Goal: Task Accomplishment & Management: Manage account settings

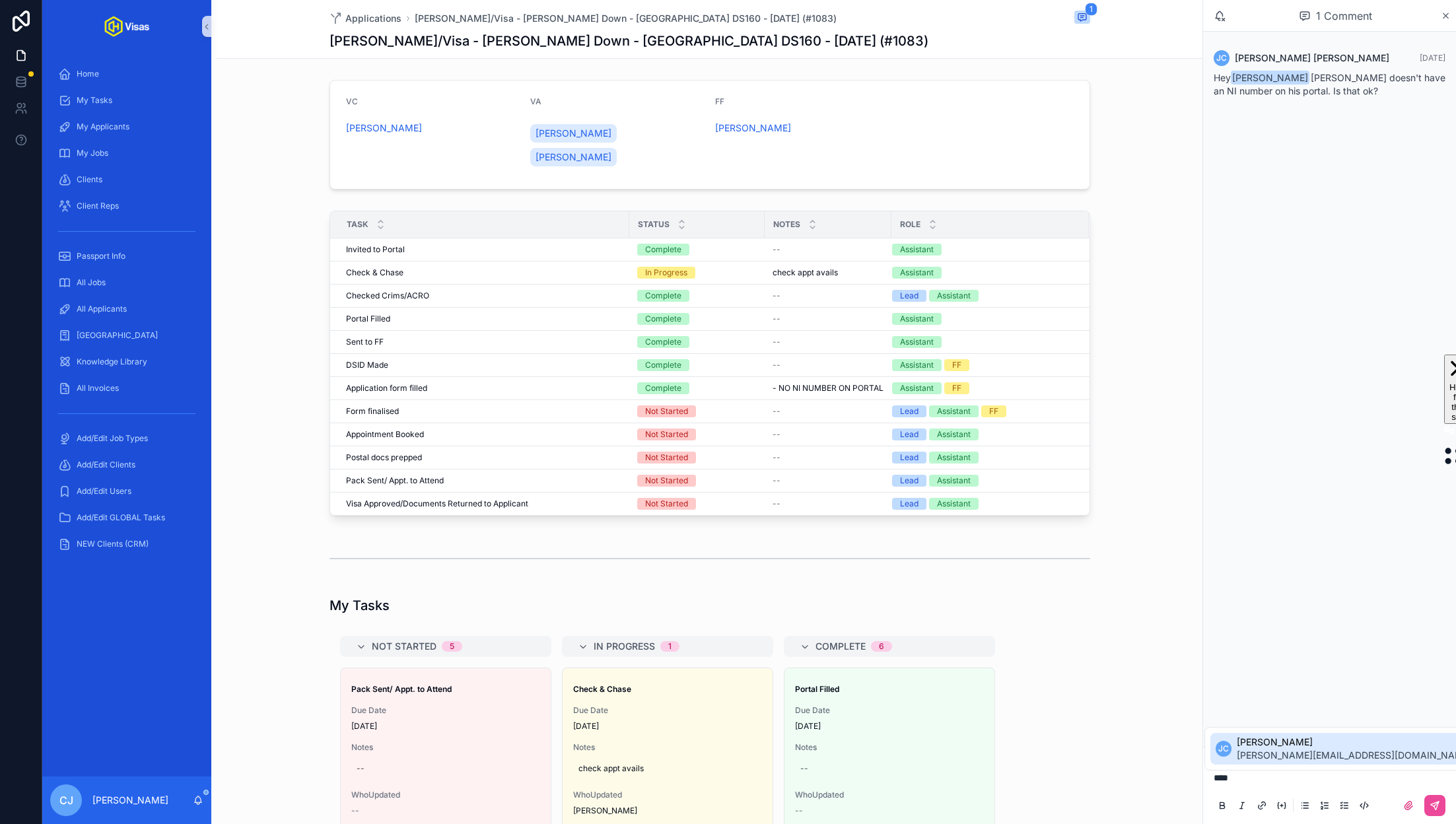
click at [1269, 752] on span "[PERSON_NAME][EMAIL_ADDRESS][DOMAIN_NAME]" at bounding box center [1355, 756] width 235 height 13
click at [1432, 805] on icon "scrollable content" at bounding box center [1434, 805] width 8 height 8
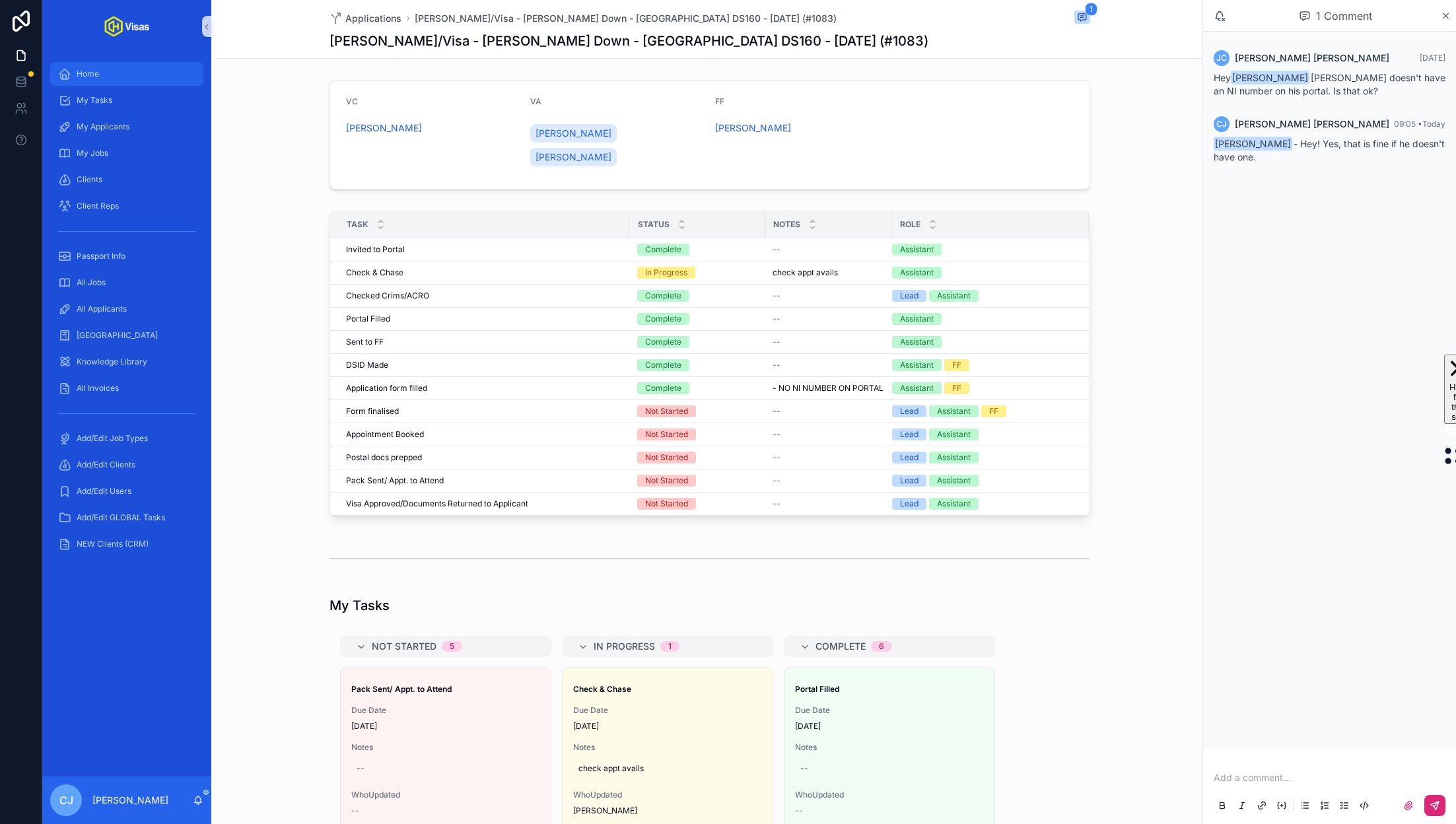
click at [106, 79] on div "Home" at bounding box center [126, 73] width 137 height 21
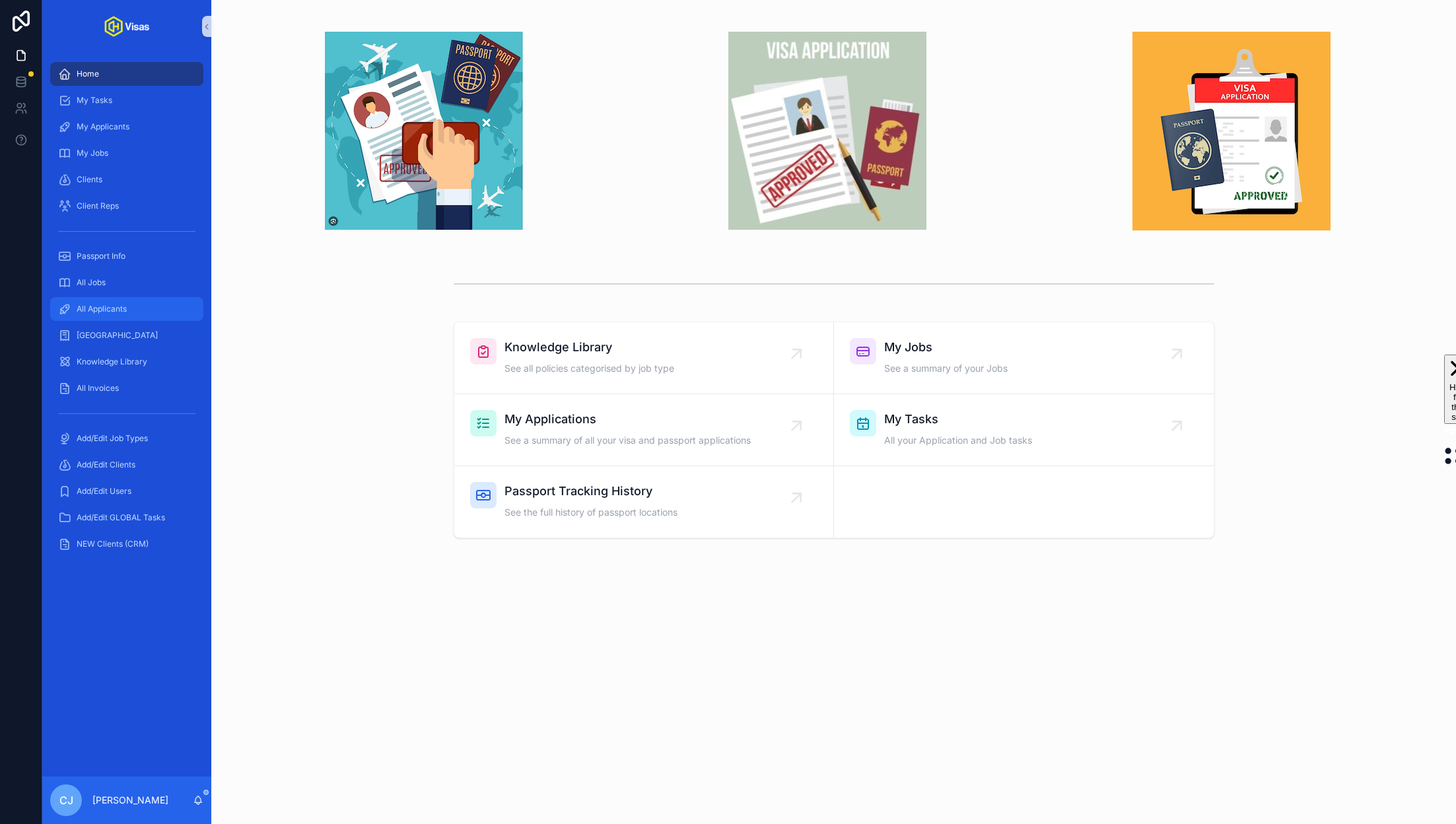
click at [120, 311] on span "All Applicants" at bounding box center [102, 309] width 50 height 11
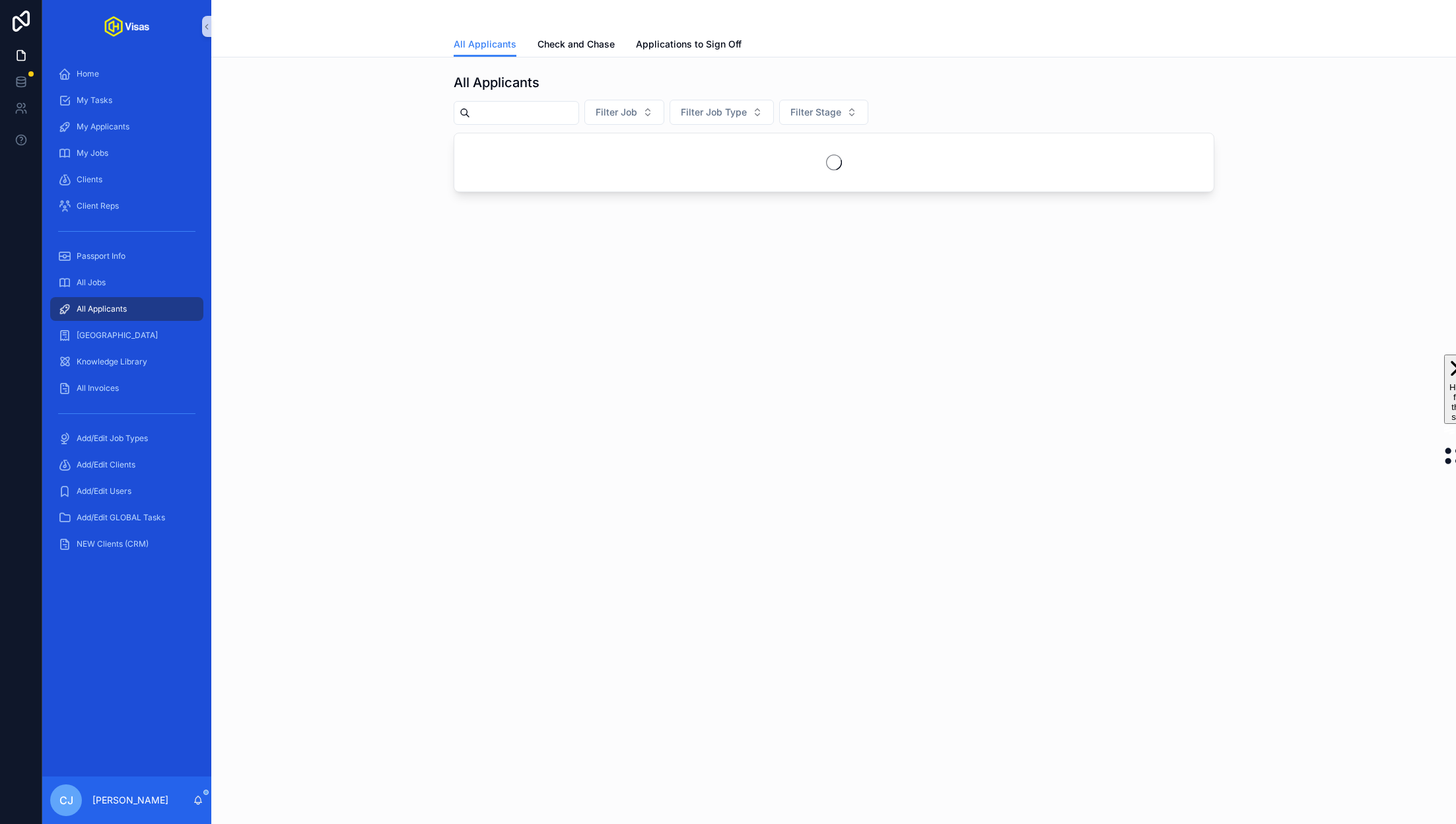
click at [510, 116] on input "scrollable content" at bounding box center [524, 113] width 108 height 19
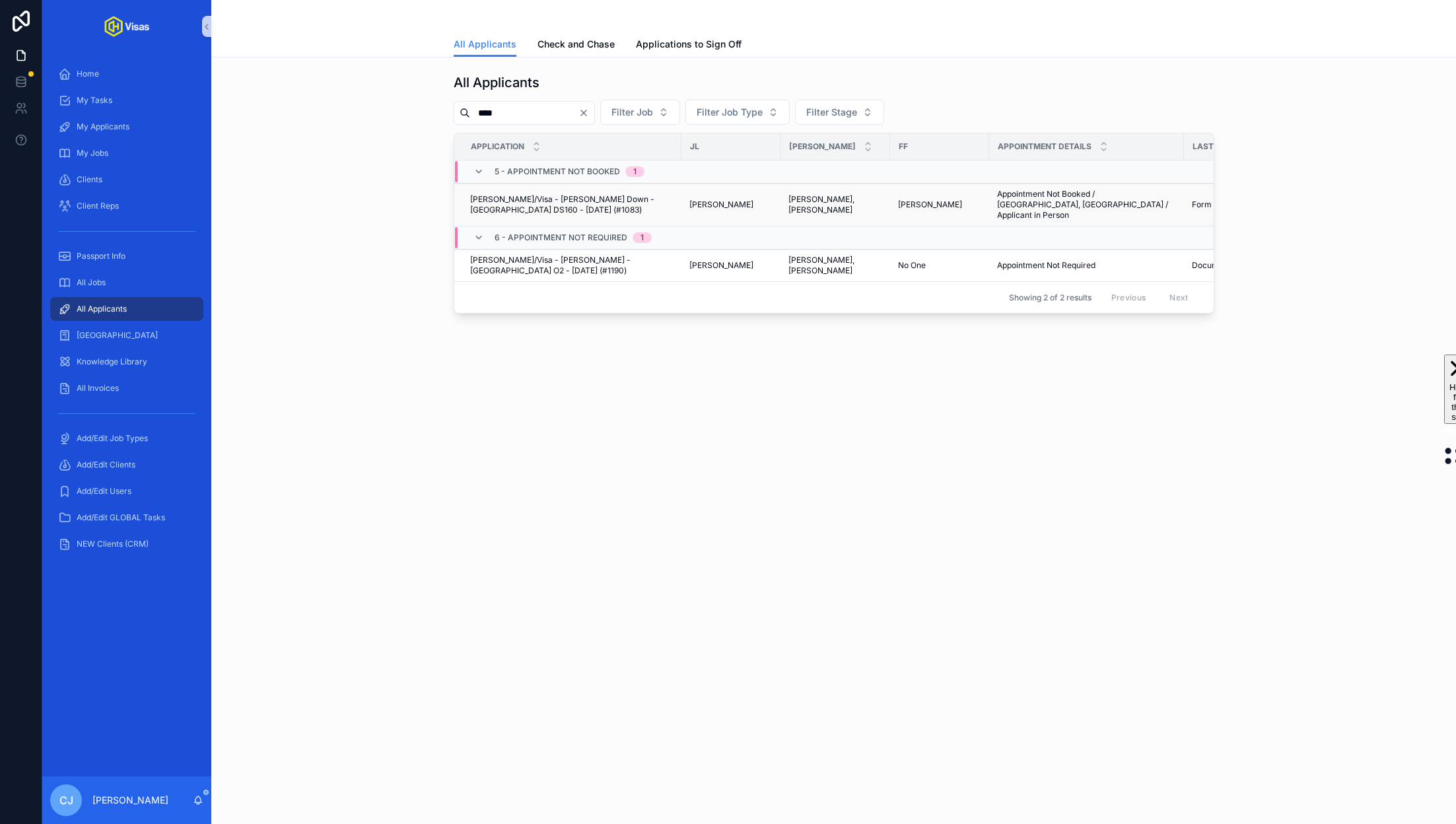
type input "****"
click at [527, 201] on span "Kira O'Brien/Visa - Steven Down - USA DS160 - Mar/25 (#1083)" at bounding box center [571, 205] width 203 height 21
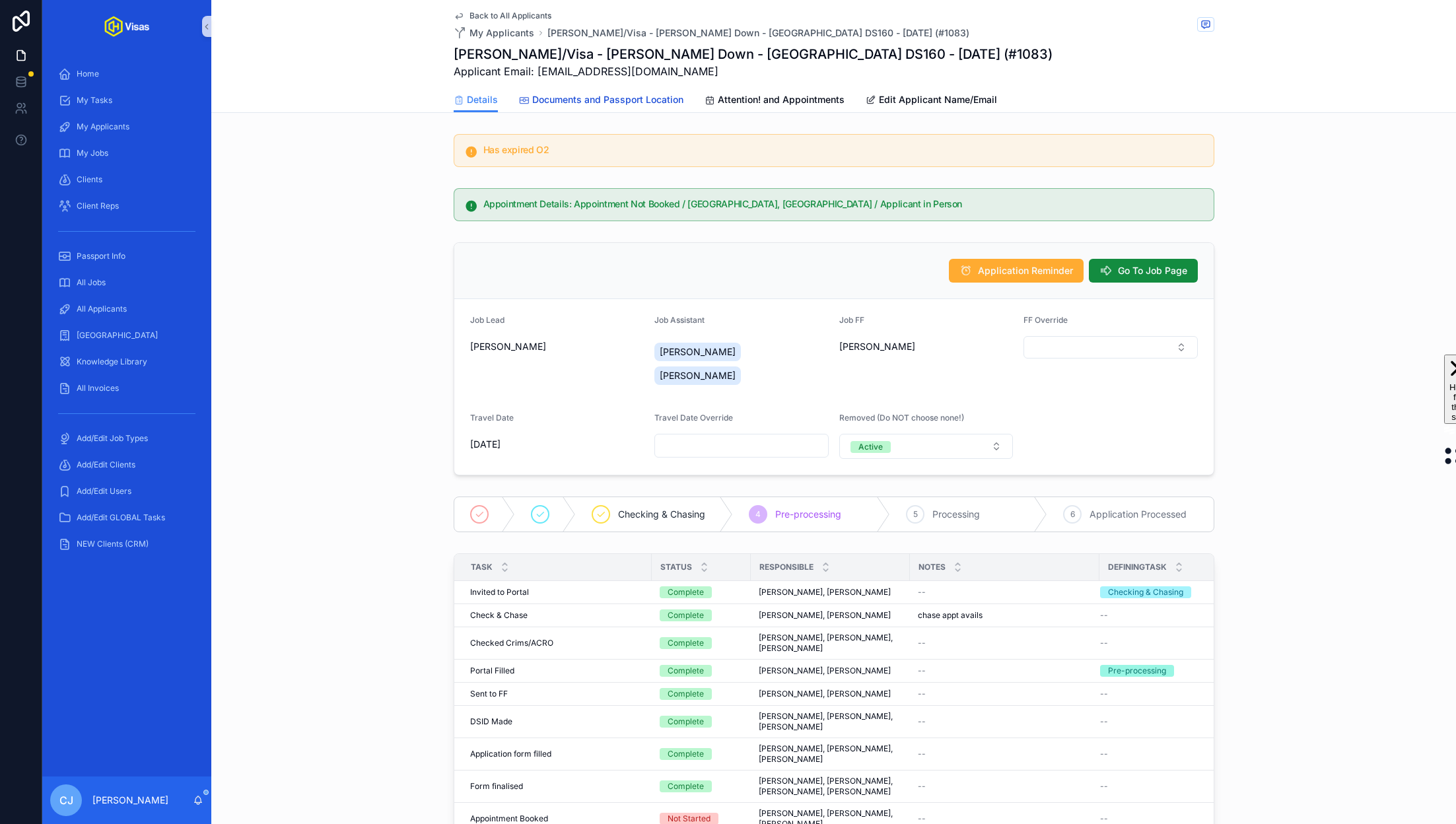
click at [630, 95] on span "Documents and Passport Location" at bounding box center [608, 100] width 151 height 13
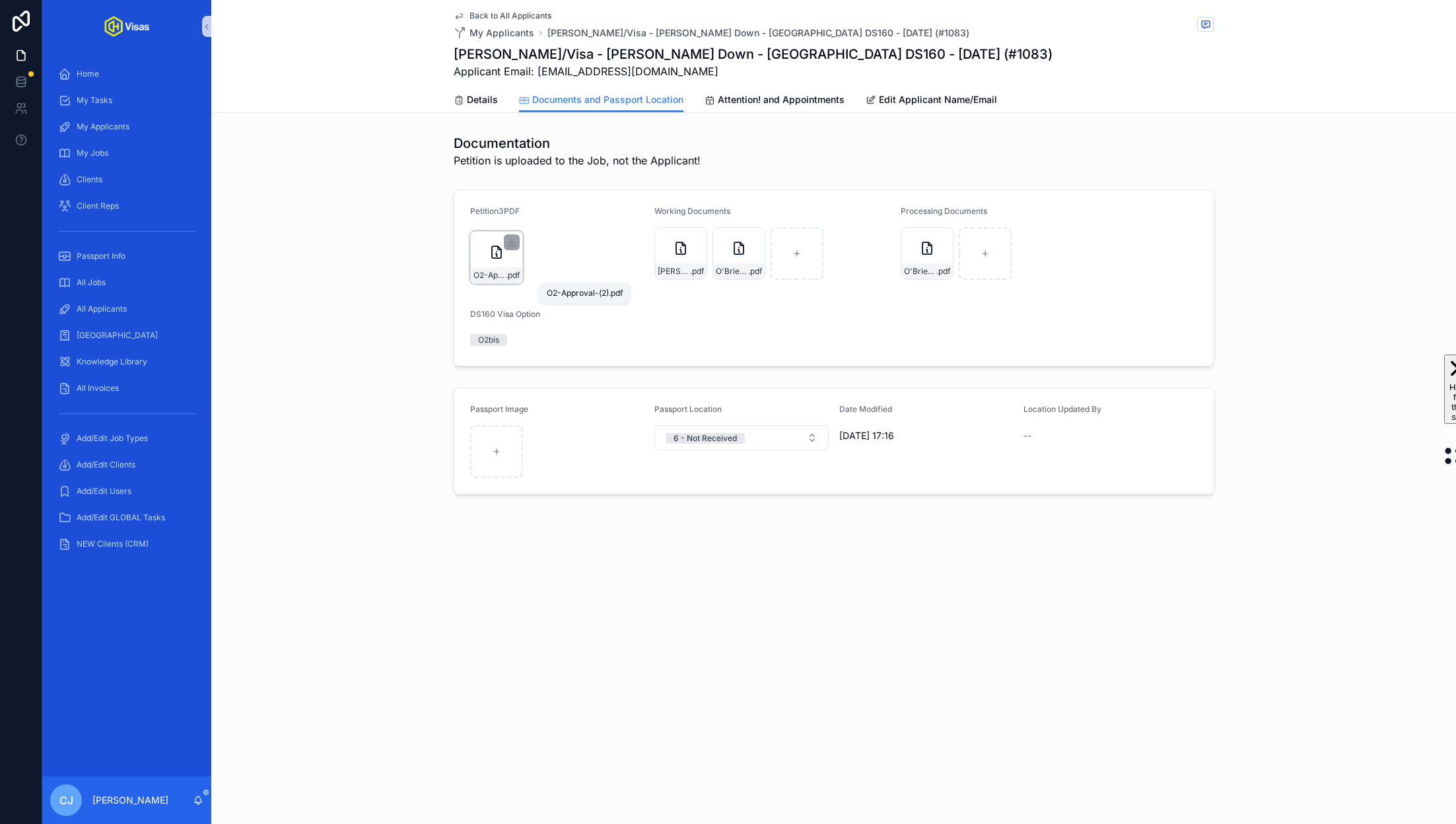
click at [506, 272] on span ".pdf" at bounding box center [512, 275] width 14 height 11
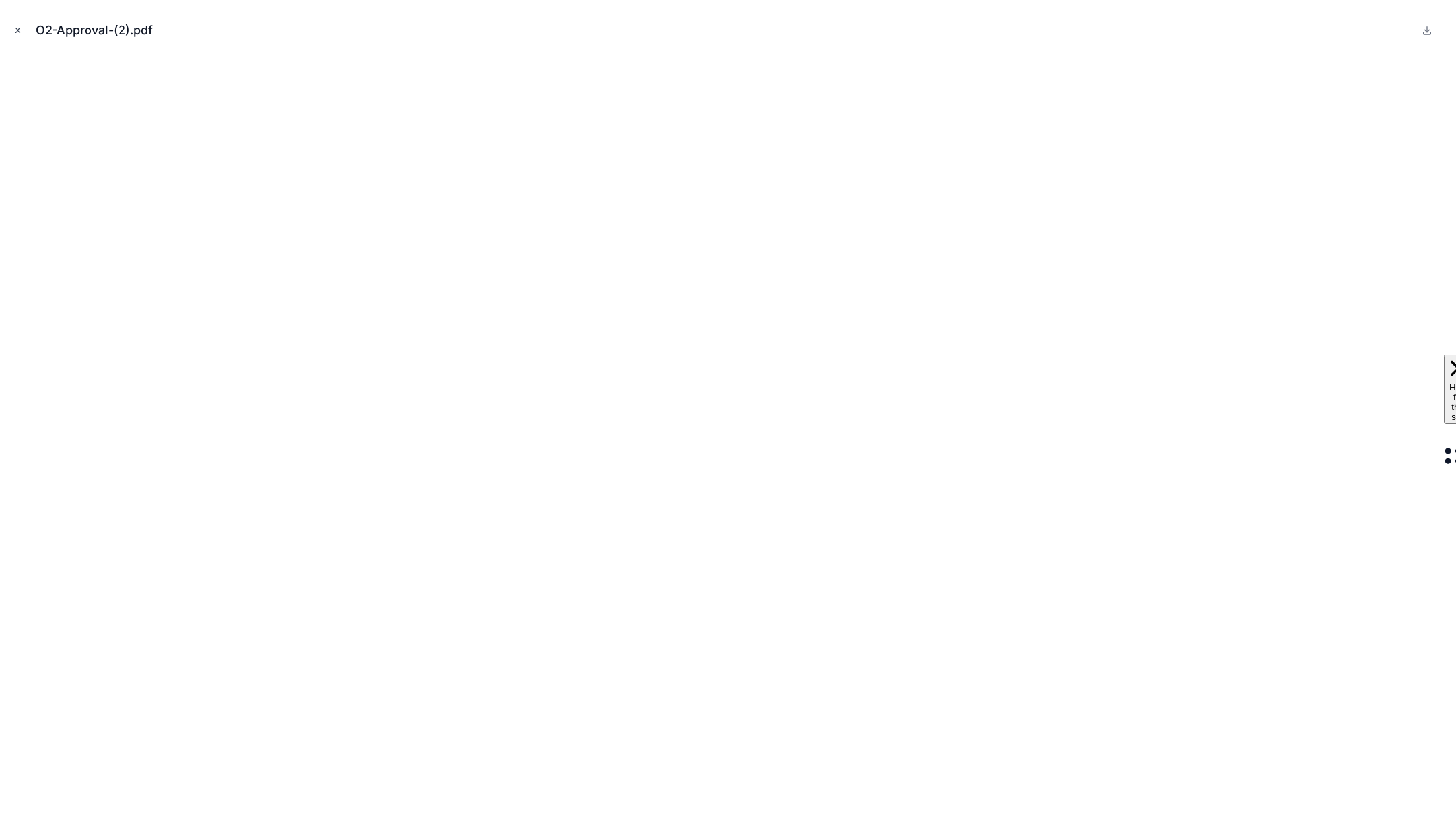
click at [13, 34] on icon "Close modal" at bounding box center [17, 30] width 9 height 9
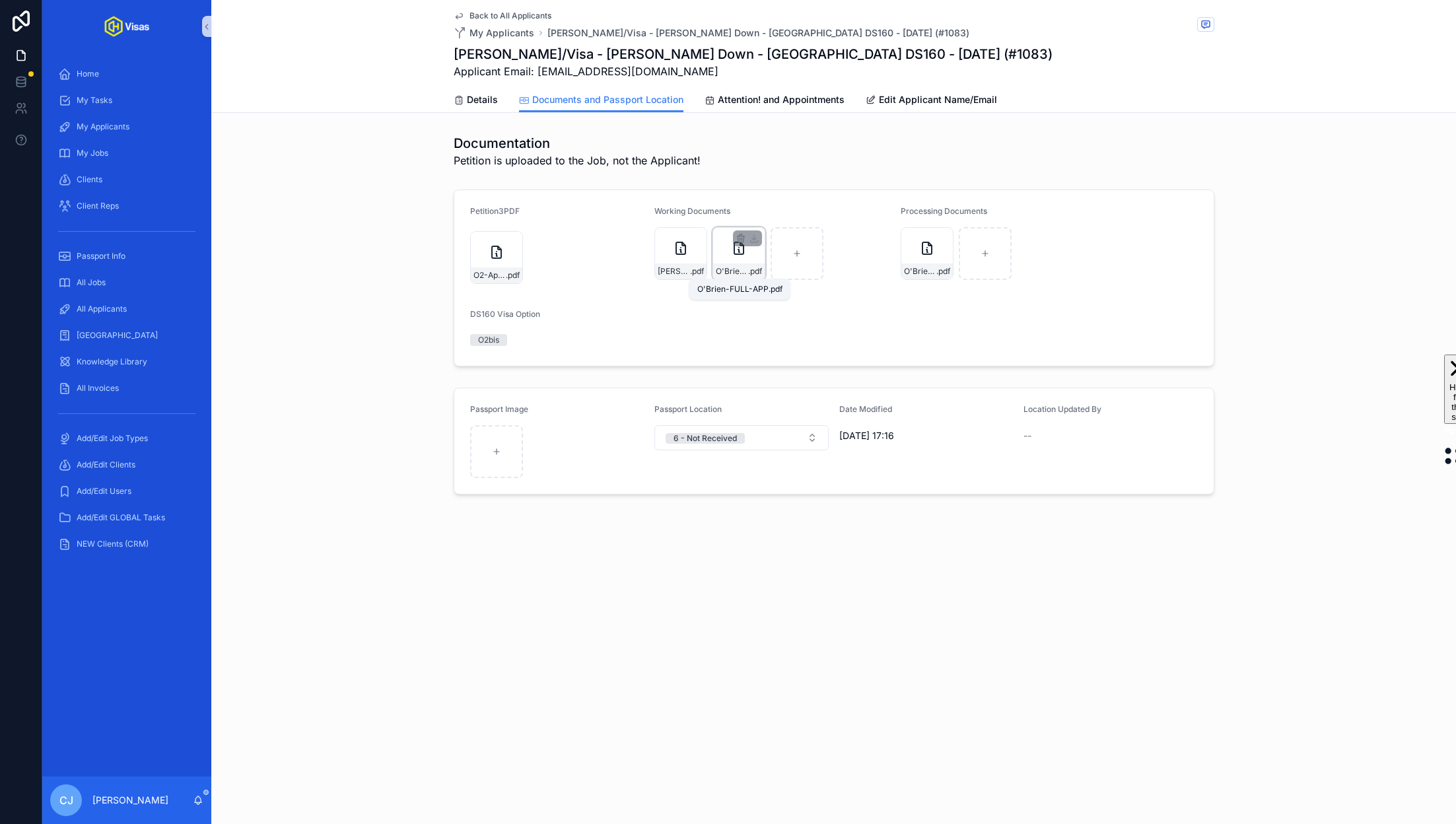
click at [735, 268] on span "O'Brien-FULL-APP" at bounding box center [732, 271] width 32 height 11
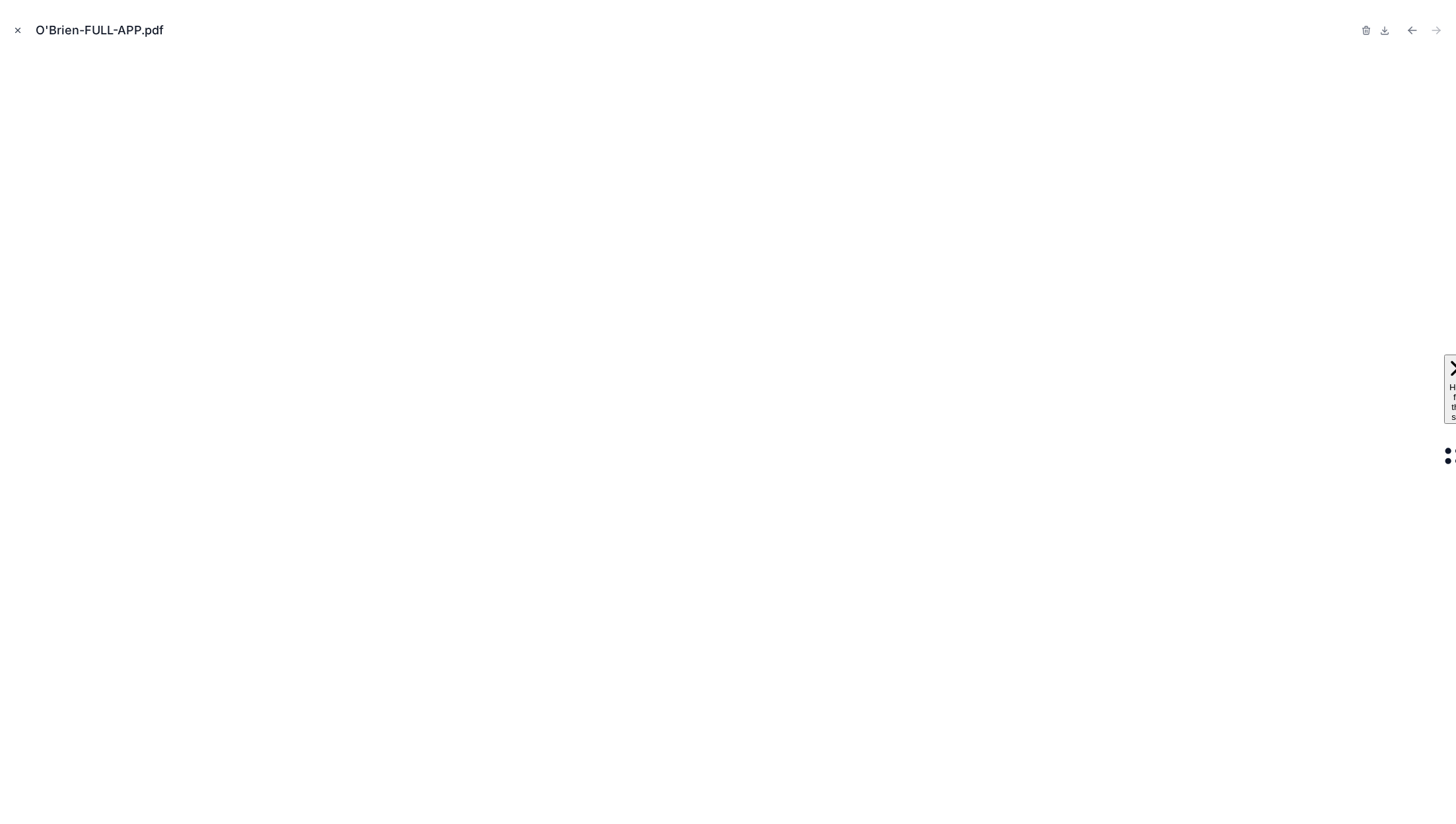
click at [17, 35] on button "Close modal" at bounding box center [18, 30] width 14 height 14
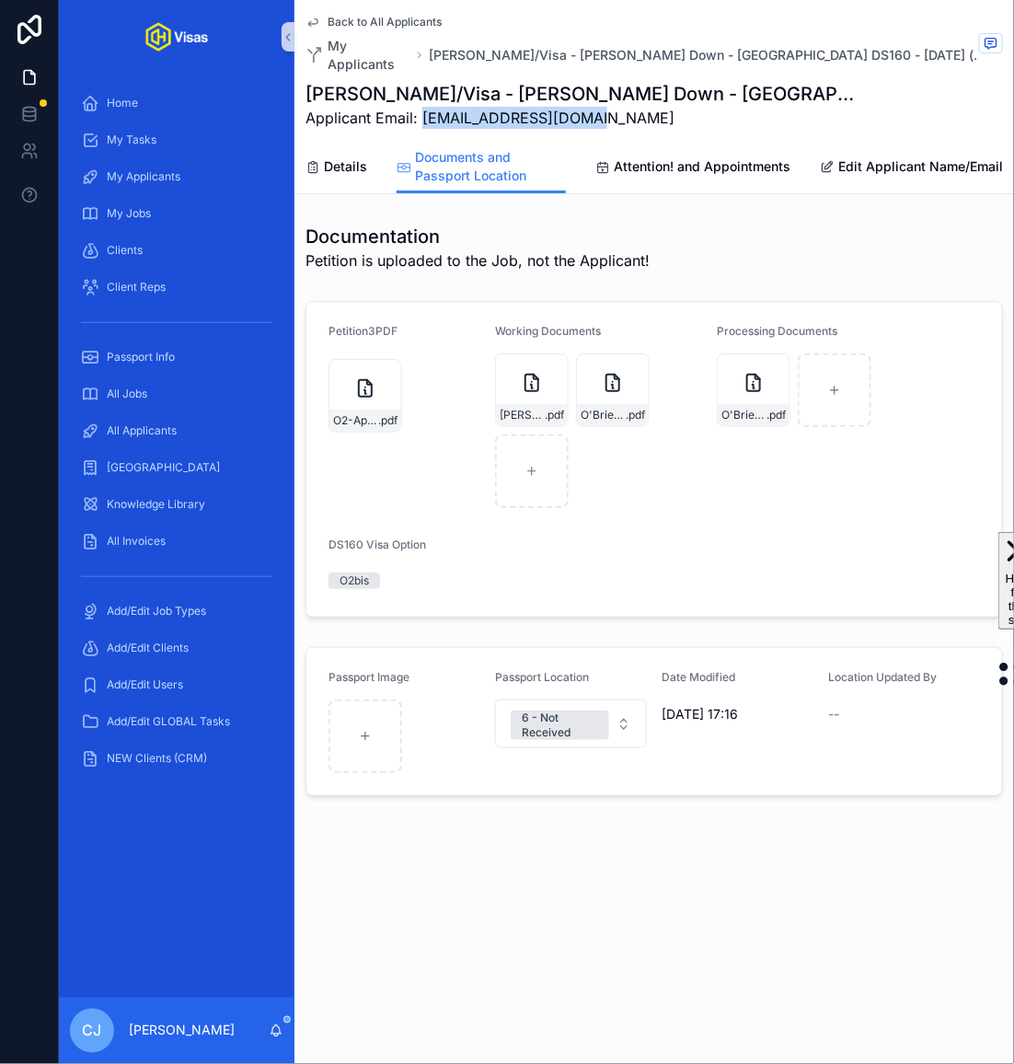
drag, startPoint x: 573, startPoint y: 99, endPoint x: 421, endPoint y: 97, distance: 151.9
click at [421, 107] on span "Applicant Email: kira@fraystudio.co.uk" at bounding box center [586, 118] width 560 height 22
copy span "[EMAIL_ADDRESS][DOMAIN_NAME]"
click at [748, 408] on span "O'Brien-DS160-CONFIRMATION" at bounding box center [743, 415] width 45 height 15
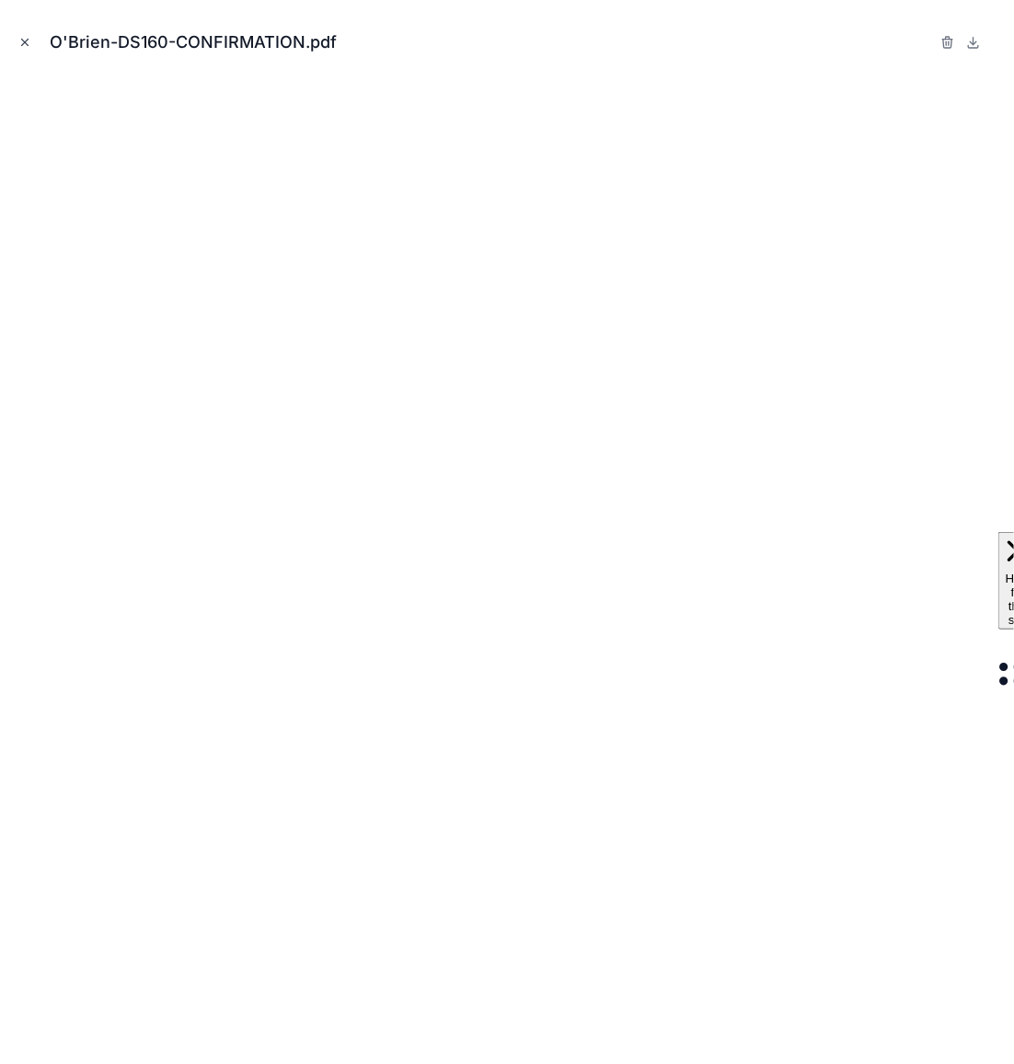
click at [22, 40] on icon "Close modal" at bounding box center [25, 43] width 6 height 6
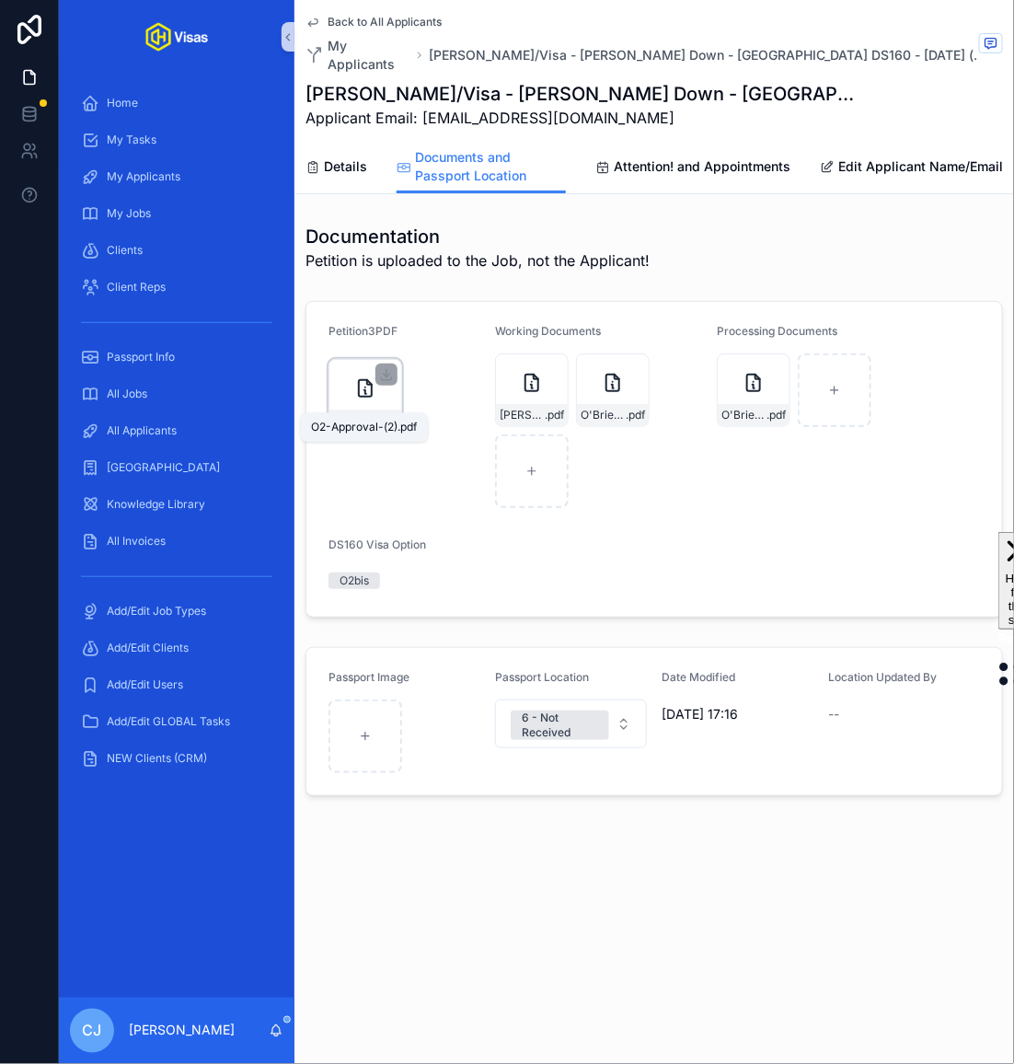
click at [335, 413] on span "O2-Approval-(2)" at bounding box center [355, 420] width 45 height 15
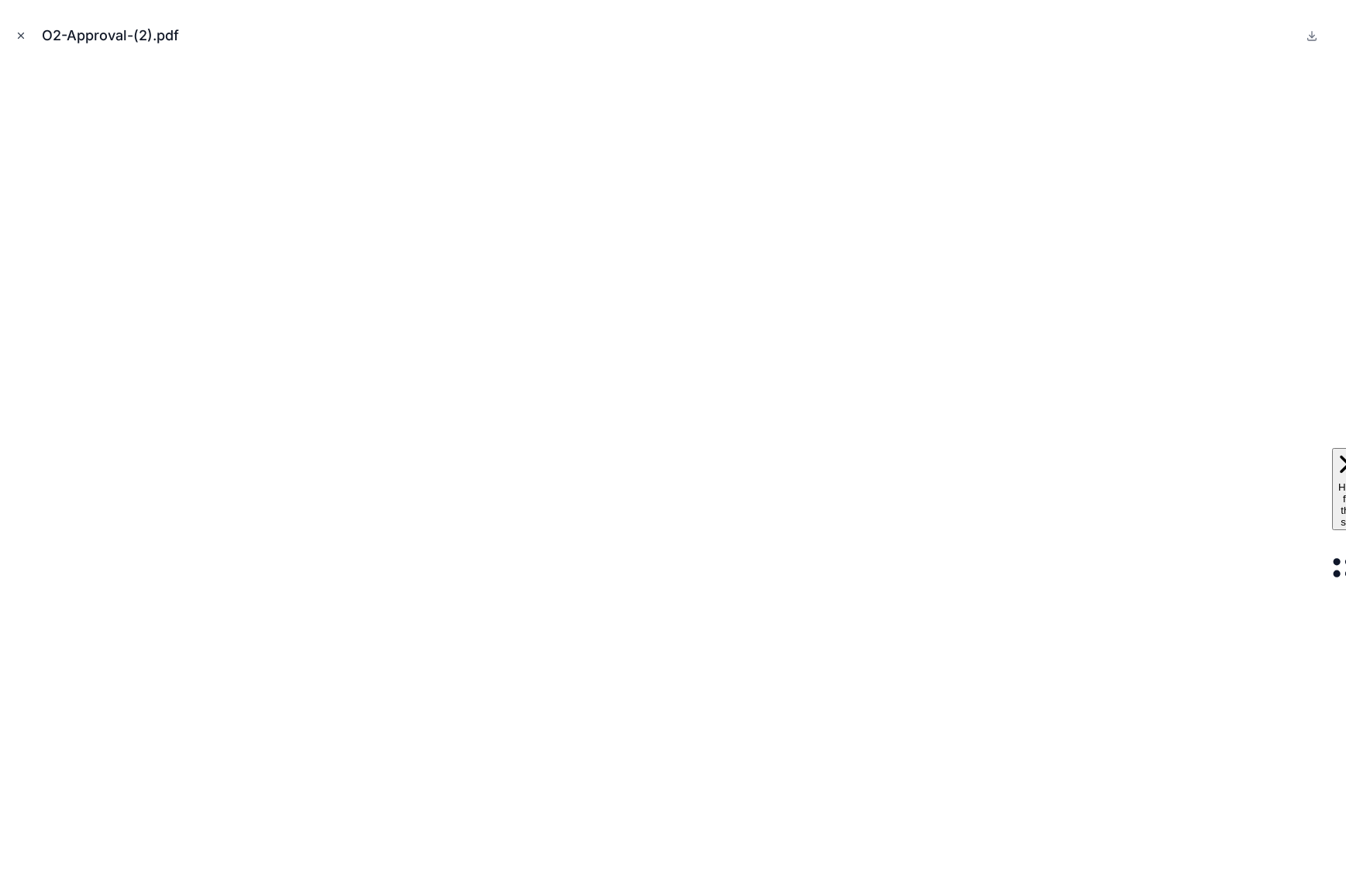
click at [24, 36] on icon "Close modal" at bounding box center [20, 35] width 11 height 11
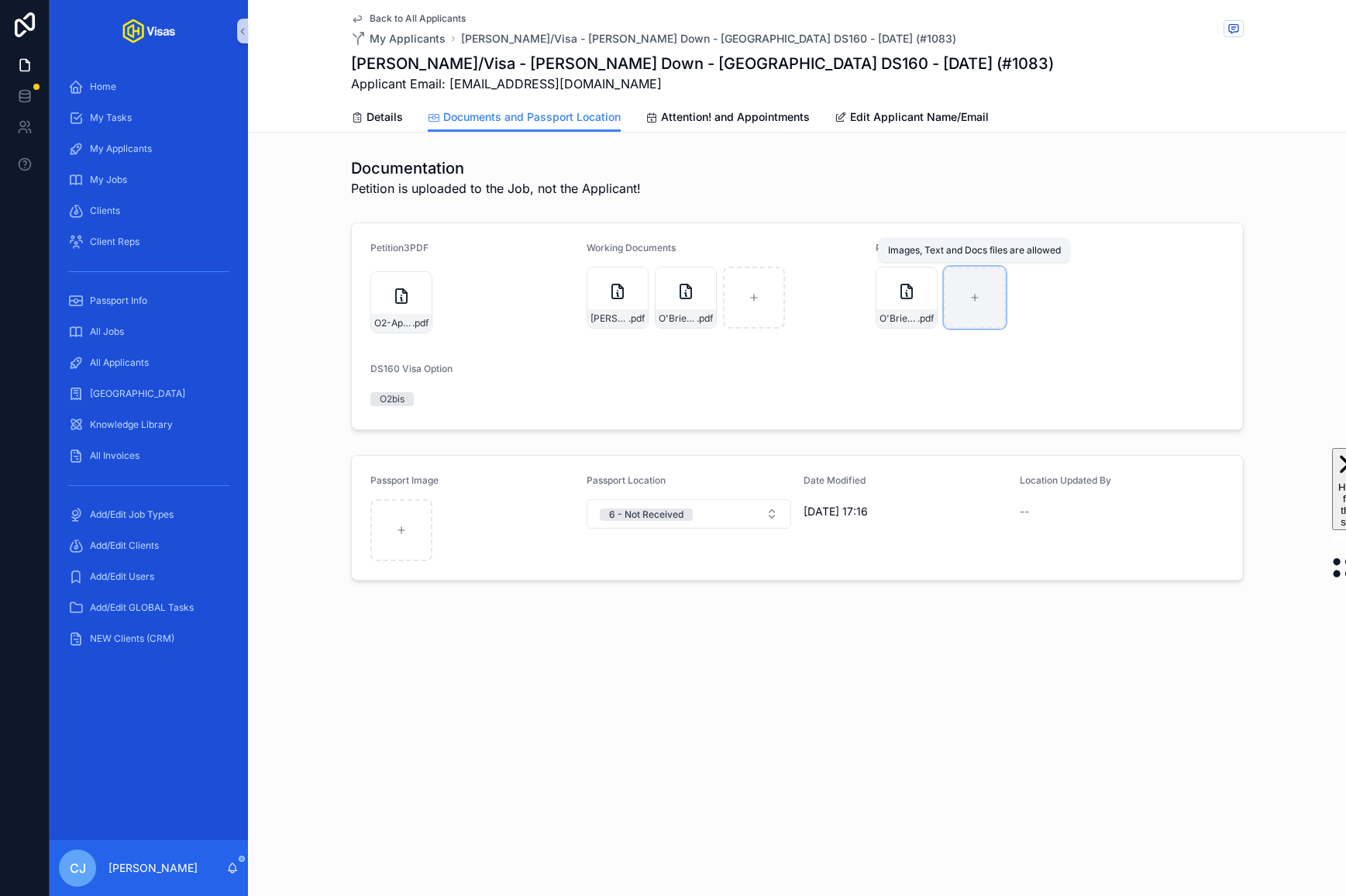
click at [958, 306] on div "scrollable content" at bounding box center [975, 298] width 62 height 62
type input "**********"
click at [926, 280] on icon "scrollable content" at bounding box center [924, 280] width 5 height 3
click at [419, 285] on icon "scrollable content" at bounding box center [419, 285] width 5 height 3
click at [379, 112] on span "Details" at bounding box center [384, 117] width 36 height 15
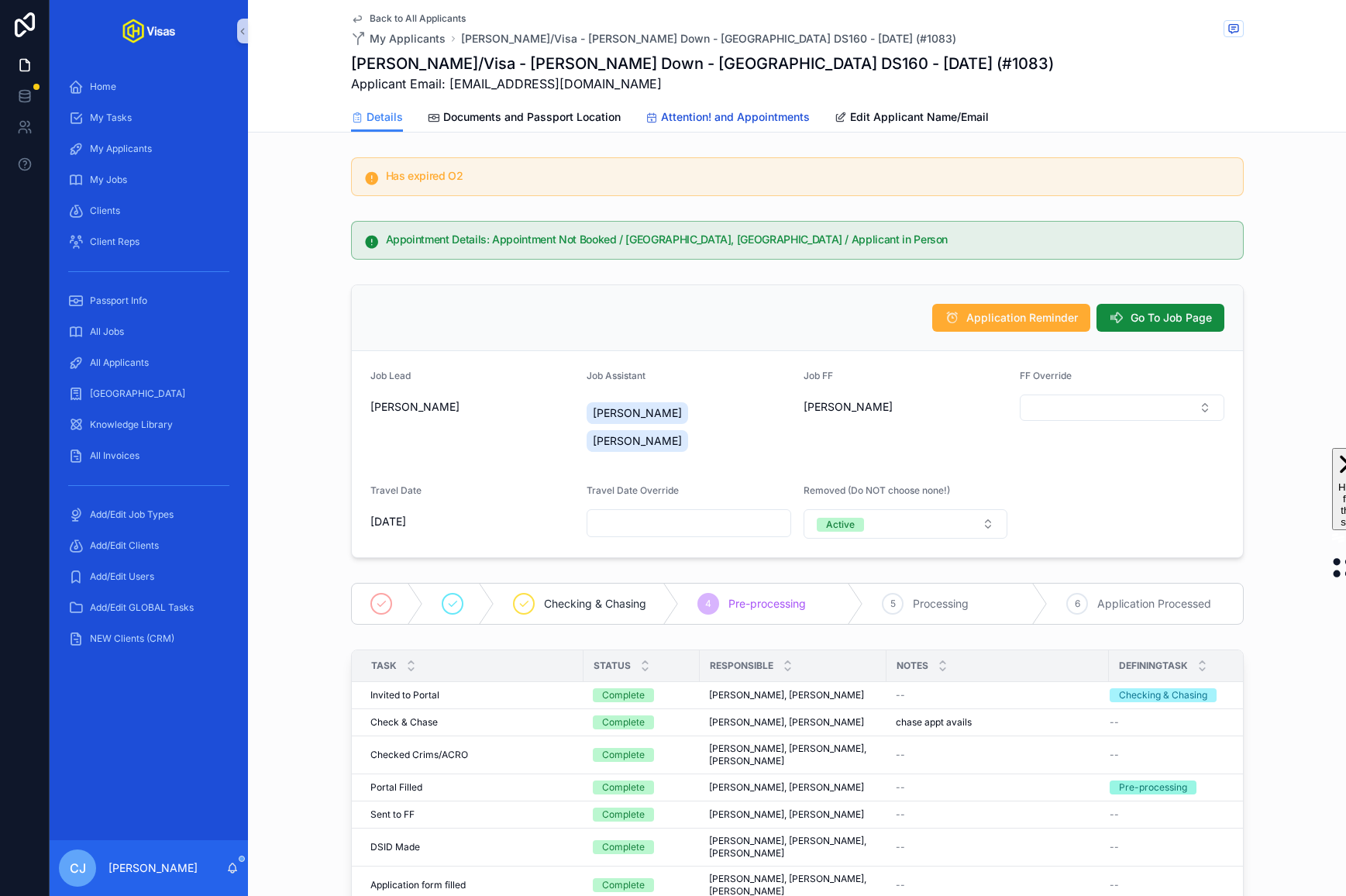
click at [699, 114] on span "Attention! and Appointments" at bounding box center [735, 117] width 149 height 15
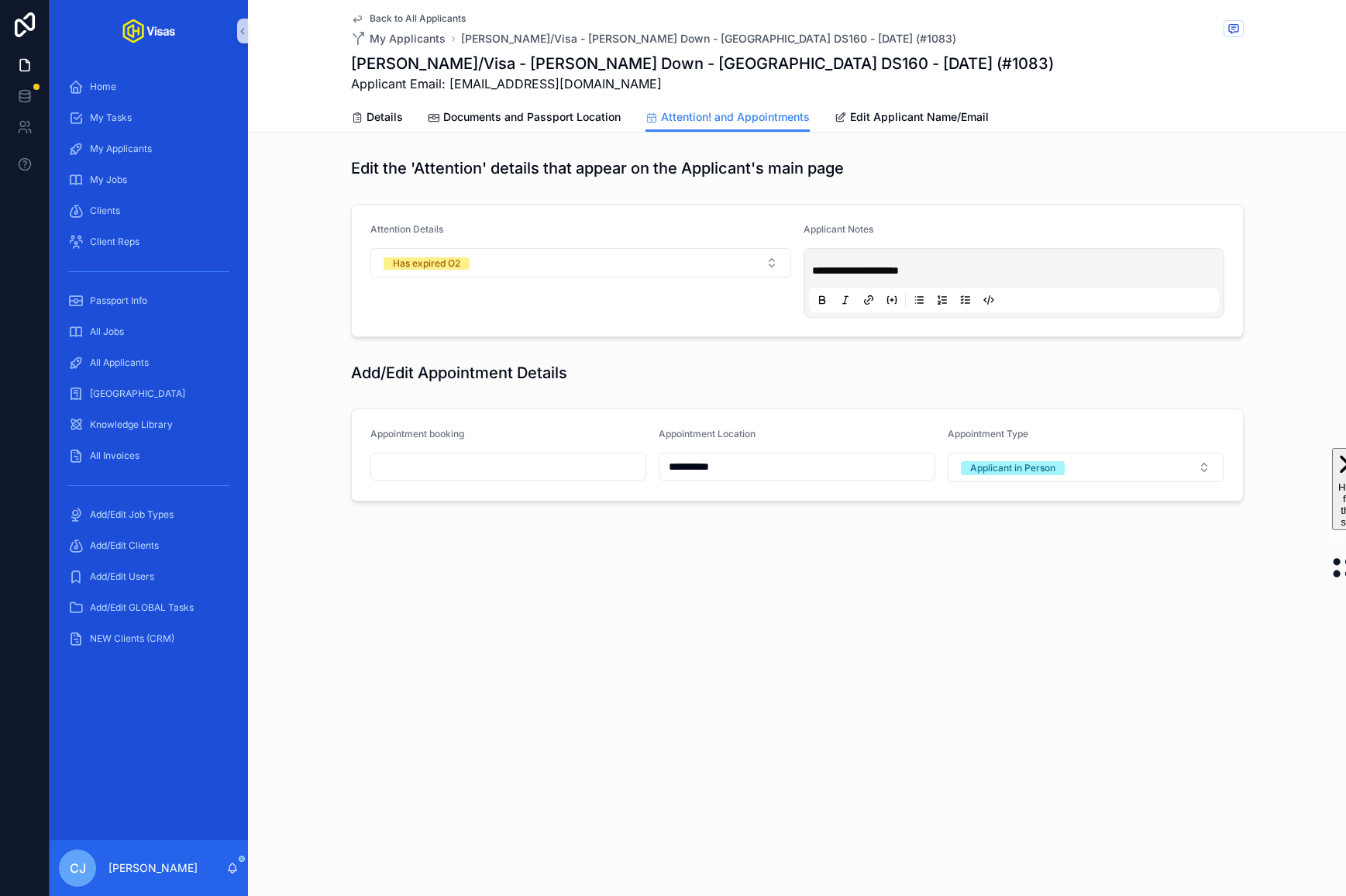
click at [531, 467] on input "scrollable content" at bounding box center [509, 467] width 275 height 22
click at [483, 728] on button "27" at bounding box center [480, 729] width 28 height 28
click at [498, 772] on input "**" at bounding box center [494, 777] width 35 height 22
click at [481, 744] on div "09" at bounding box center [494, 742] width 70 height 24
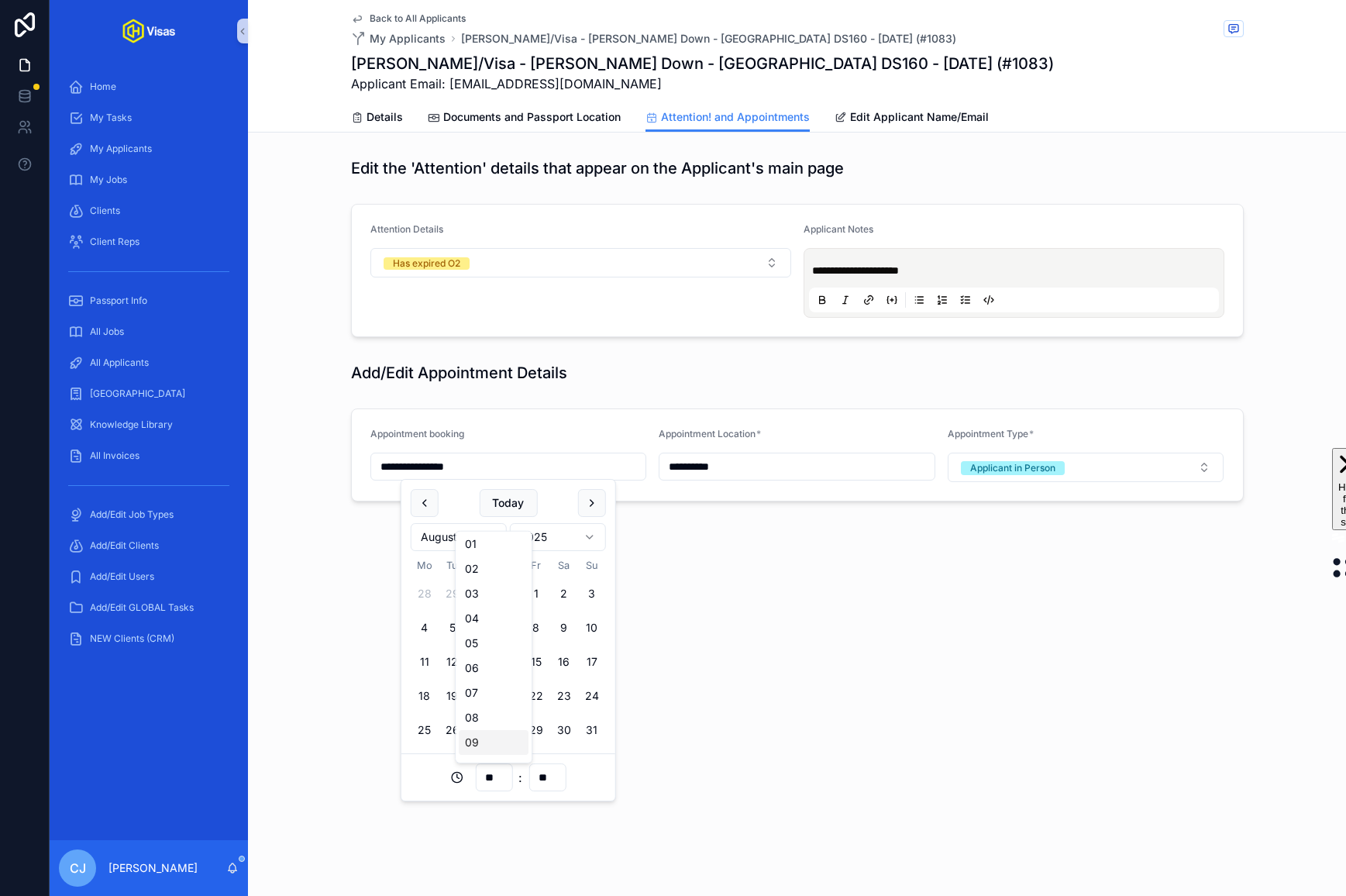
type input "**********"
type input "**"
click at [539, 781] on input "**" at bounding box center [547, 777] width 35 height 22
click at [549, 701] on div "30" at bounding box center [547, 696] width 70 height 24
type input "**********"
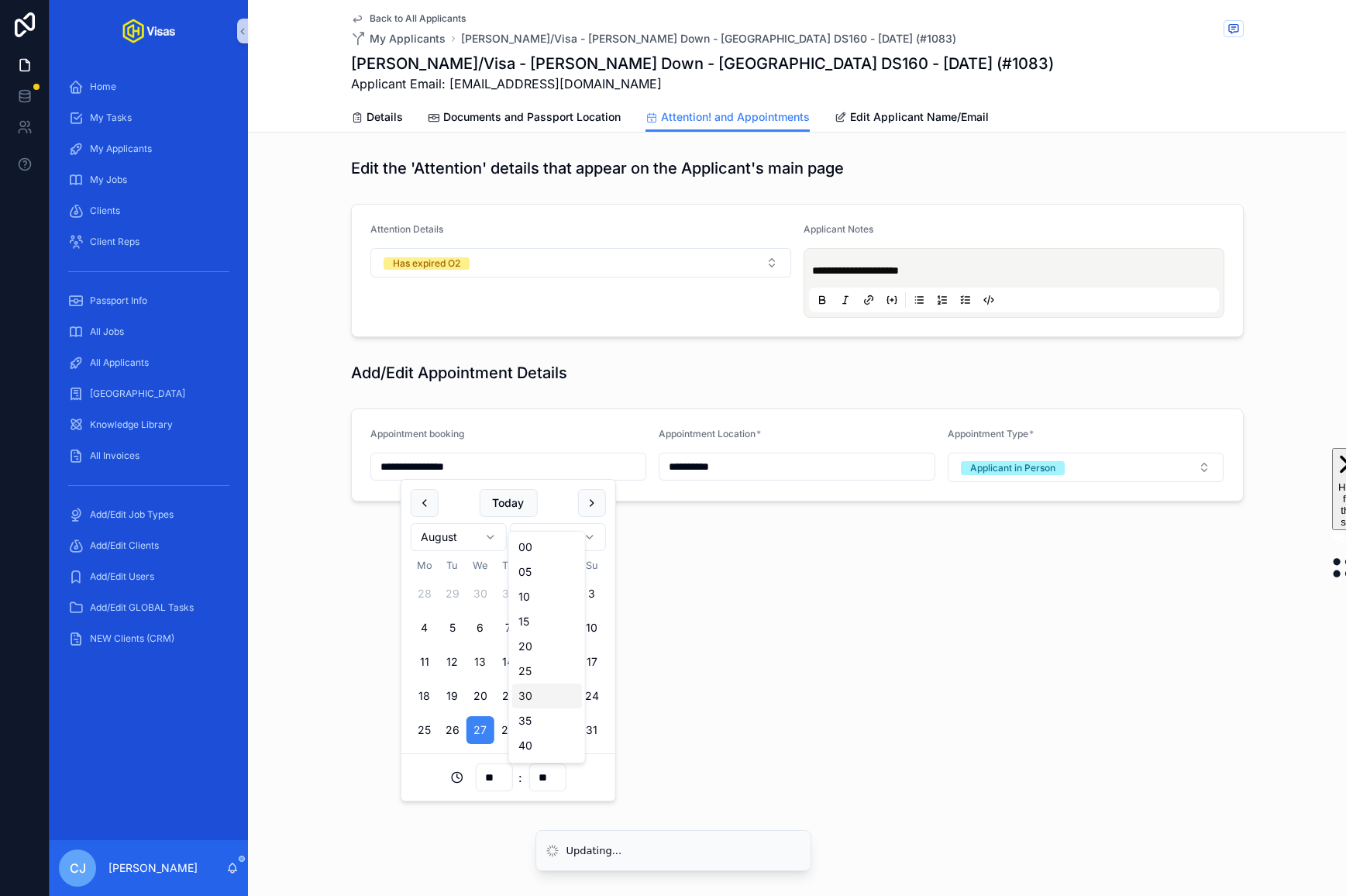
type input "**"
click at [772, 637] on div "**********" at bounding box center [797, 448] width 1098 height 896
click at [395, 128] on link "Details" at bounding box center [377, 118] width 52 height 31
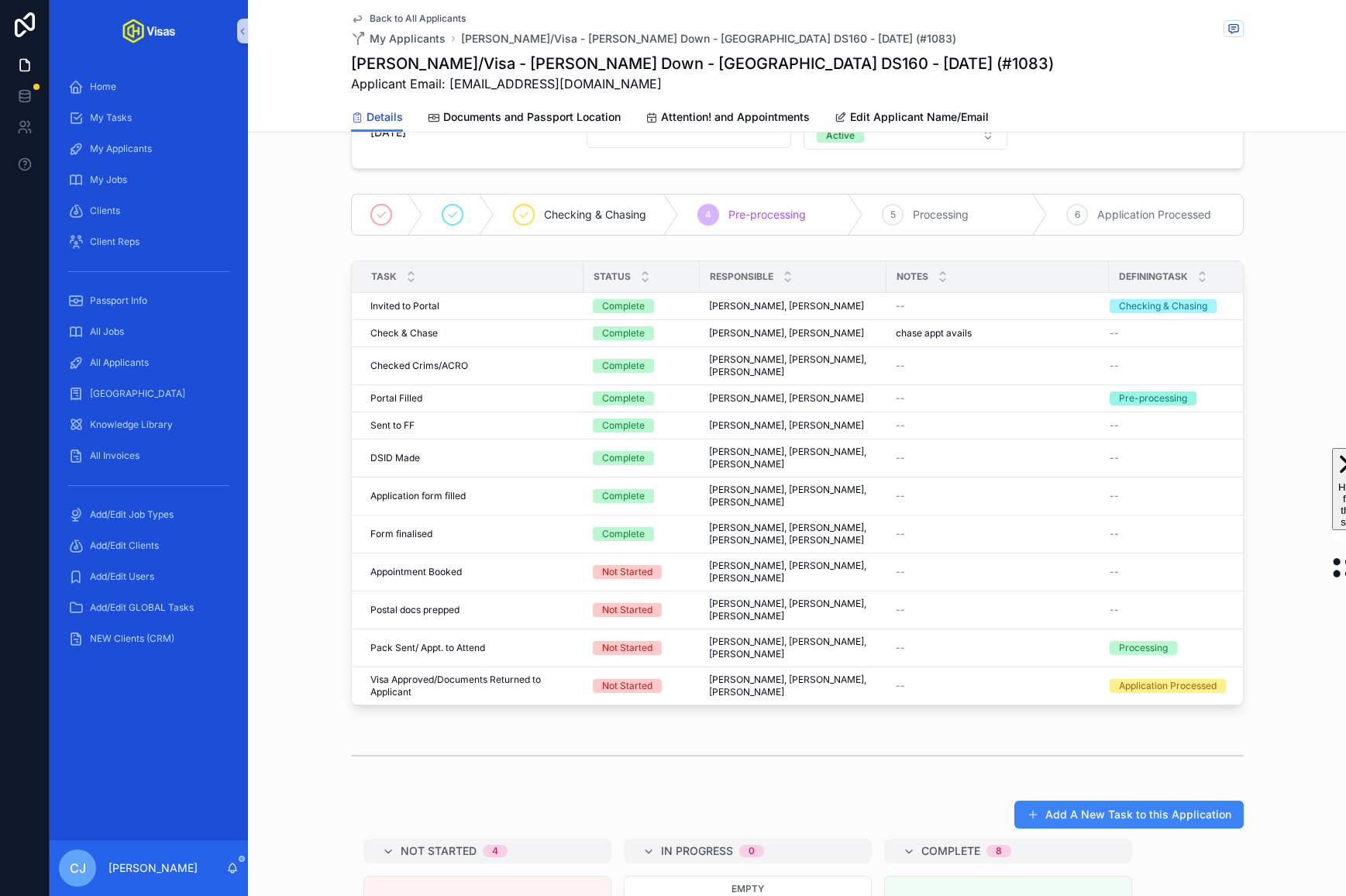
scroll to position [1011, 0]
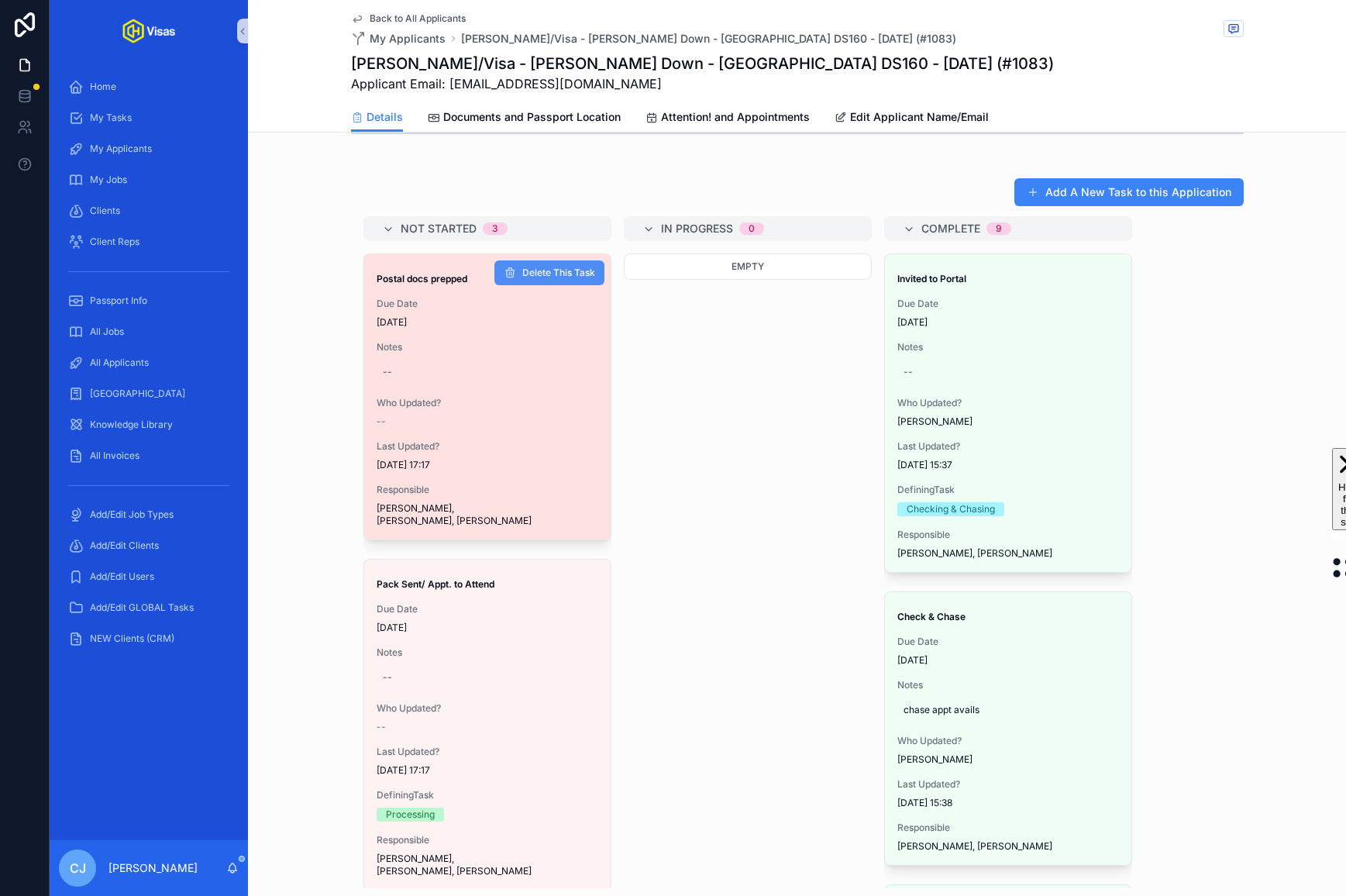
click at [558, 260] on button "Delete This Task" at bounding box center [549, 272] width 110 height 24
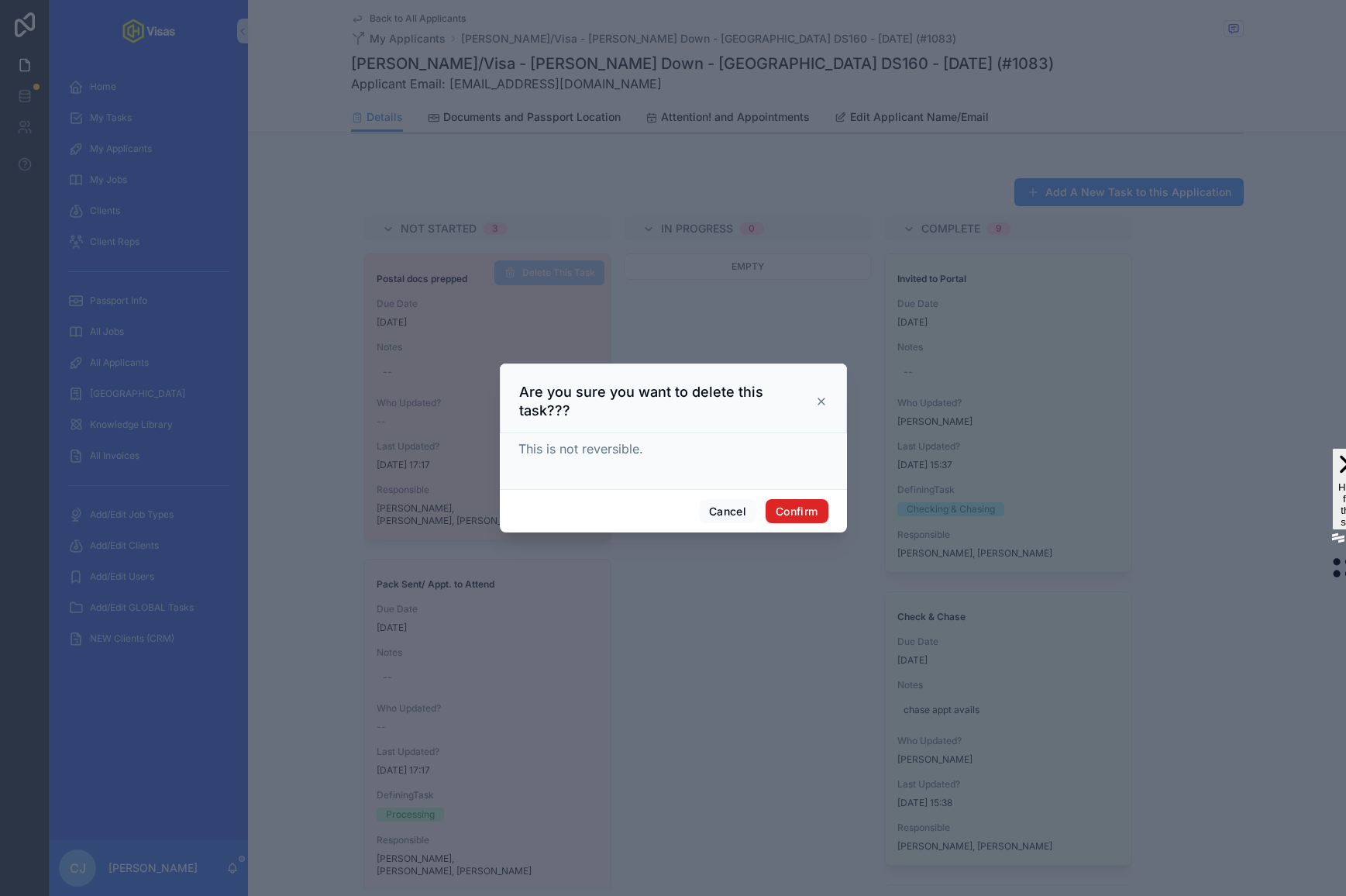
click at [809, 500] on button "Confirm" at bounding box center [797, 511] width 62 height 24
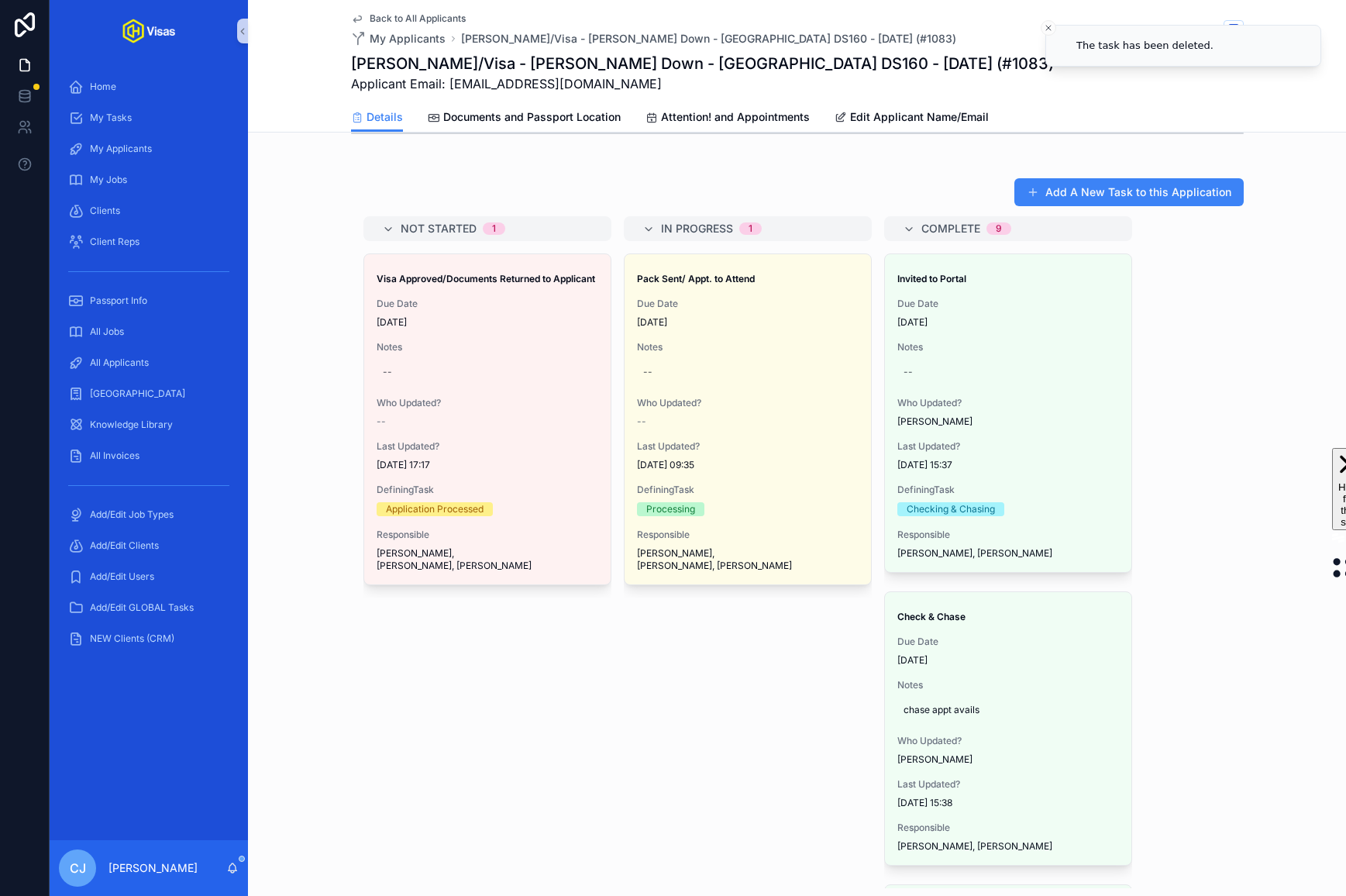
scroll to position [0, 0]
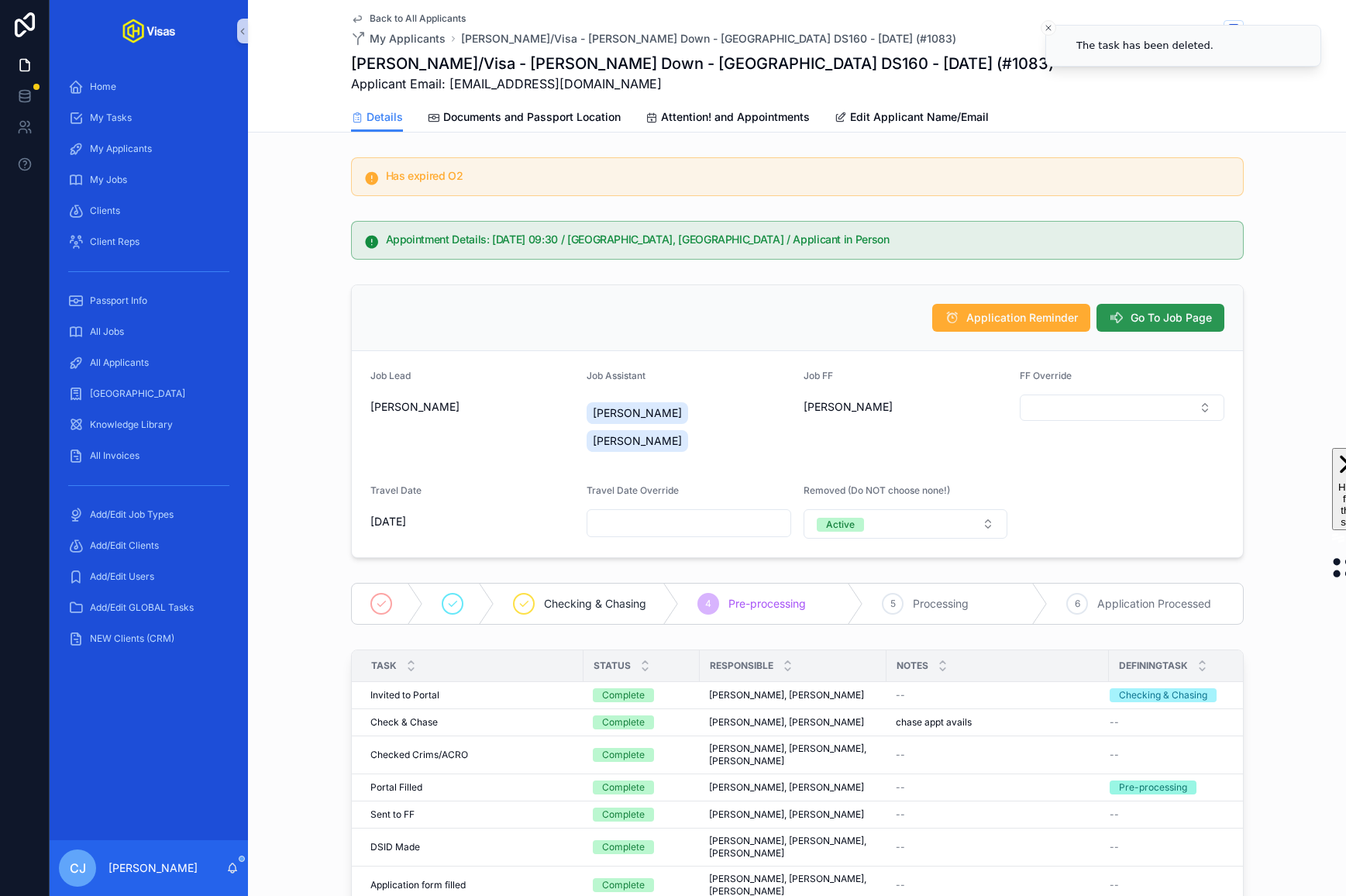
click at [1167, 323] on span "Go To Job Page" at bounding box center [1172, 317] width 82 height 15
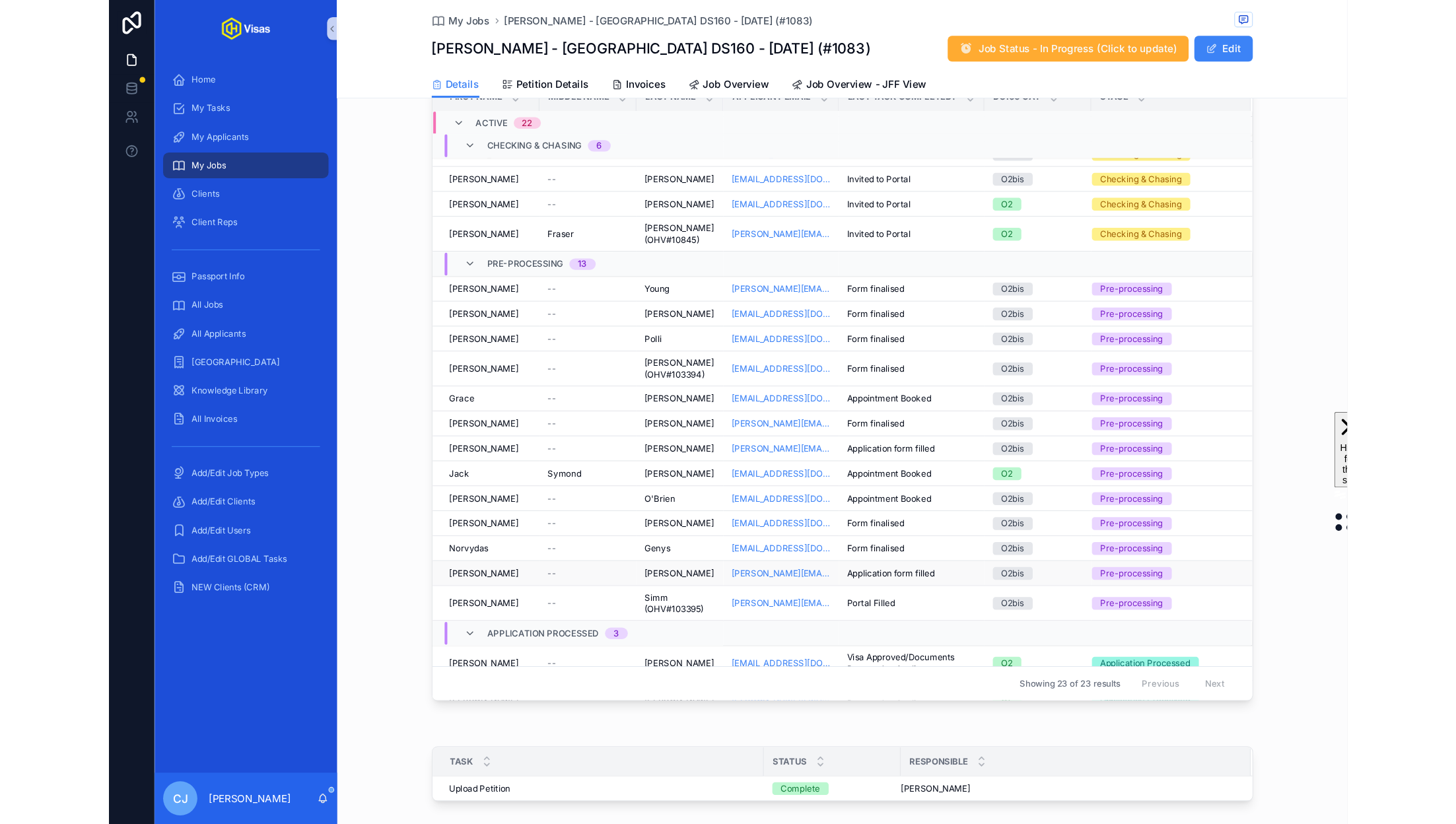
scroll to position [70, 0]
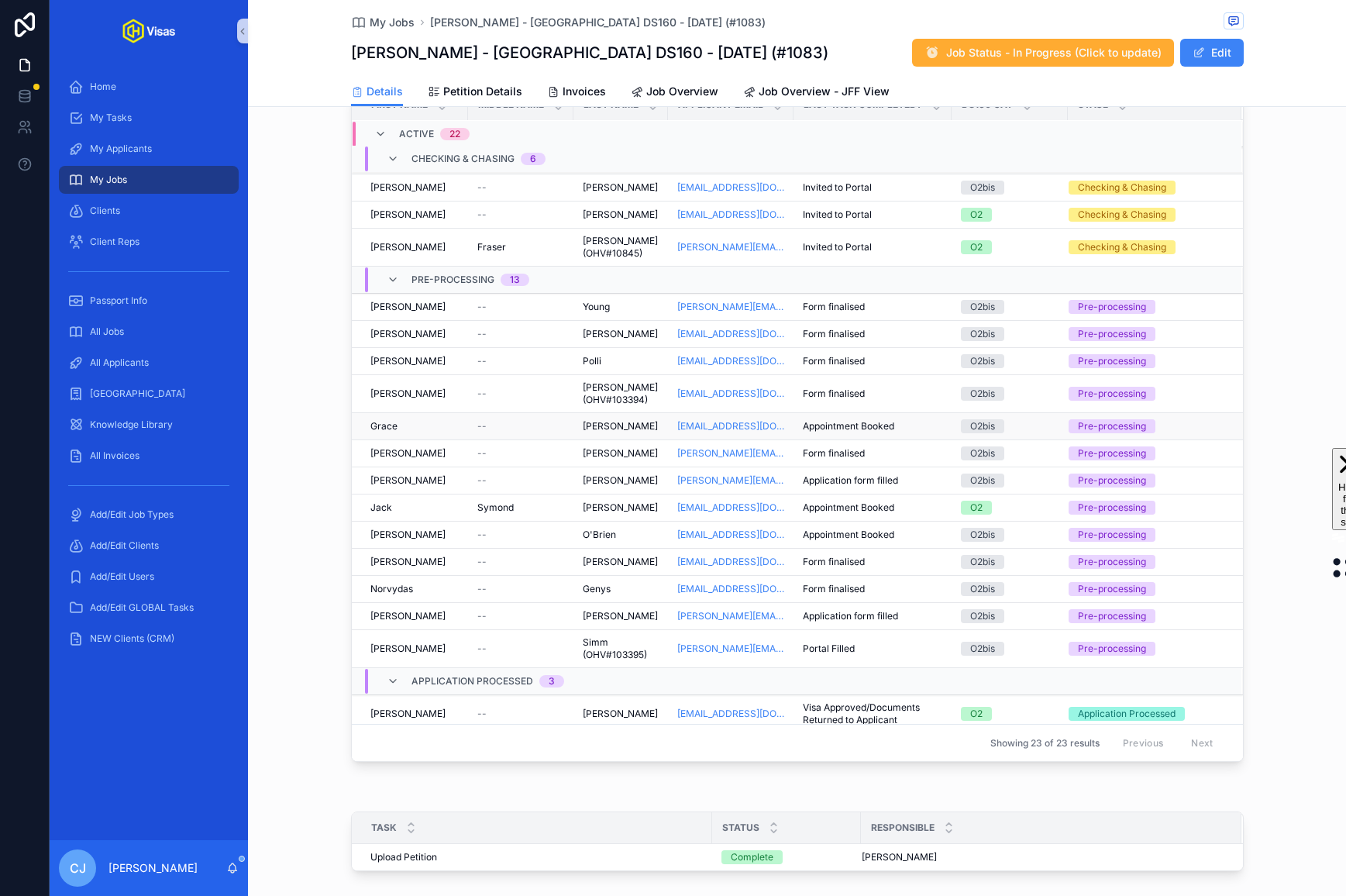
click at [867, 420] on span "Appointment Booked" at bounding box center [848, 426] width 92 height 13
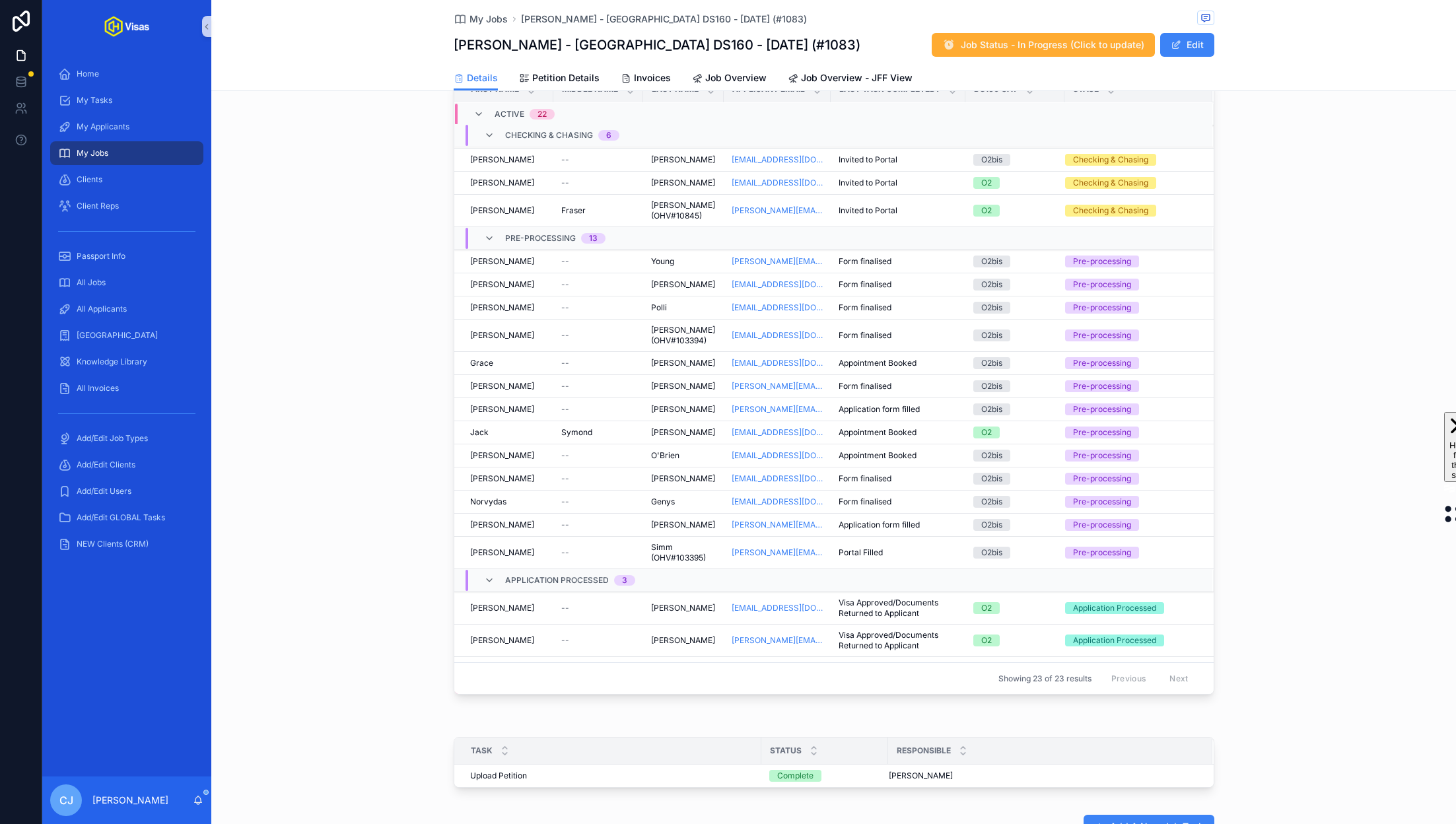
scroll to position [0, 0]
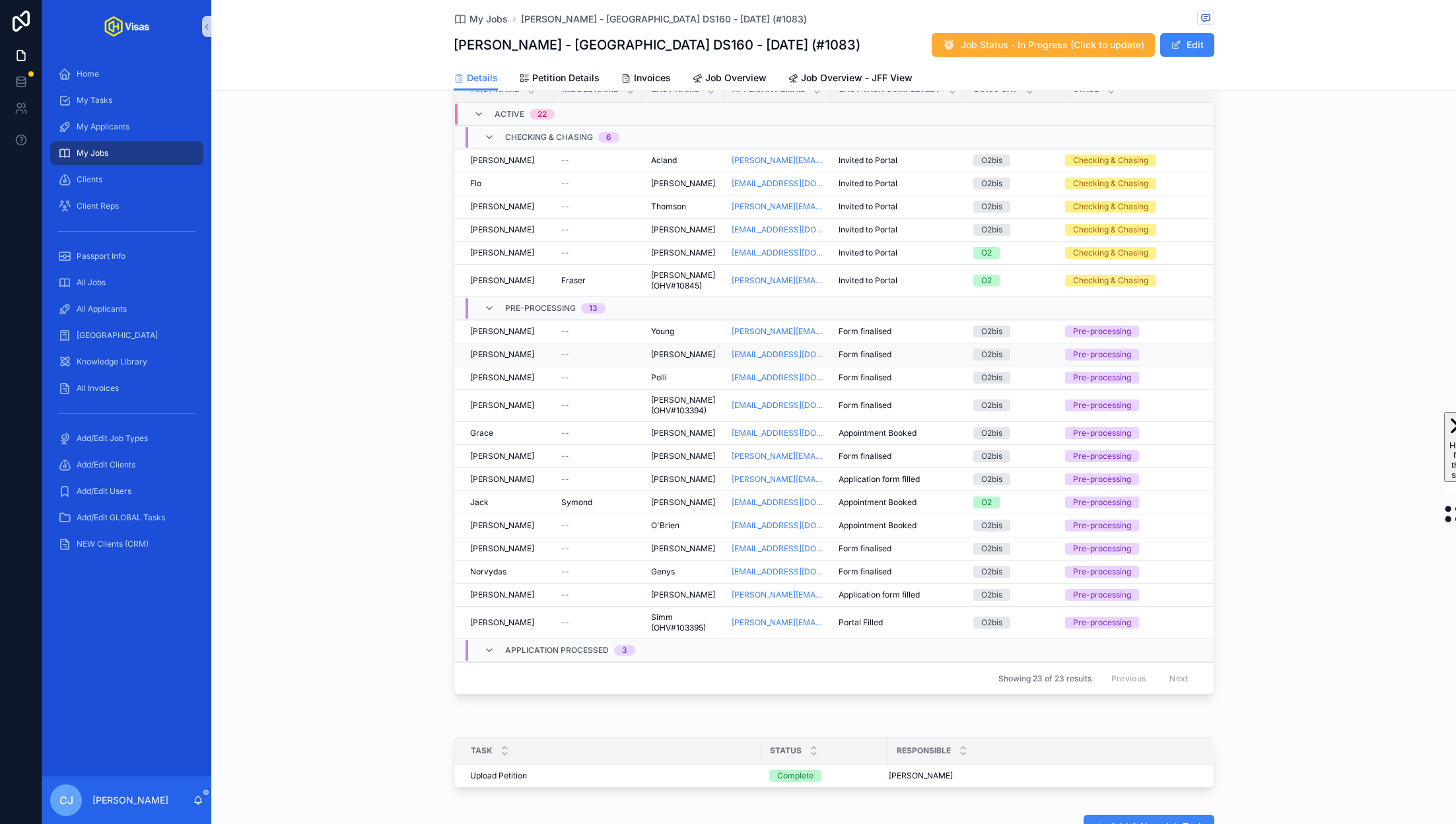
click at [692, 350] on div "Wilson Wilson" at bounding box center [683, 355] width 65 height 11
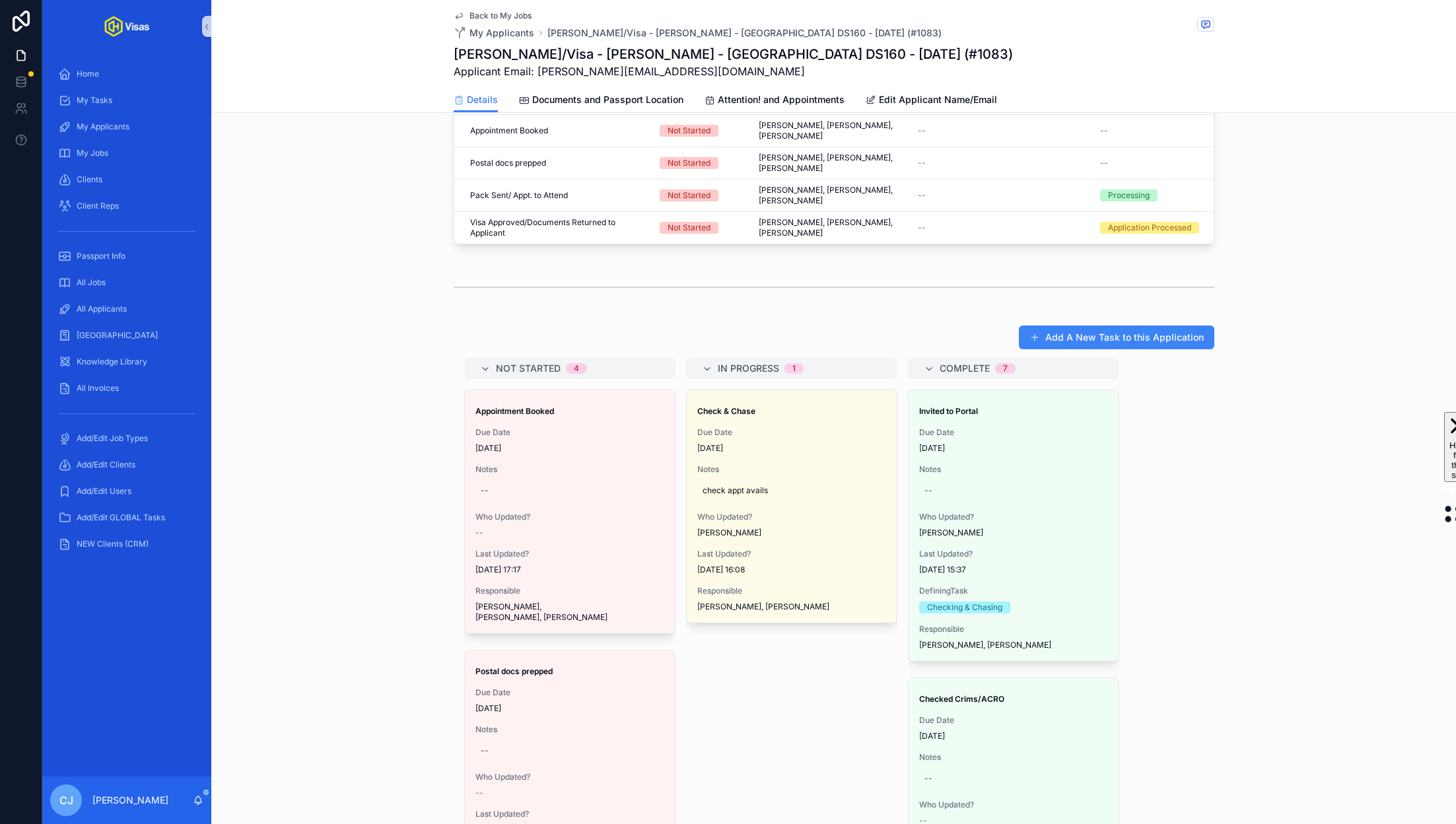
scroll to position [627, 0]
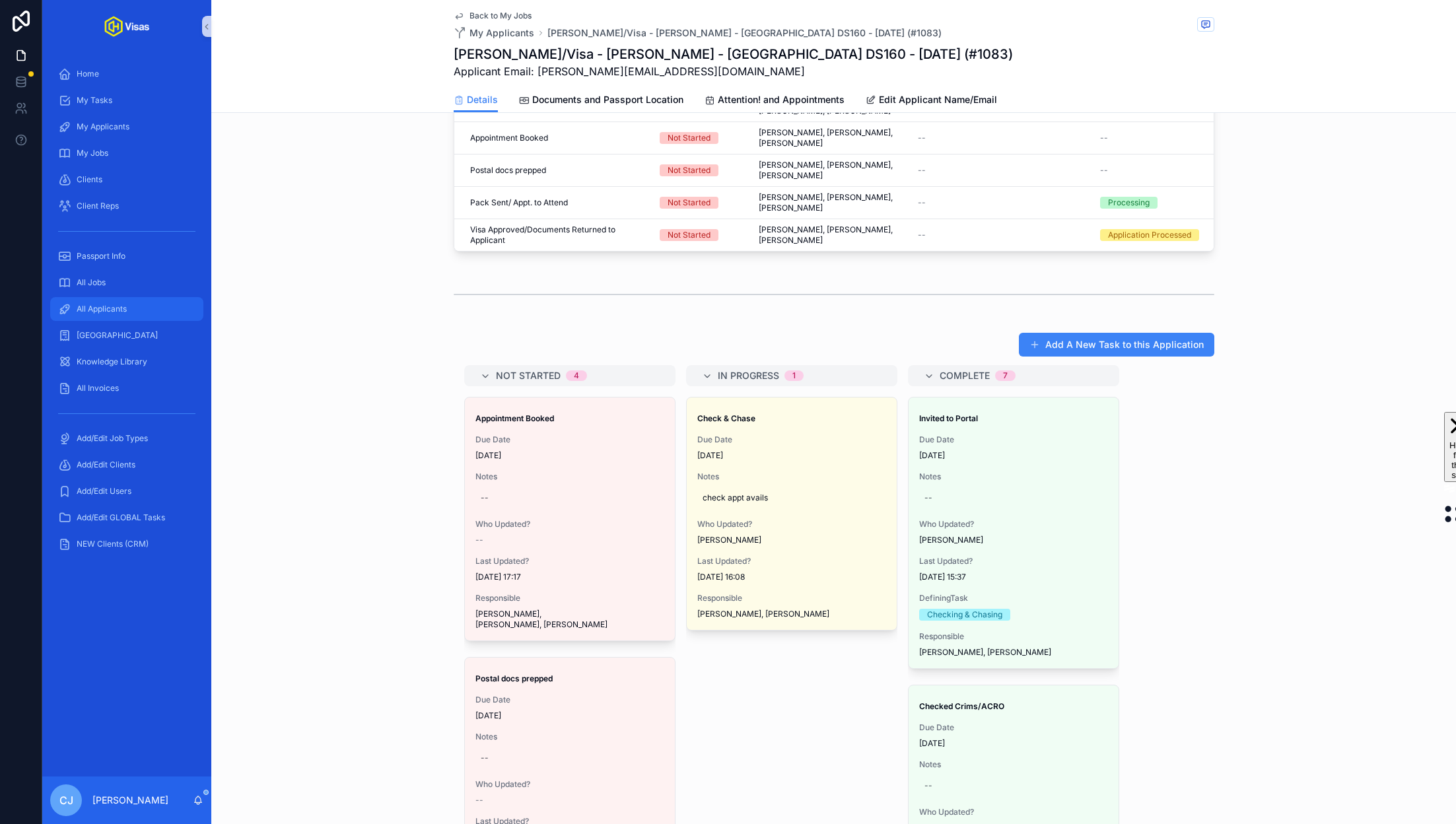
click at [95, 310] on span "All Applicants" at bounding box center [102, 309] width 50 height 11
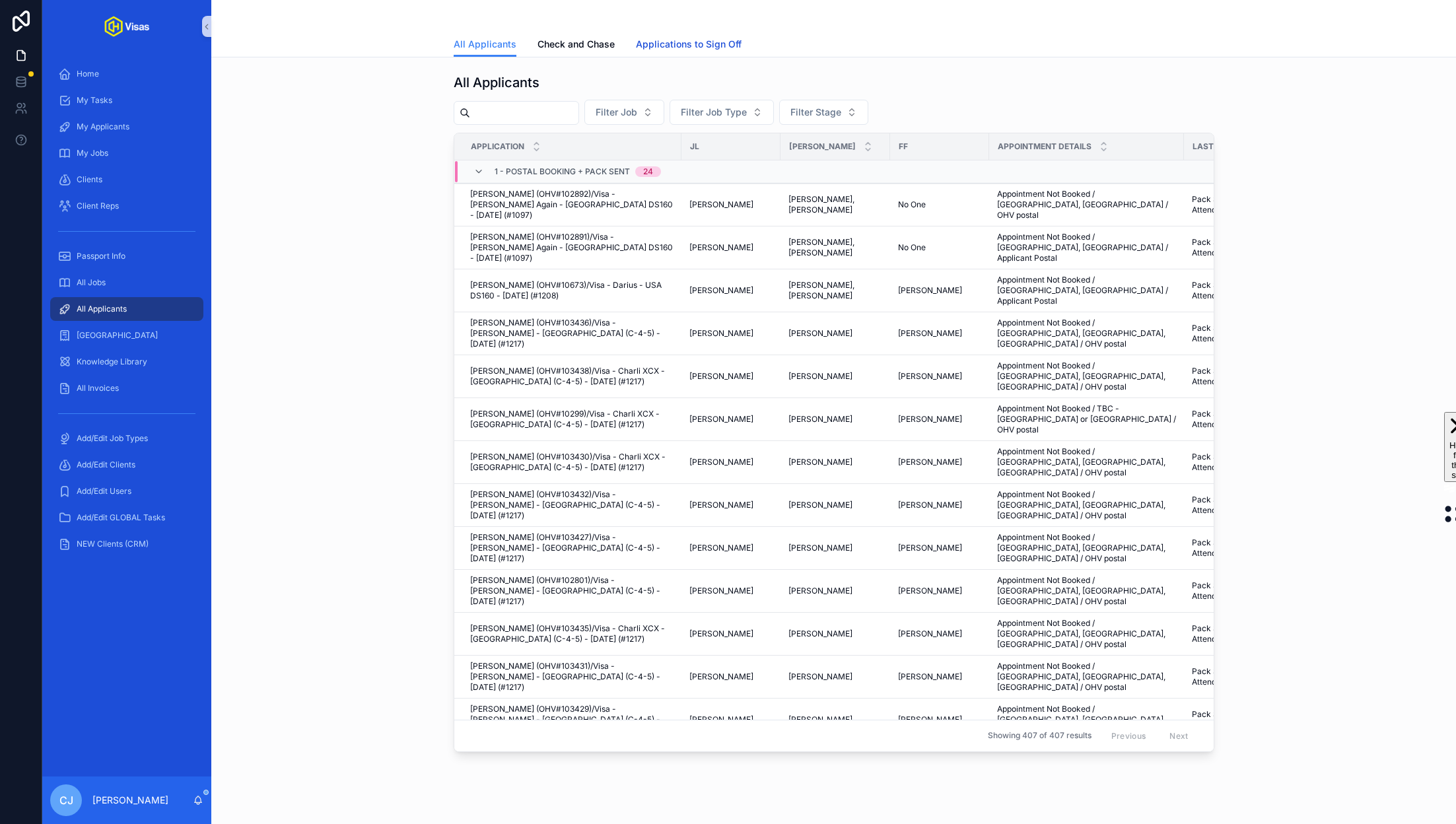
click at [689, 47] on span "Applications to Sign Off" at bounding box center [688, 44] width 105 height 13
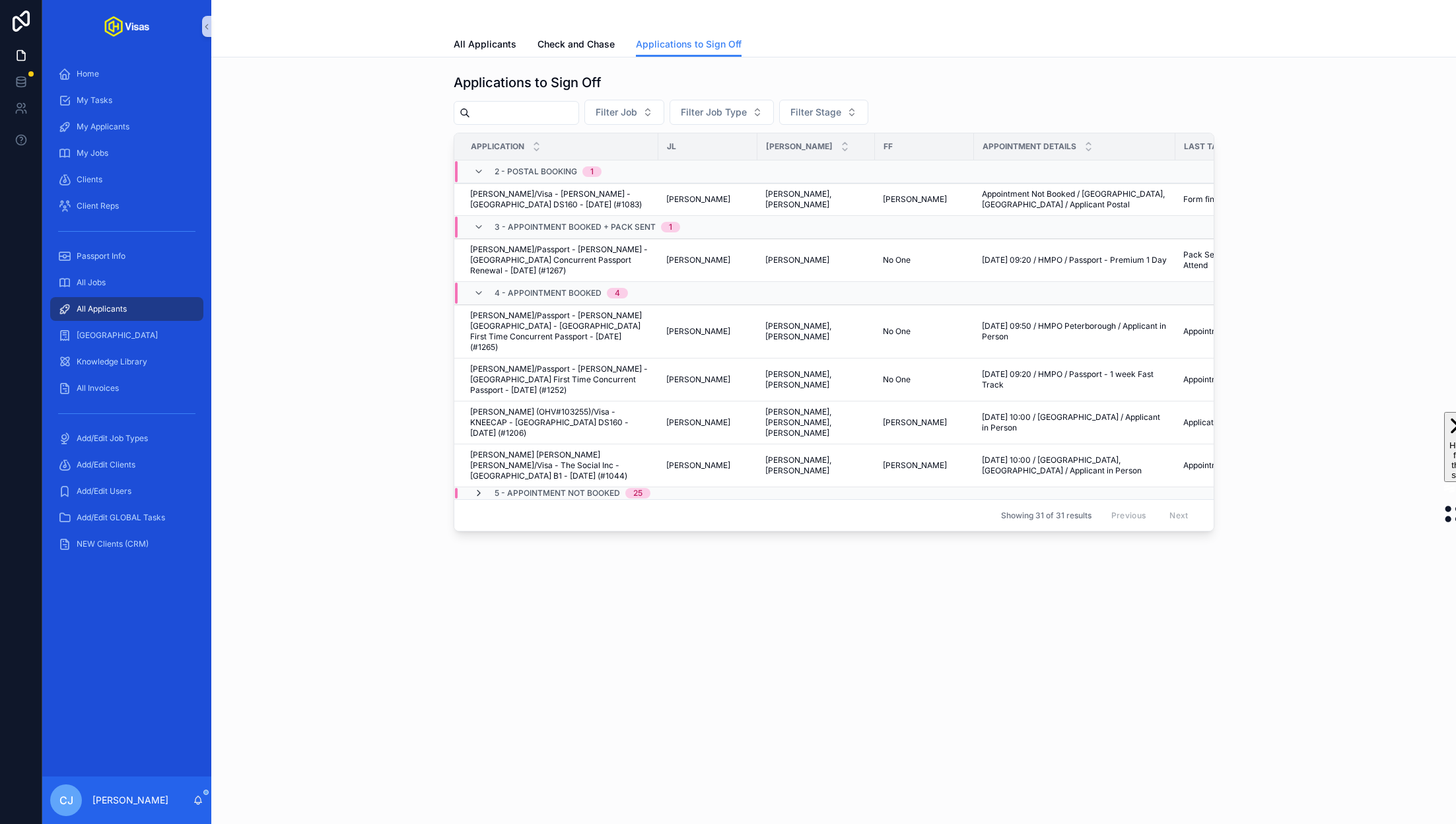
click at [476, 488] on icon "scrollable content" at bounding box center [479, 493] width 11 height 11
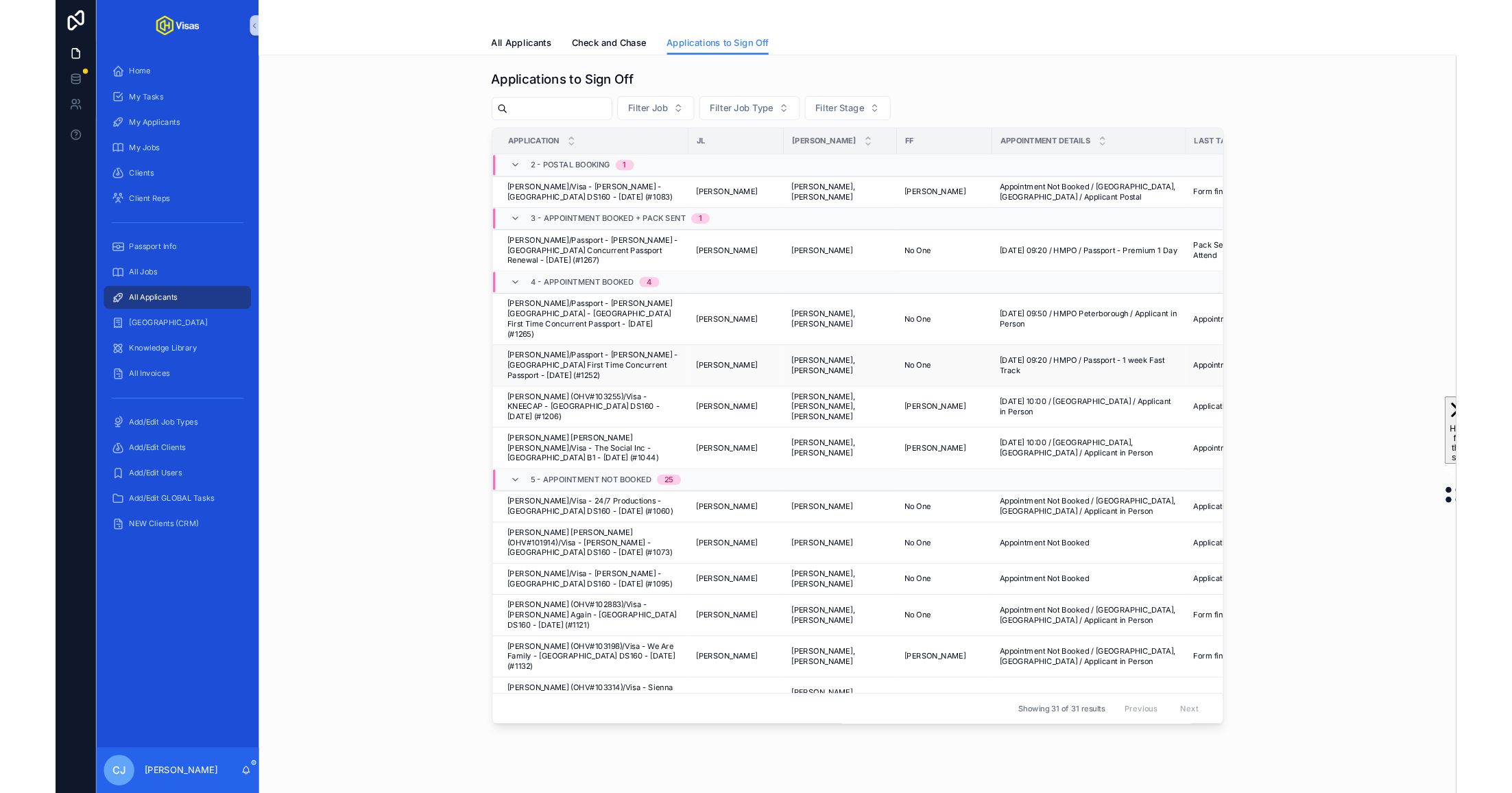
scroll to position [202, 0]
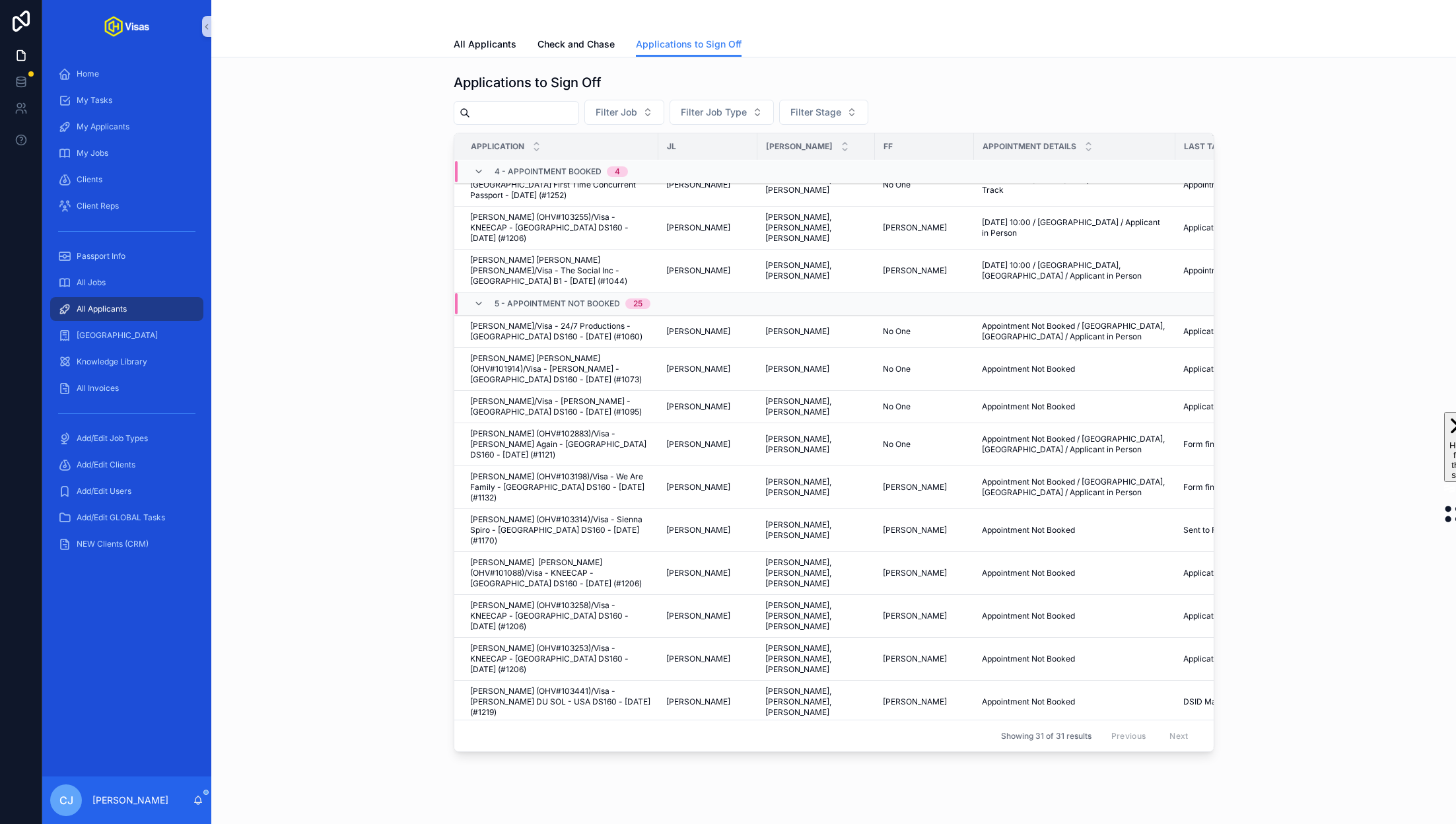
click at [525, 117] on input "scrollable content" at bounding box center [524, 113] width 108 height 19
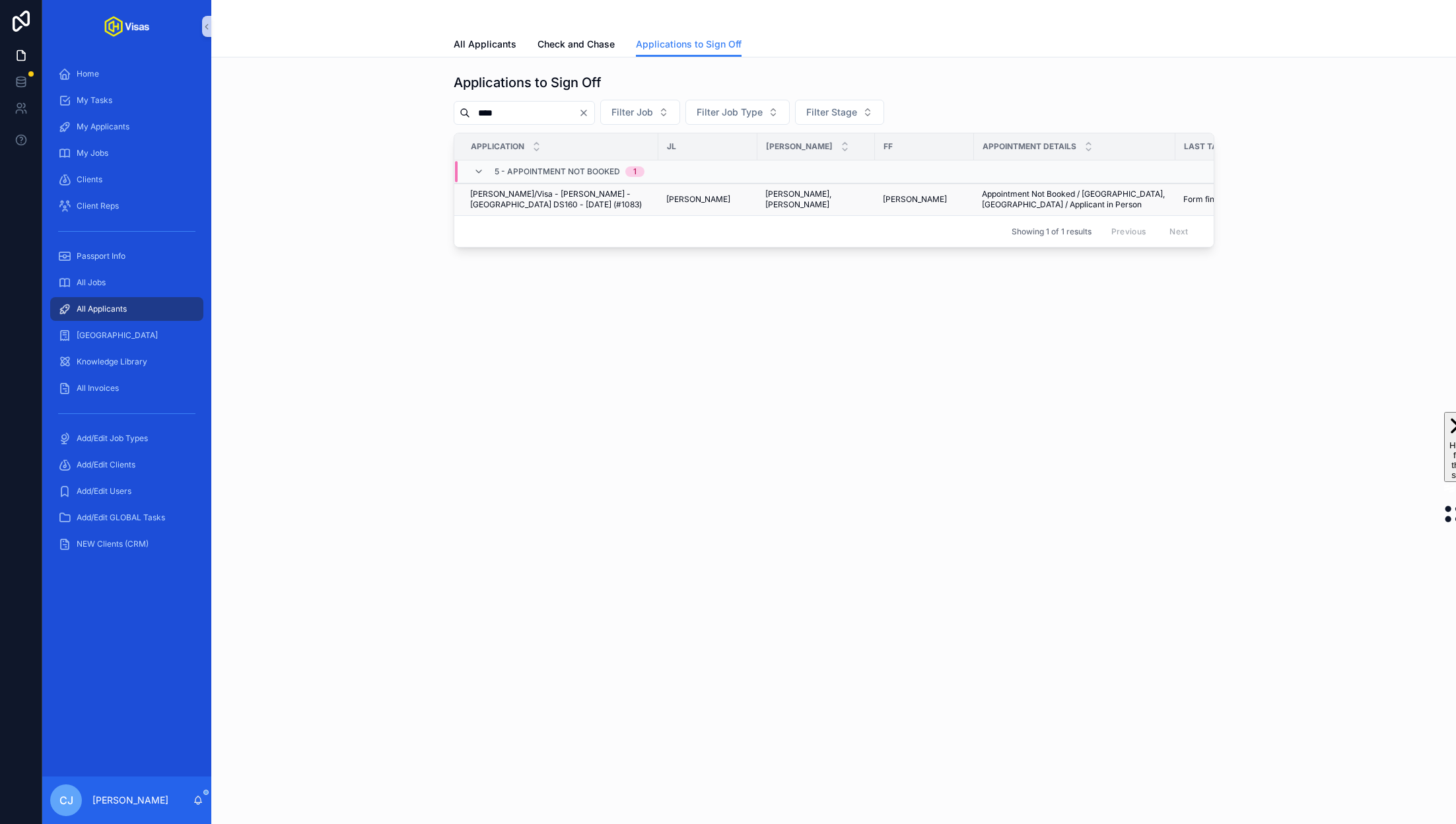
type input "****"
click at [555, 189] on span "[PERSON_NAME]/Visa - [PERSON_NAME] - [GEOGRAPHIC_DATA] DS160 - [DATE] (#1083)" at bounding box center [560, 199] width 180 height 21
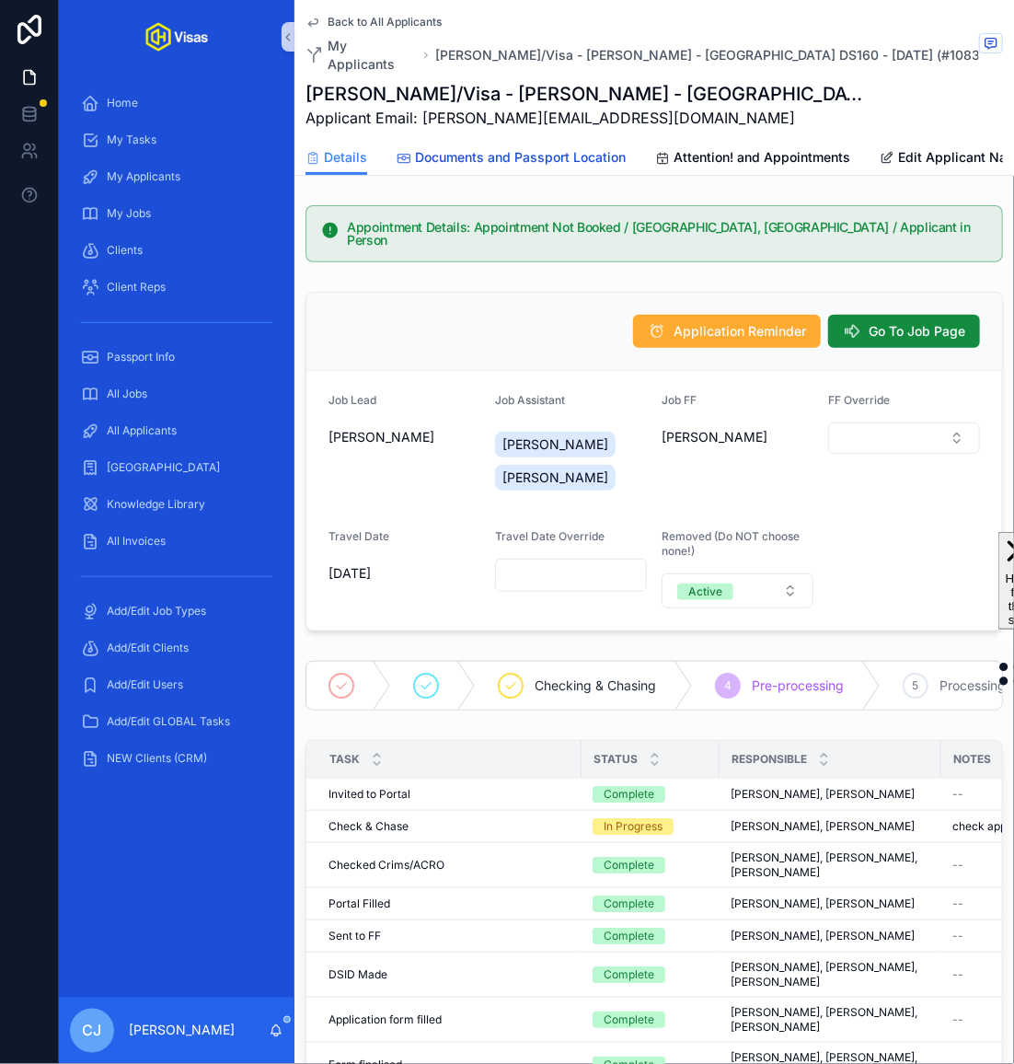
click at [550, 148] on span "Documents and Passport Location" at bounding box center [520, 157] width 211 height 18
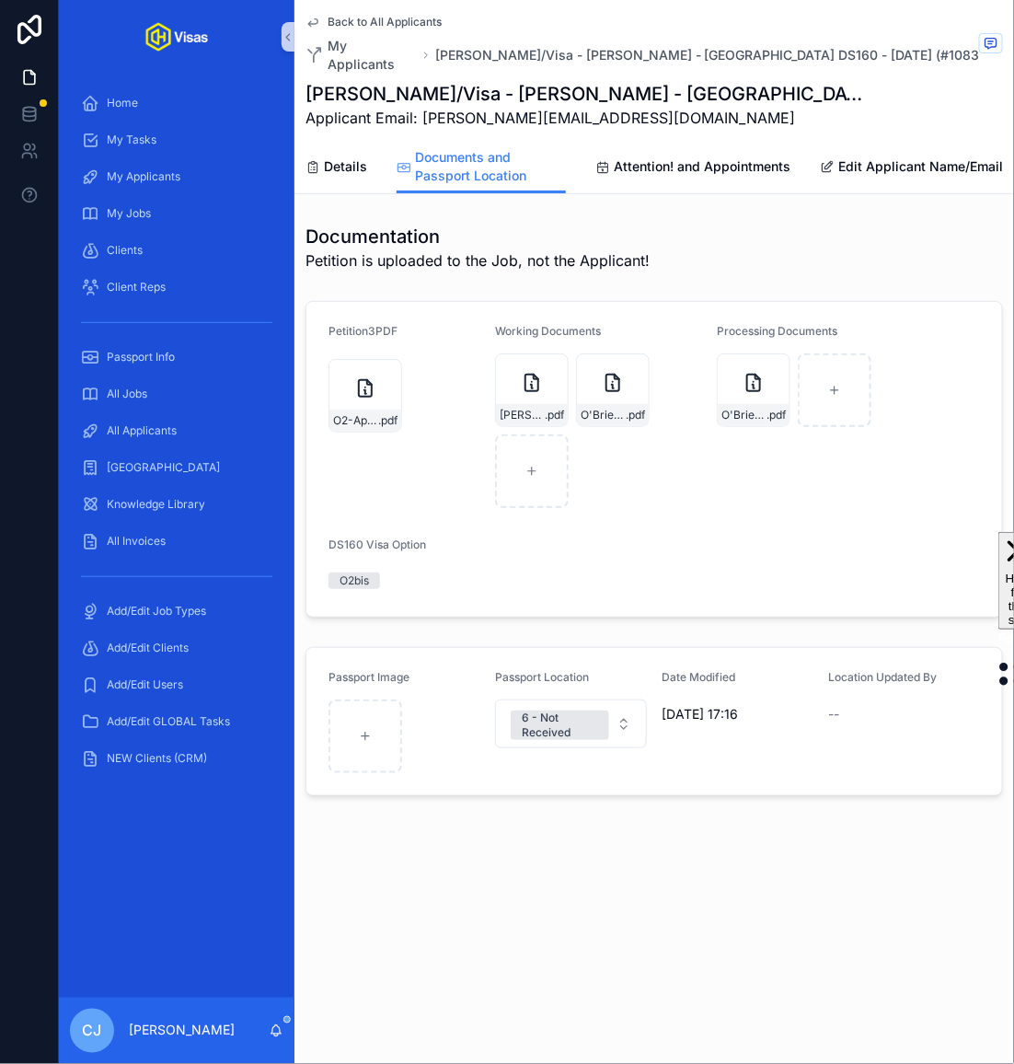
click at [527, 81] on h1 "[PERSON_NAME]/Visa - [PERSON_NAME] - [GEOGRAPHIC_DATA] DS160 - [DATE] (#1083)" at bounding box center [586, 94] width 560 height 26
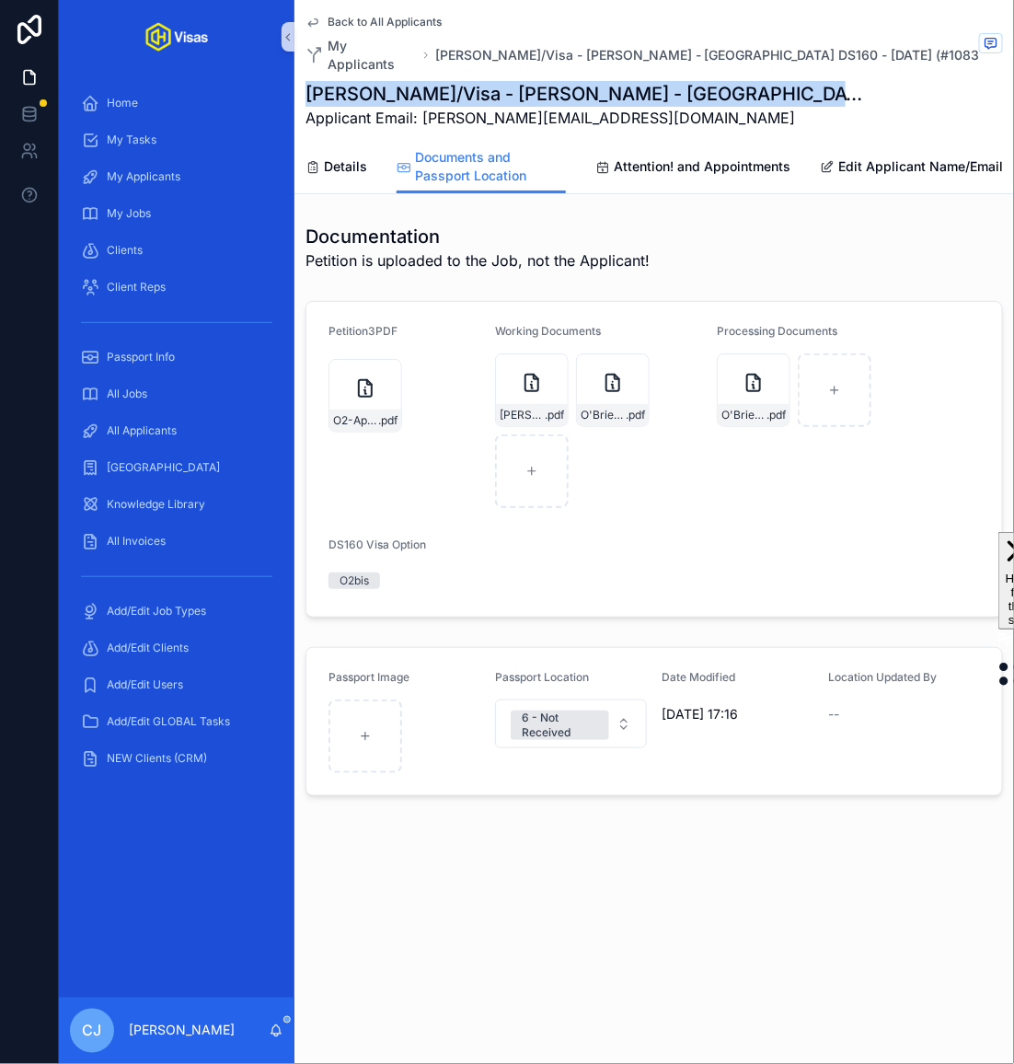
click at [527, 81] on h1 "[PERSON_NAME]/Visa - [PERSON_NAME] - [GEOGRAPHIC_DATA] DS160 - [DATE] (#1083)" at bounding box center [586, 94] width 560 height 26
copy h1 "[PERSON_NAME]/Visa - [PERSON_NAME] - [GEOGRAPHIC_DATA] DS160 - [DATE] (#1083)"
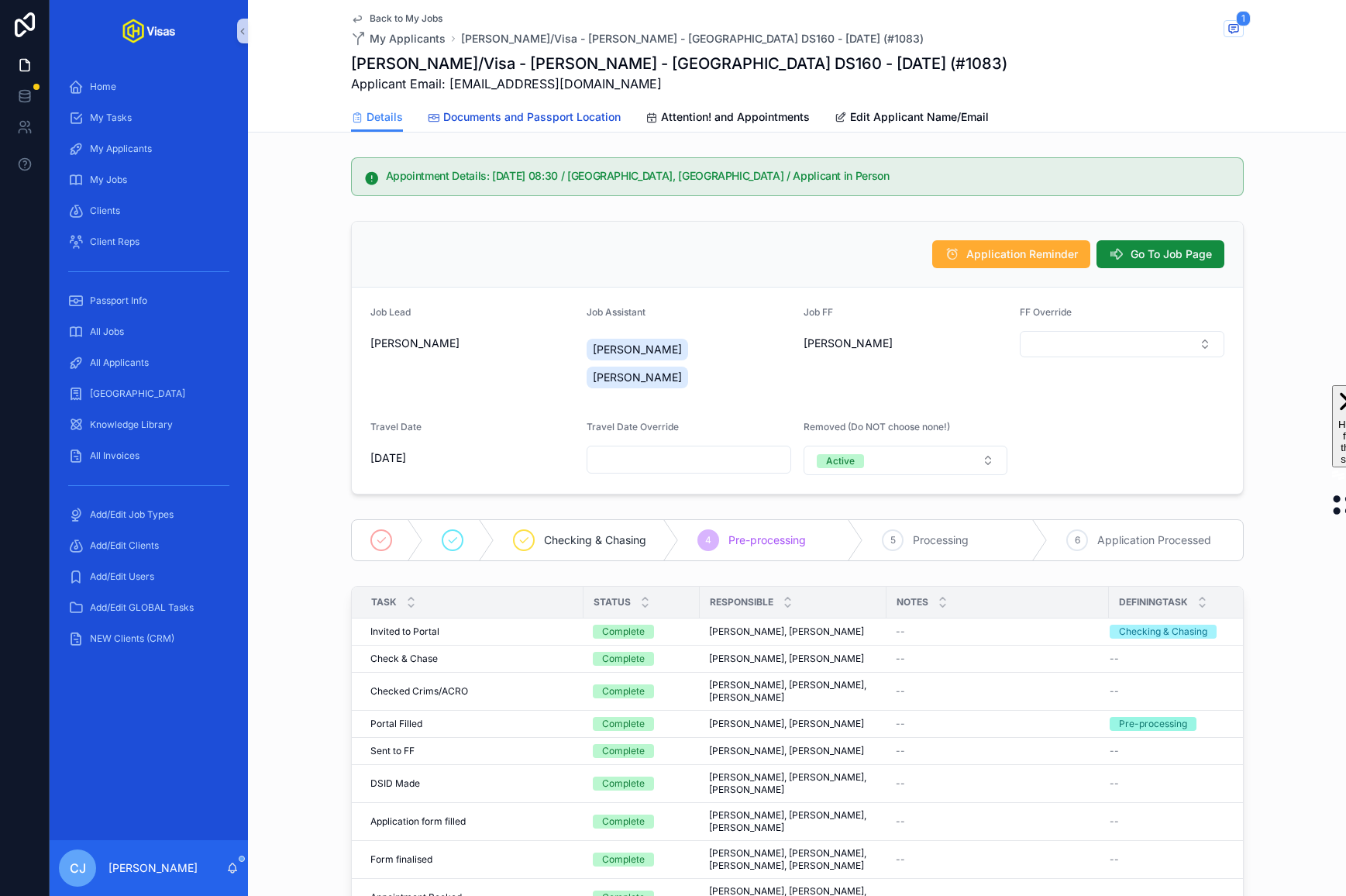
click at [588, 110] on span "Documents and Passport Location" at bounding box center [531, 117] width 178 height 15
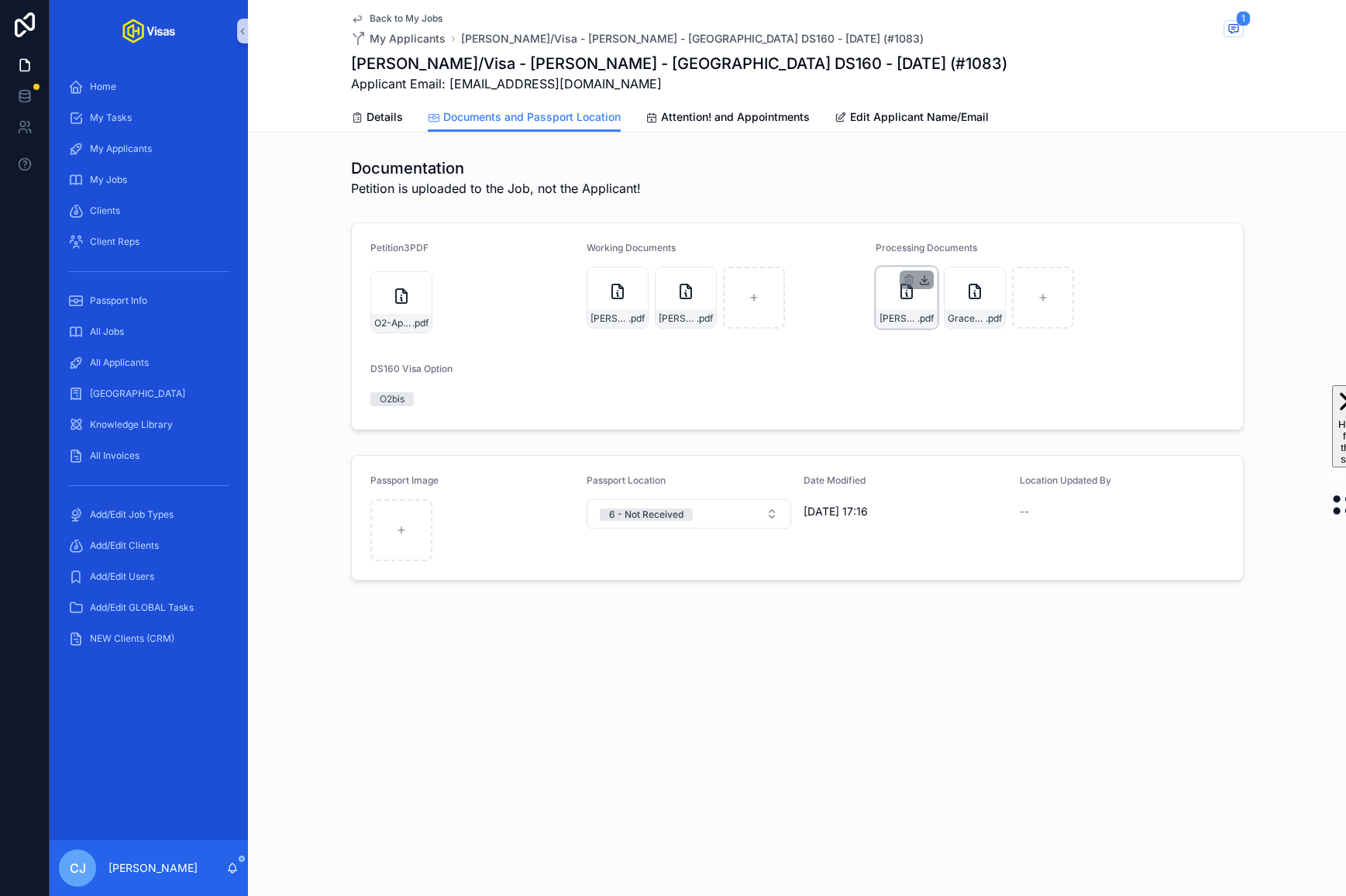
click at [926, 280] on icon "scrollable content" at bounding box center [924, 280] width 5 height 3
click at [991, 280] on icon "scrollable content" at bounding box center [992, 280] width 5 height 3
click at [700, 118] on span "Attention! and Appointments" at bounding box center [735, 117] width 149 height 15
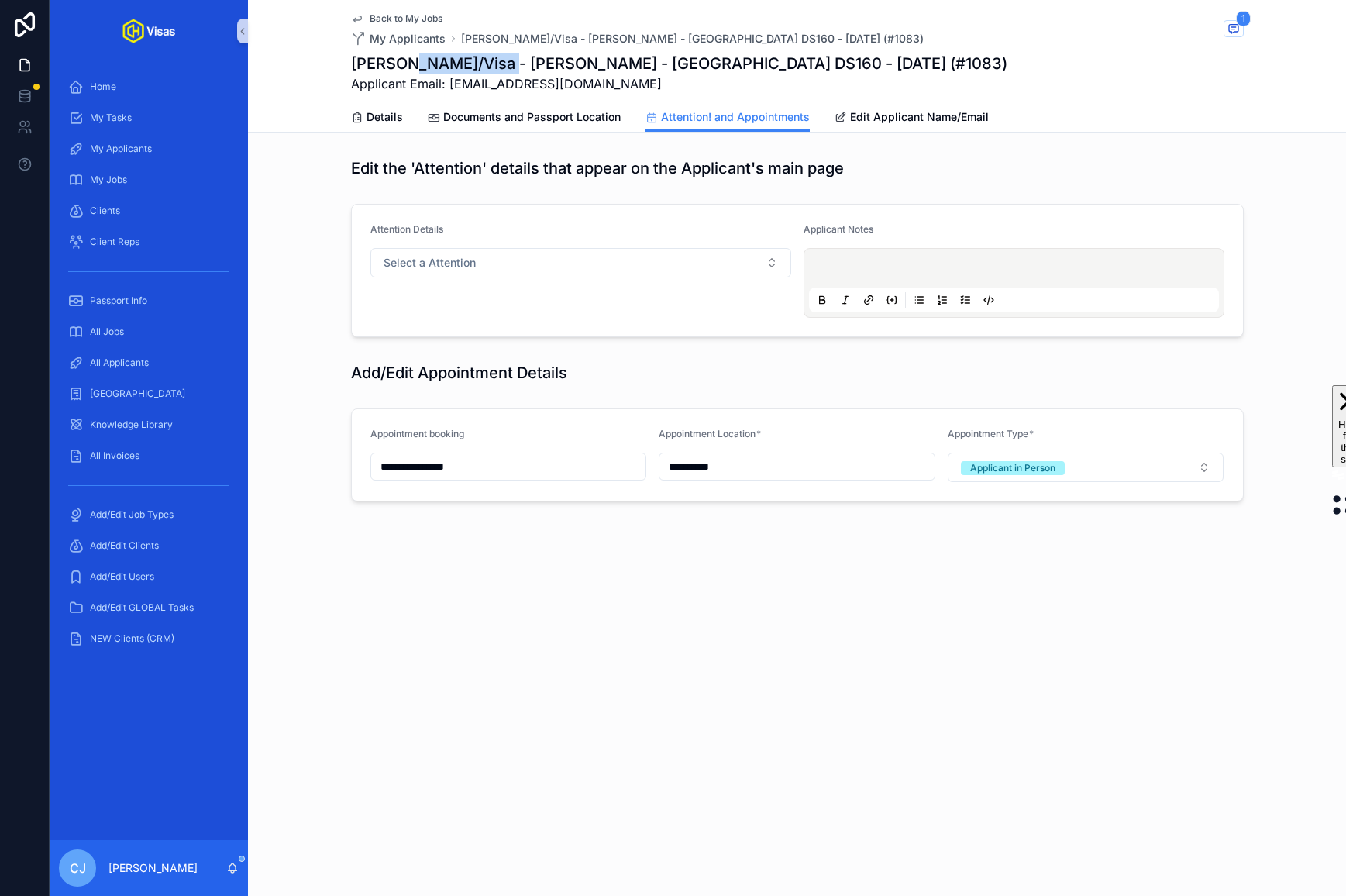
drag, startPoint x: 498, startPoint y: 64, endPoint x: 402, endPoint y: 64, distance: 96.0
click at [402, 64] on h1 "Grace Arnott-Hayes/Visa - Steven Down - USA DS160 - Mar/25 (#1083)" at bounding box center [679, 64] width 656 height 22
copy h1 "Arnott-Hayes"
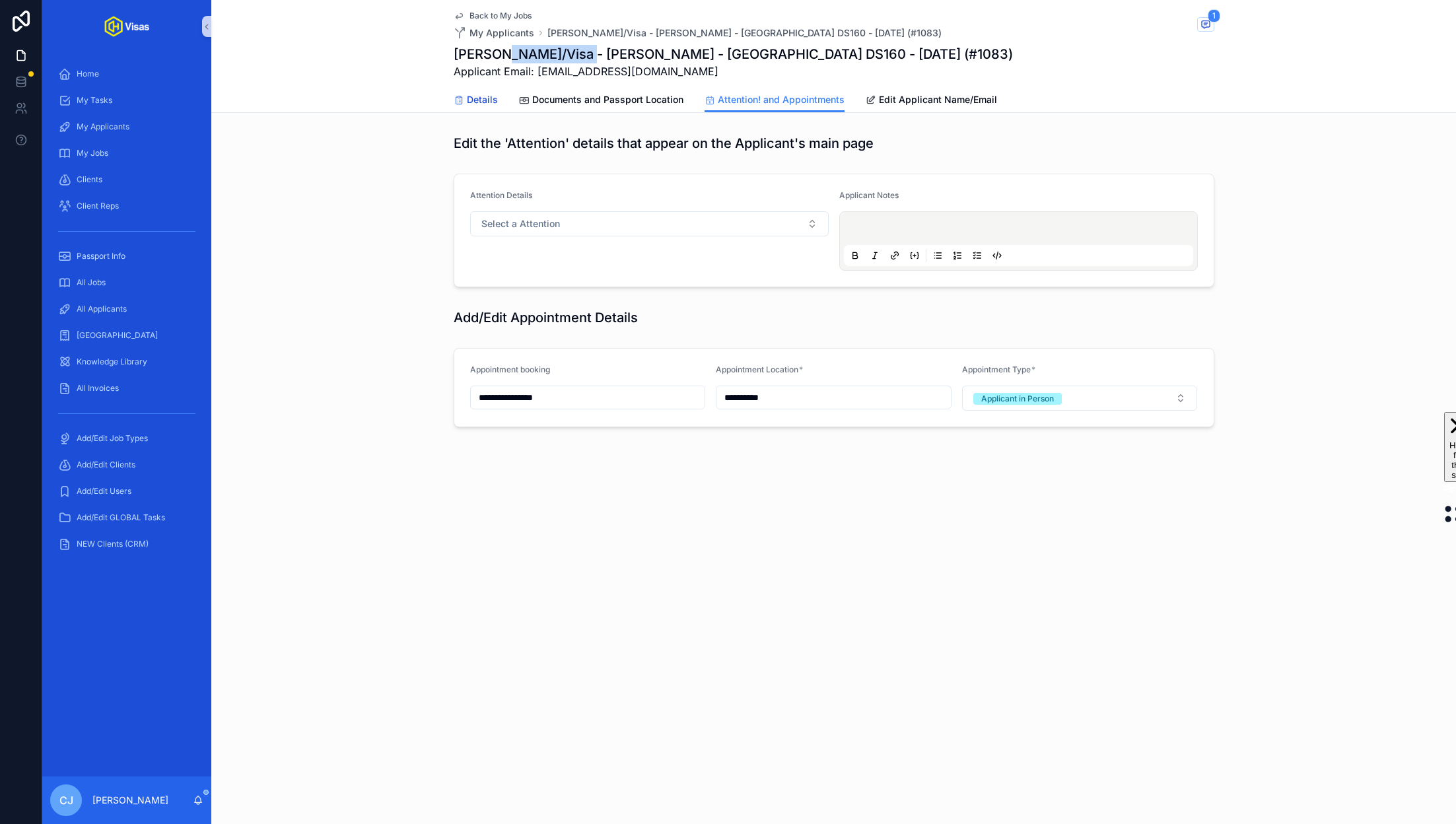
click at [477, 97] on span "Details" at bounding box center [482, 100] width 31 height 13
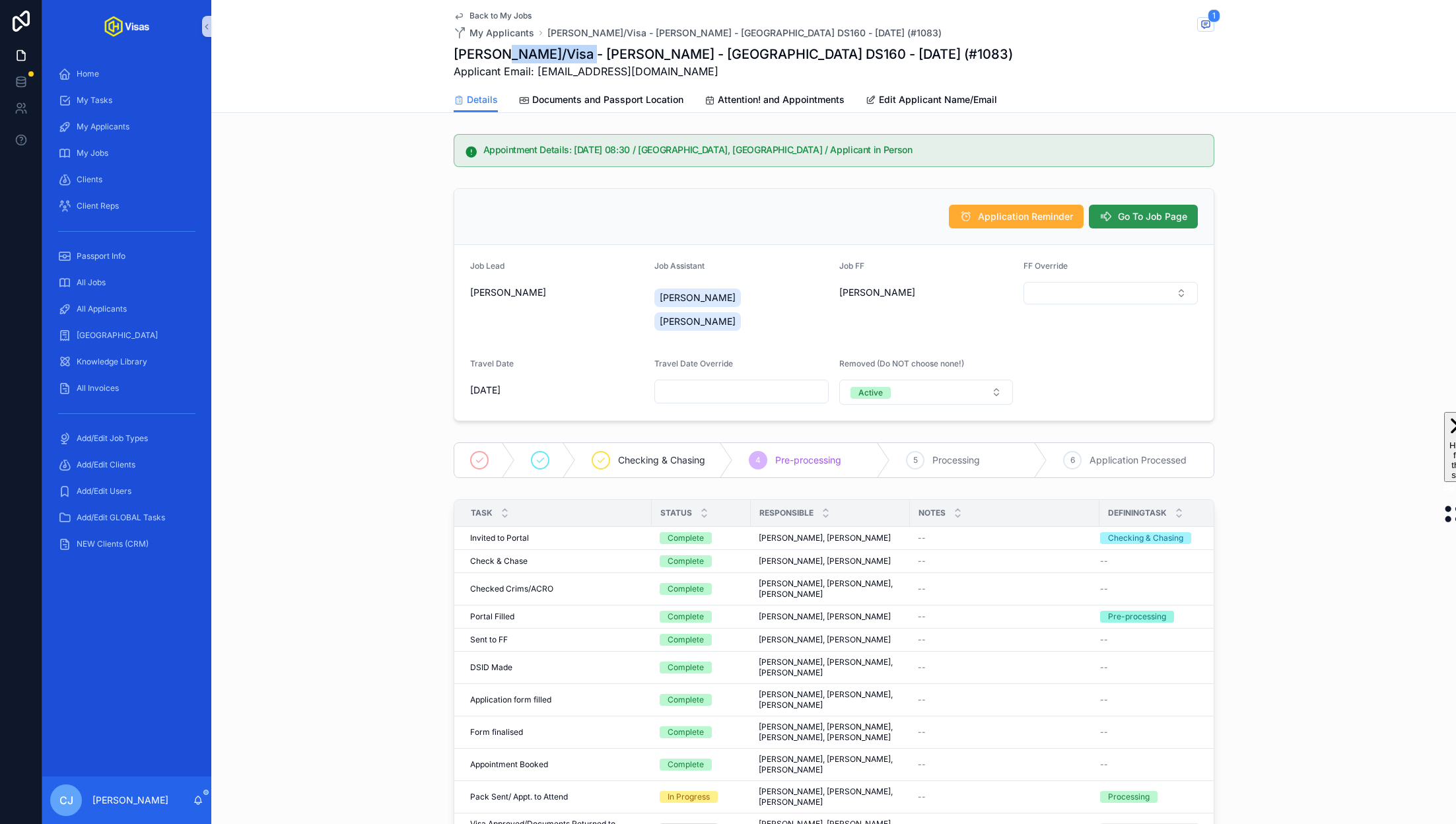
click at [1146, 214] on span "Go To Job Page" at bounding box center [1152, 217] width 70 height 13
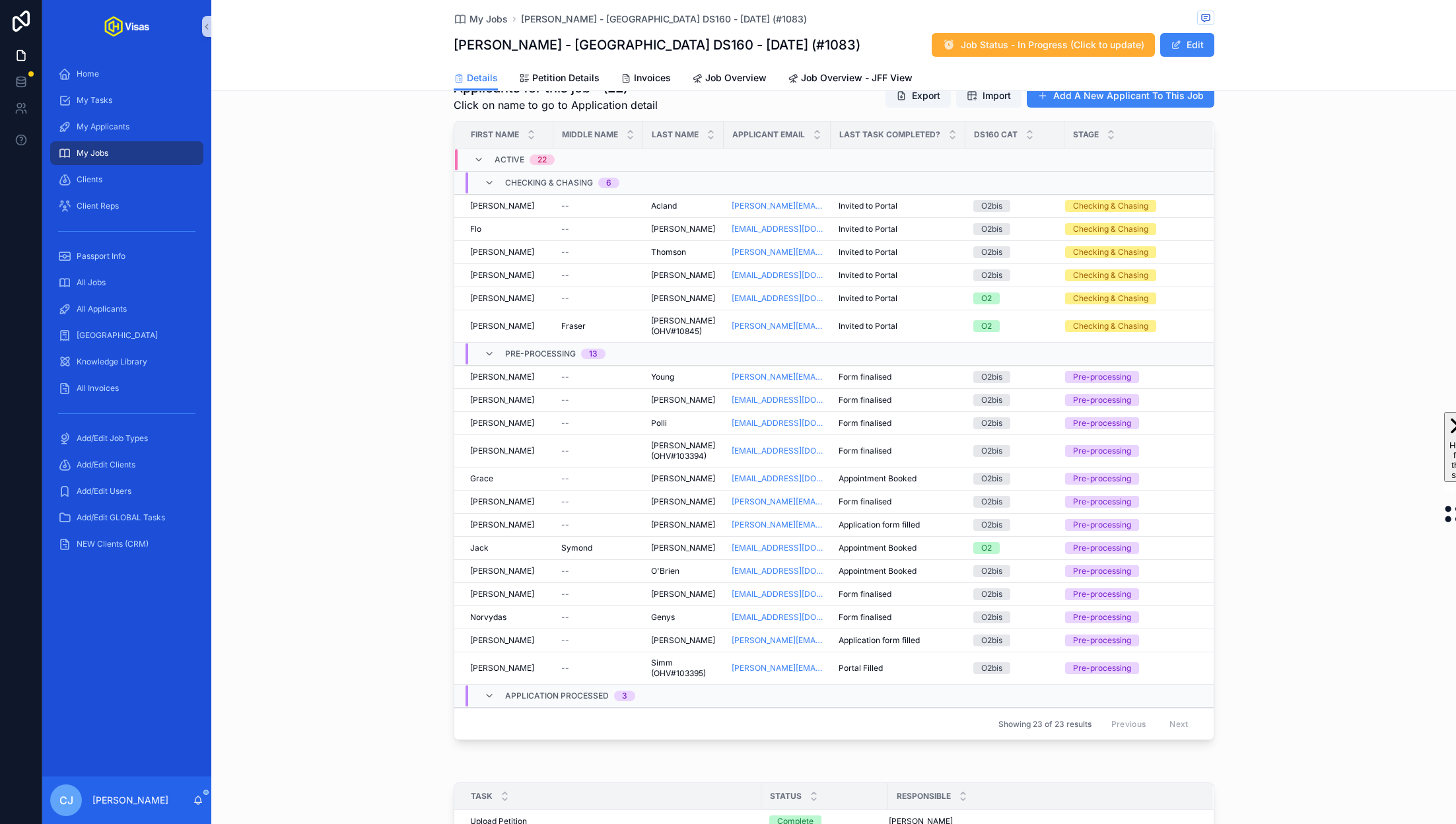
scroll to position [537, 0]
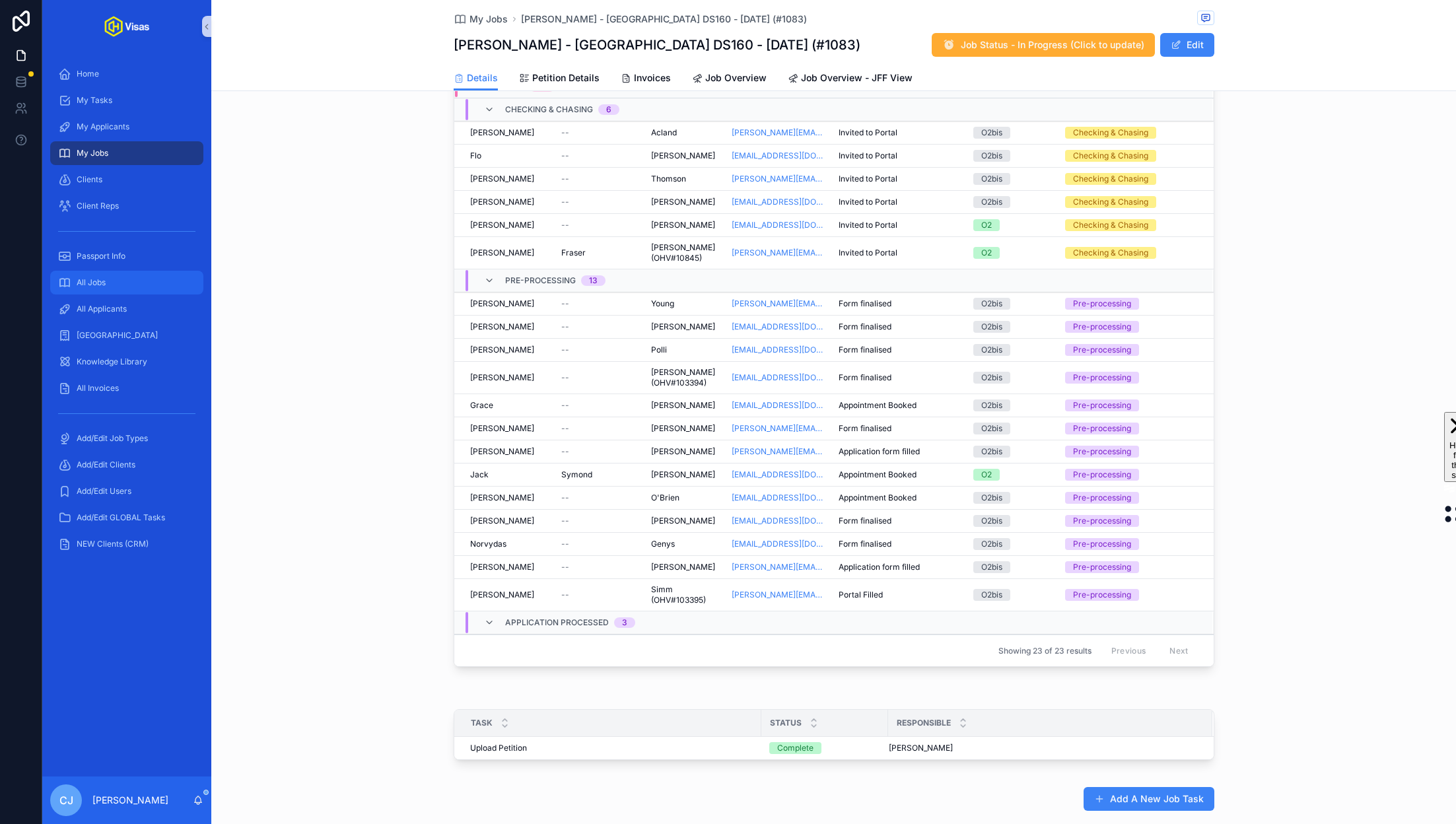
click at [141, 286] on div "All Jobs" at bounding box center [126, 282] width 137 height 21
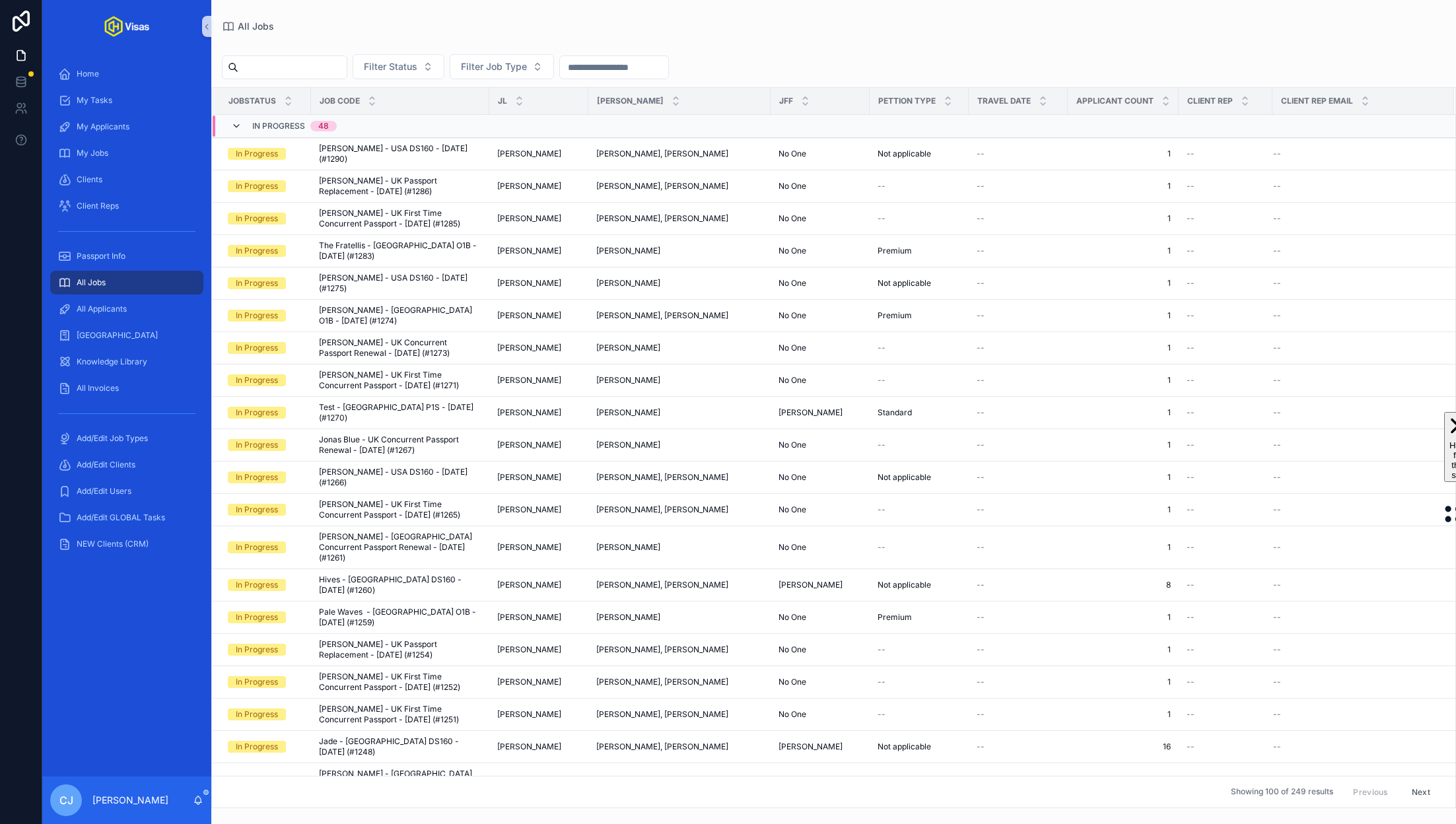
click at [237, 126] on icon "scrollable content" at bounding box center [236, 126] width 11 height 11
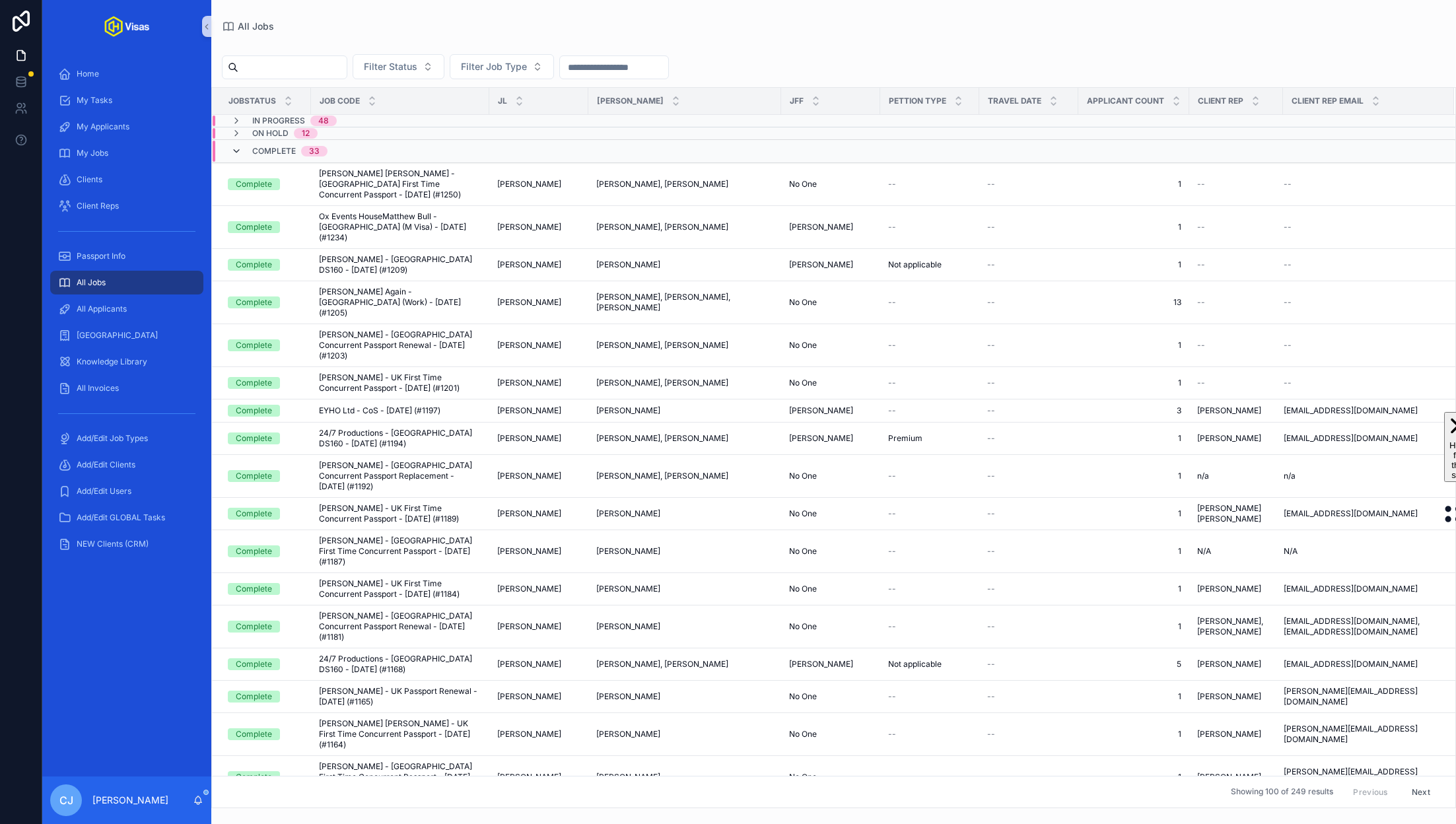
click at [236, 151] on icon "scrollable content" at bounding box center [236, 151] width 11 height 11
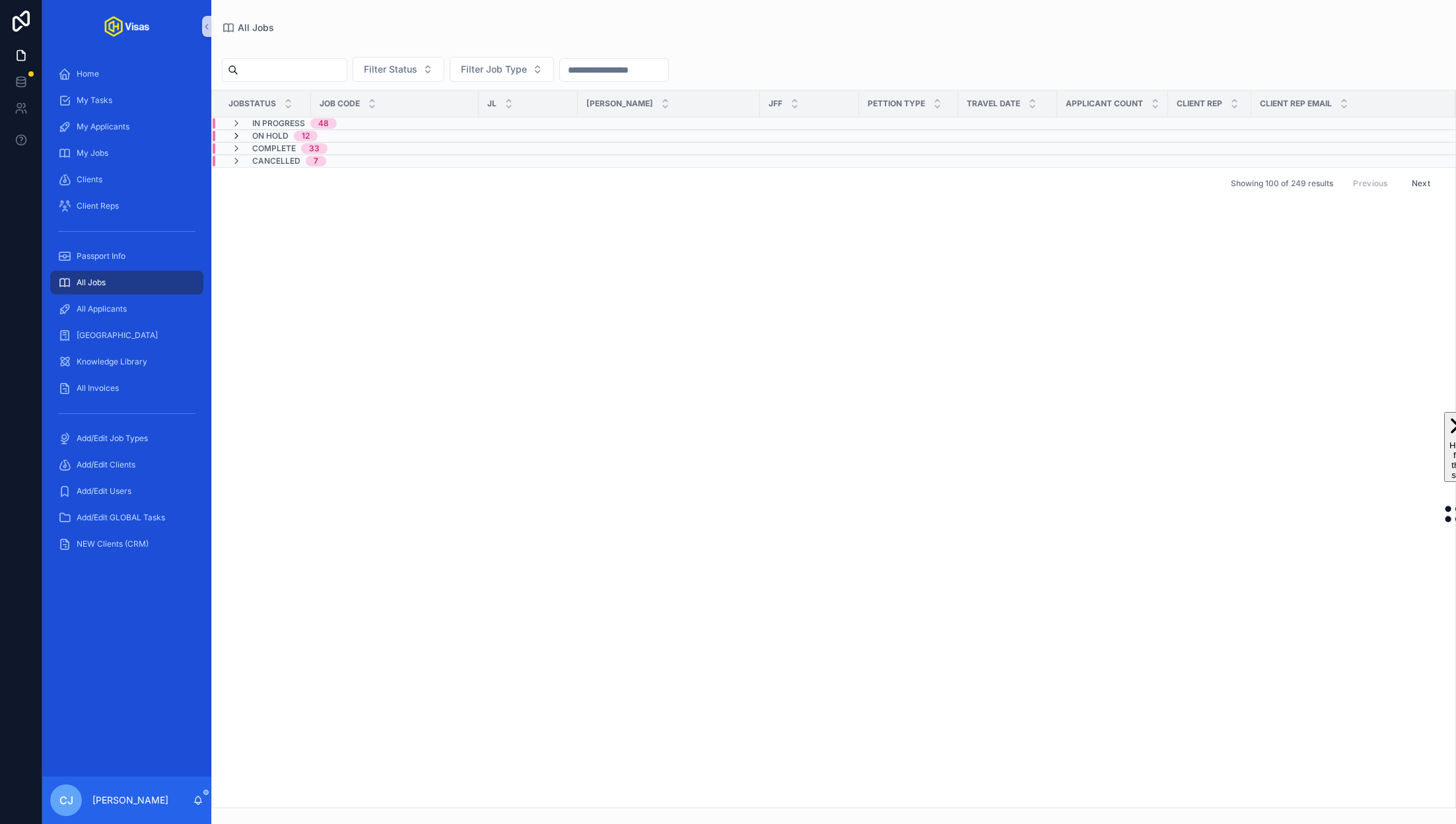
click at [236, 136] on icon "scrollable content" at bounding box center [236, 136] width 11 height 11
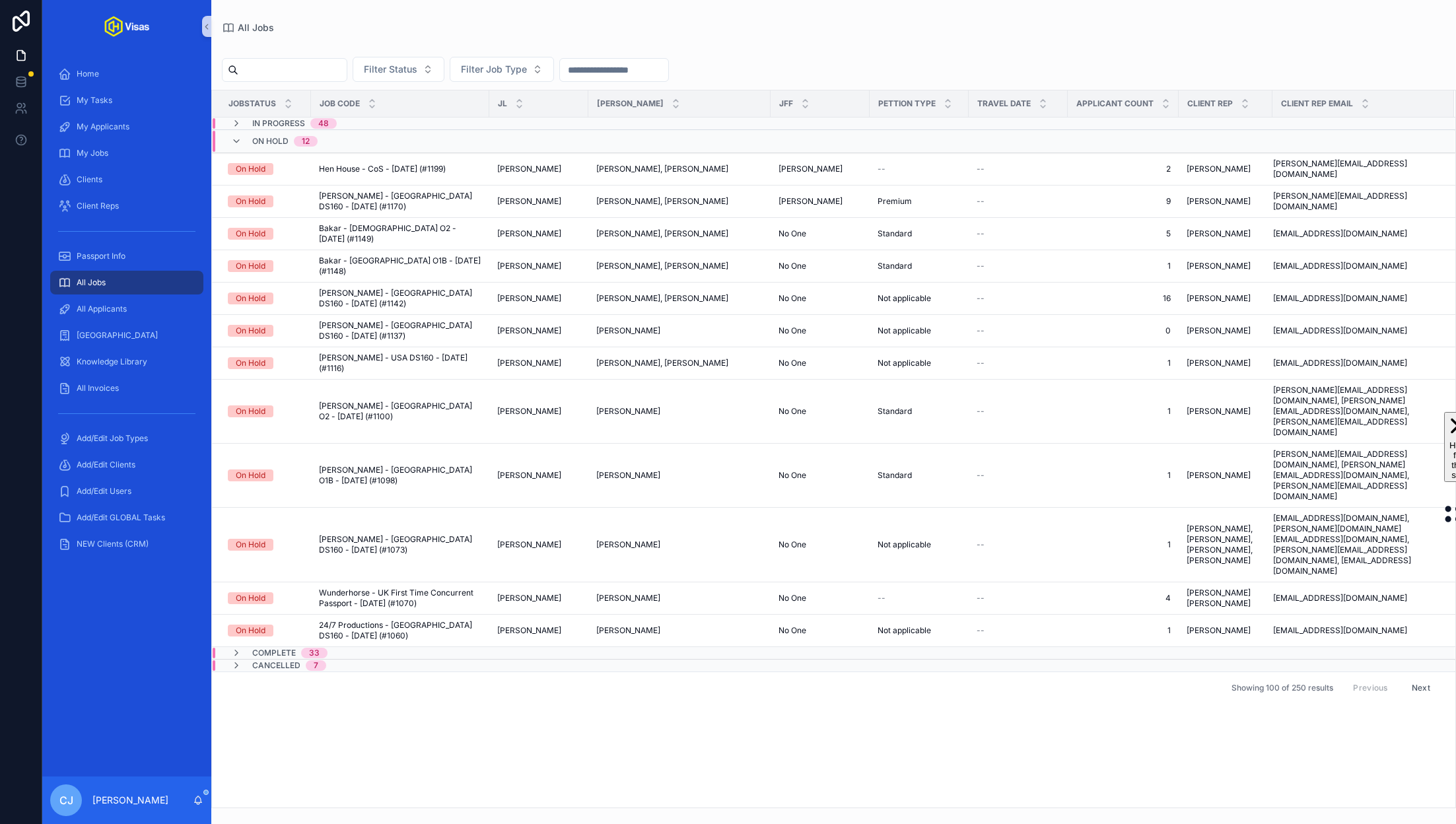
click at [296, 67] on input "scrollable content" at bounding box center [292, 70] width 108 height 19
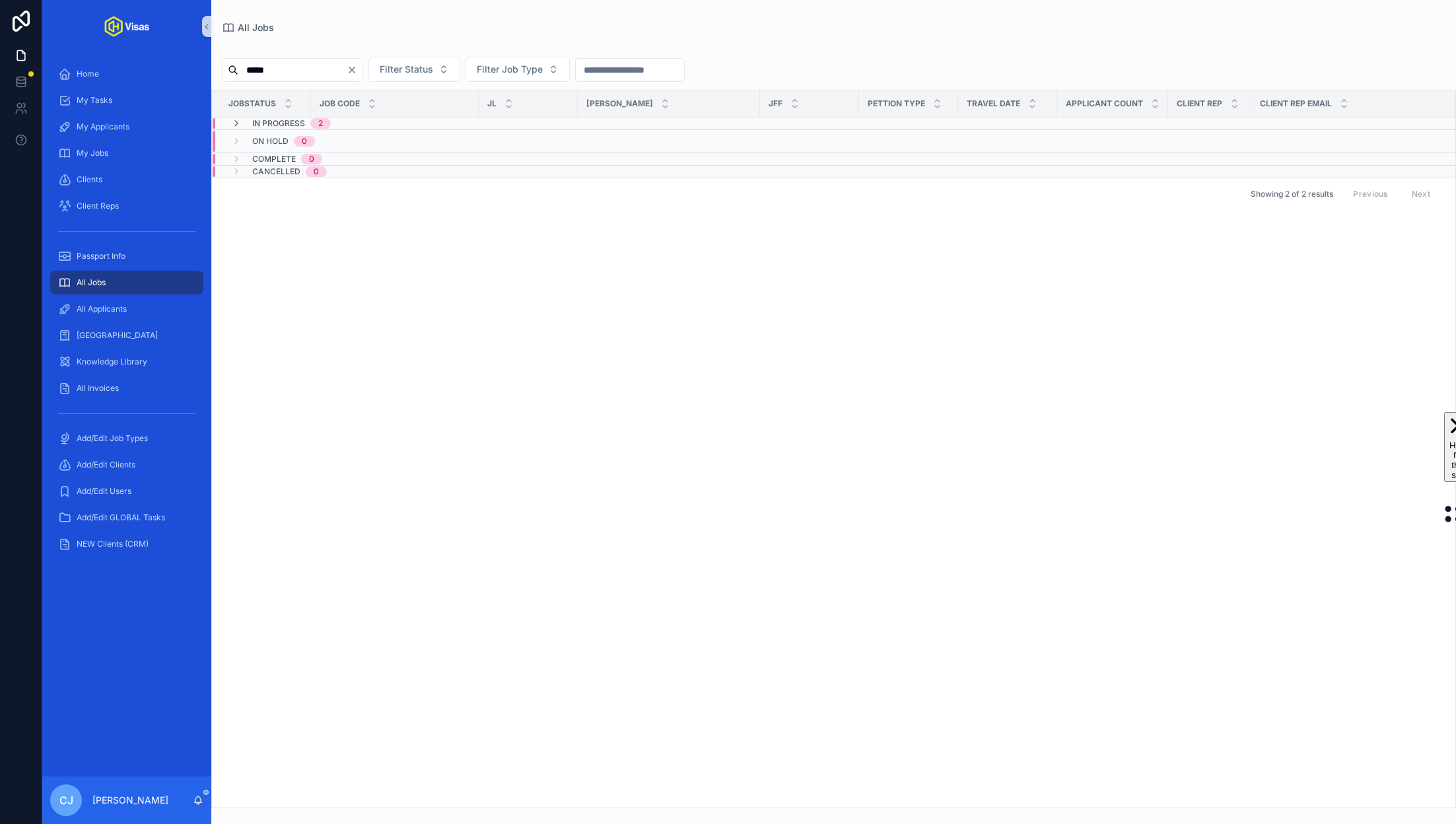
type input "*****"
click at [284, 120] on span "In Progress" at bounding box center [279, 123] width 53 height 11
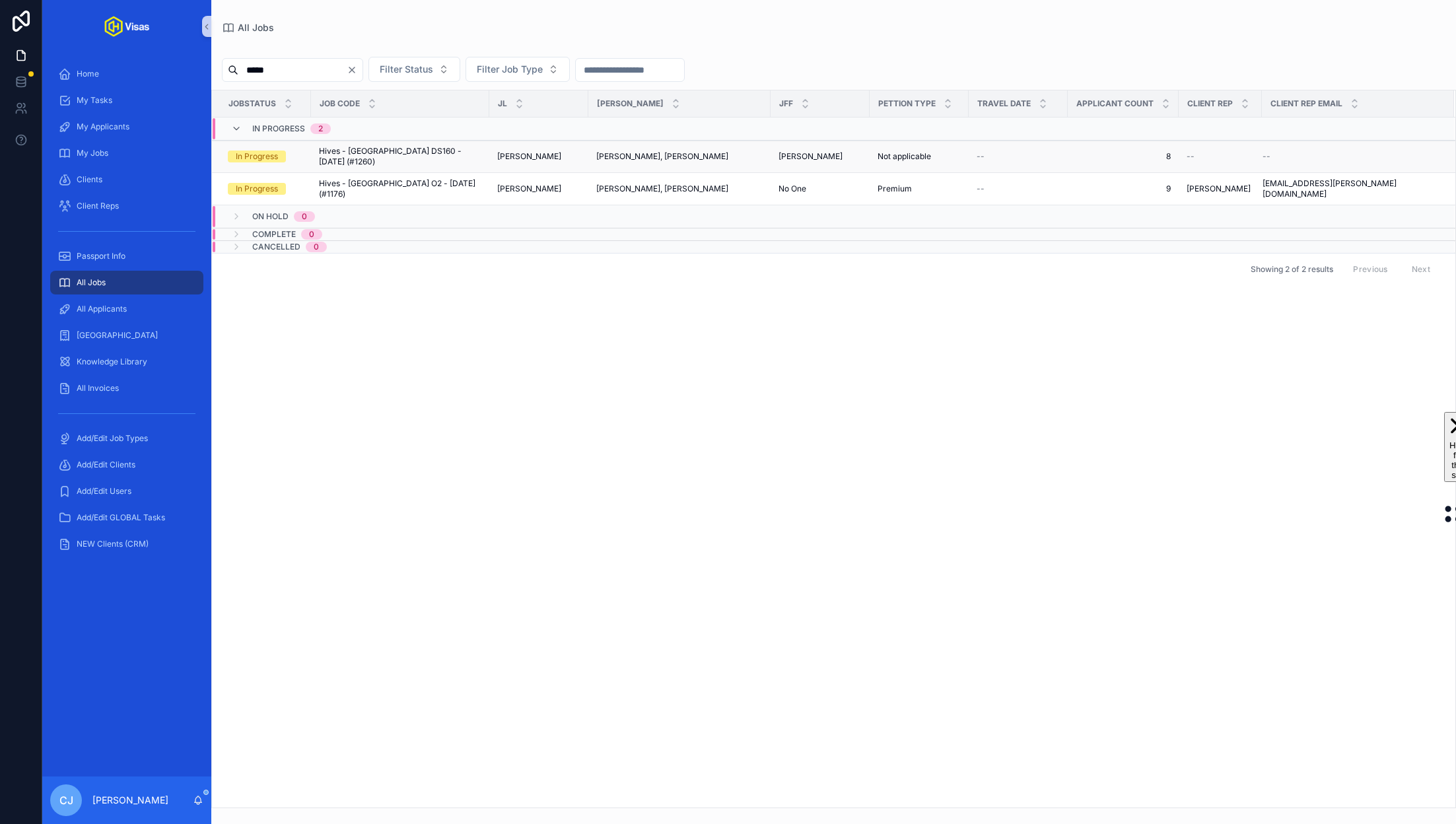
click at [346, 153] on span "Hives - USA DS160 - Jul/25 (#1260)" at bounding box center [400, 156] width 162 height 21
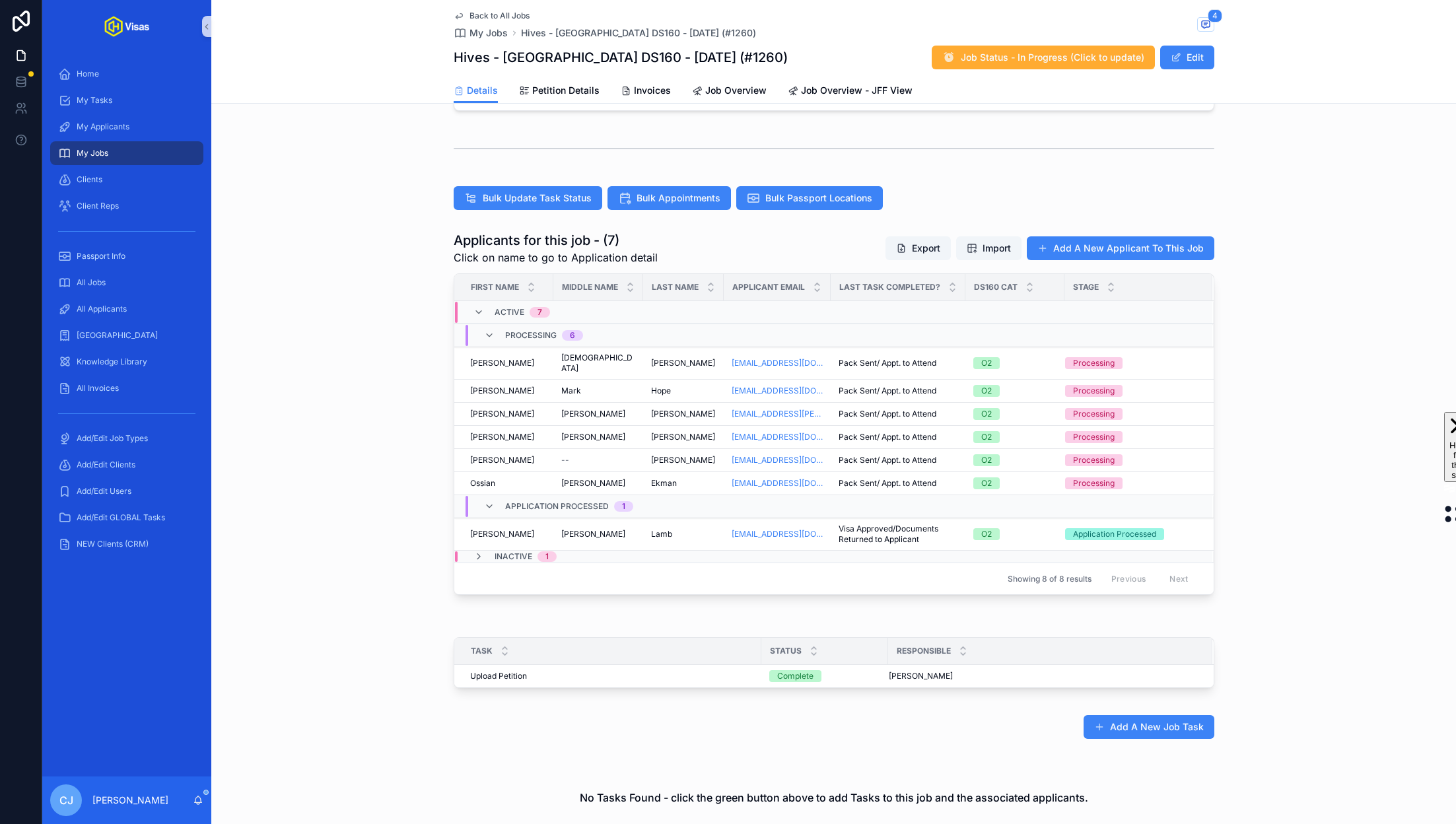
scroll to position [332, 0]
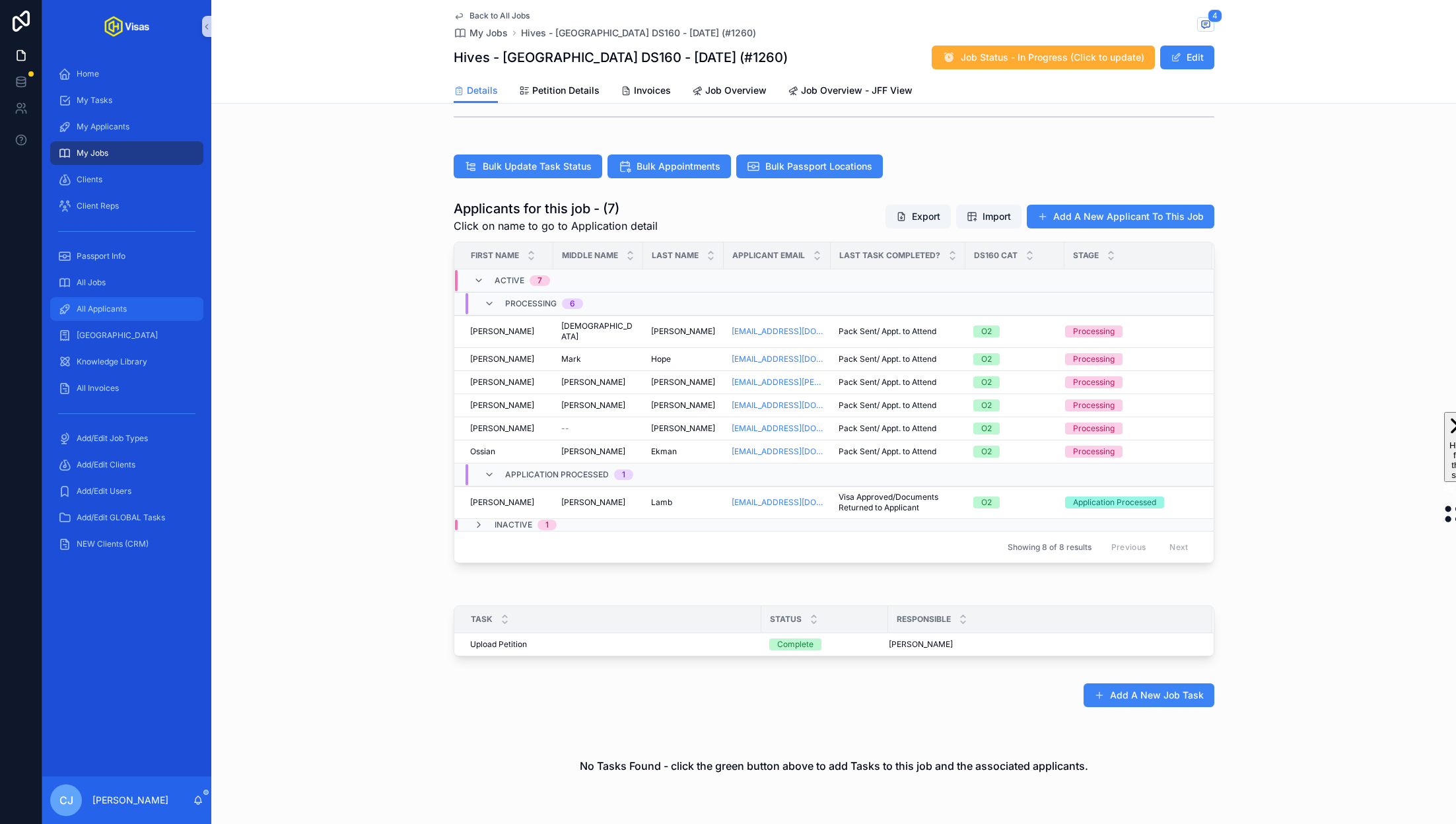
click at [103, 309] on span "All Applicants" at bounding box center [102, 309] width 50 height 11
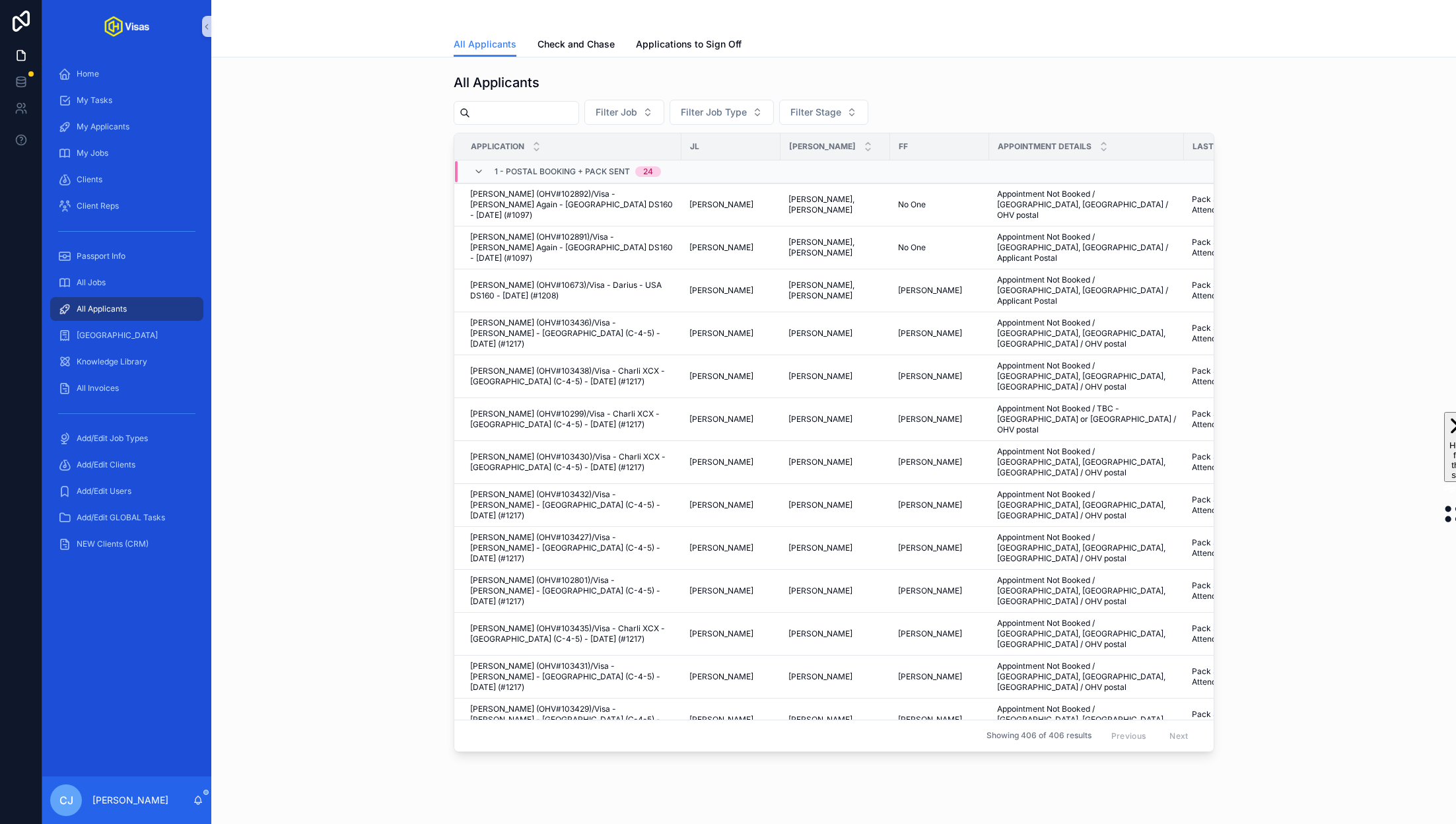
click at [492, 116] on input "scrollable content" at bounding box center [524, 113] width 108 height 19
paste input "**********"
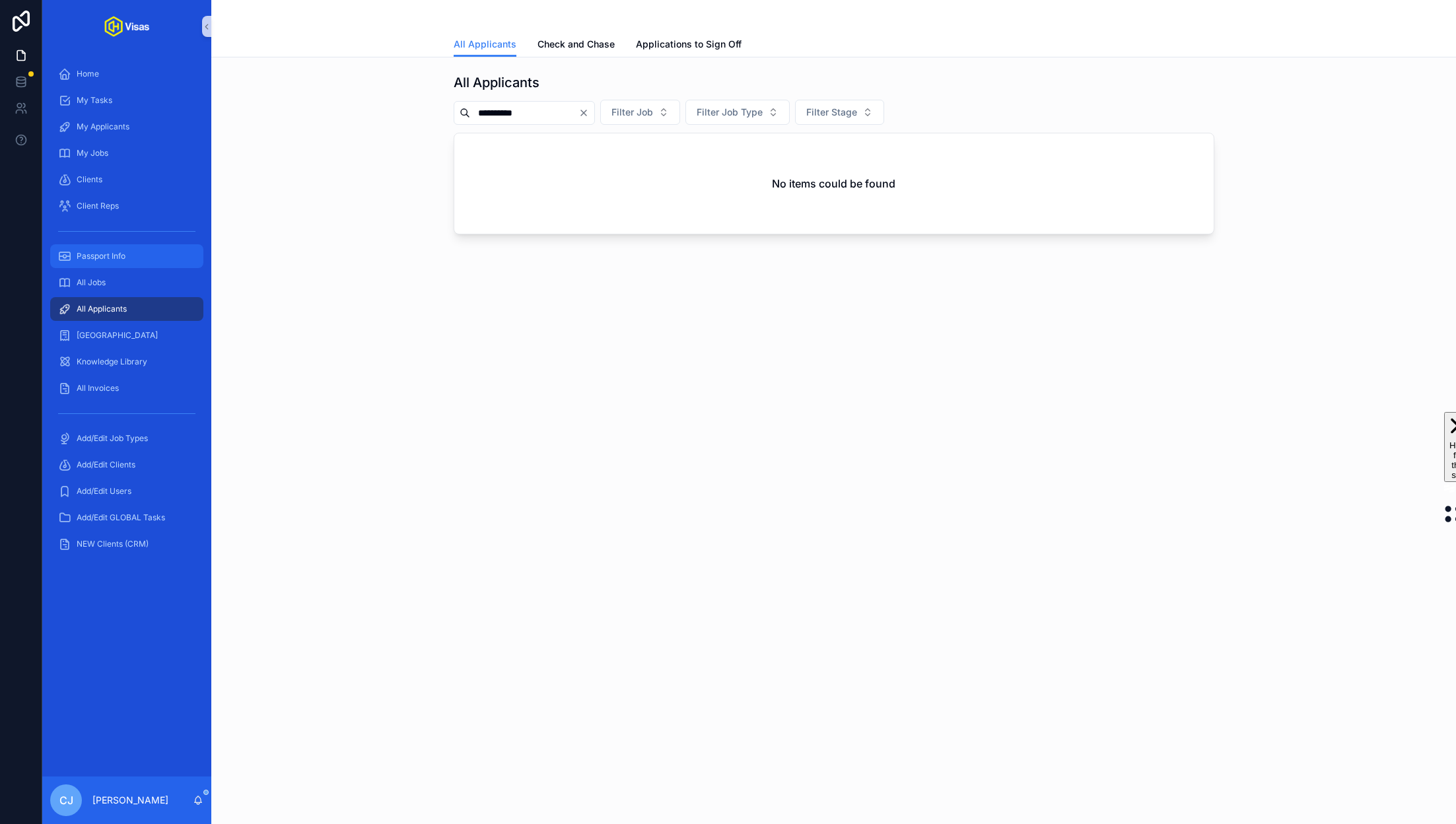
type input "**********"
click at [125, 262] on div "Passport Info" at bounding box center [126, 256] width 137 height 21
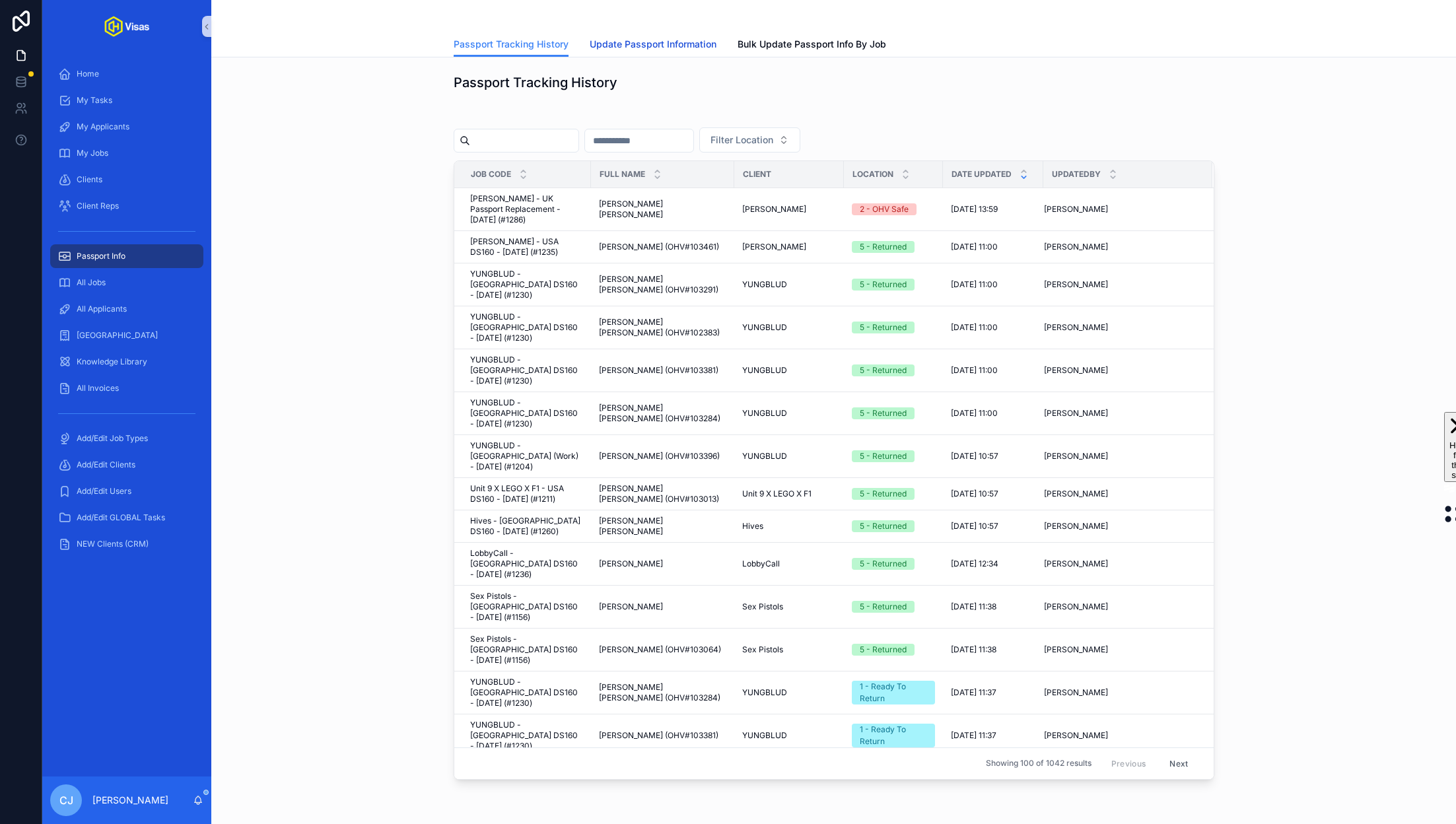
click at [675, 42] on span "Update Passport Information" at bounding box center [653, 44] width 127 height 13
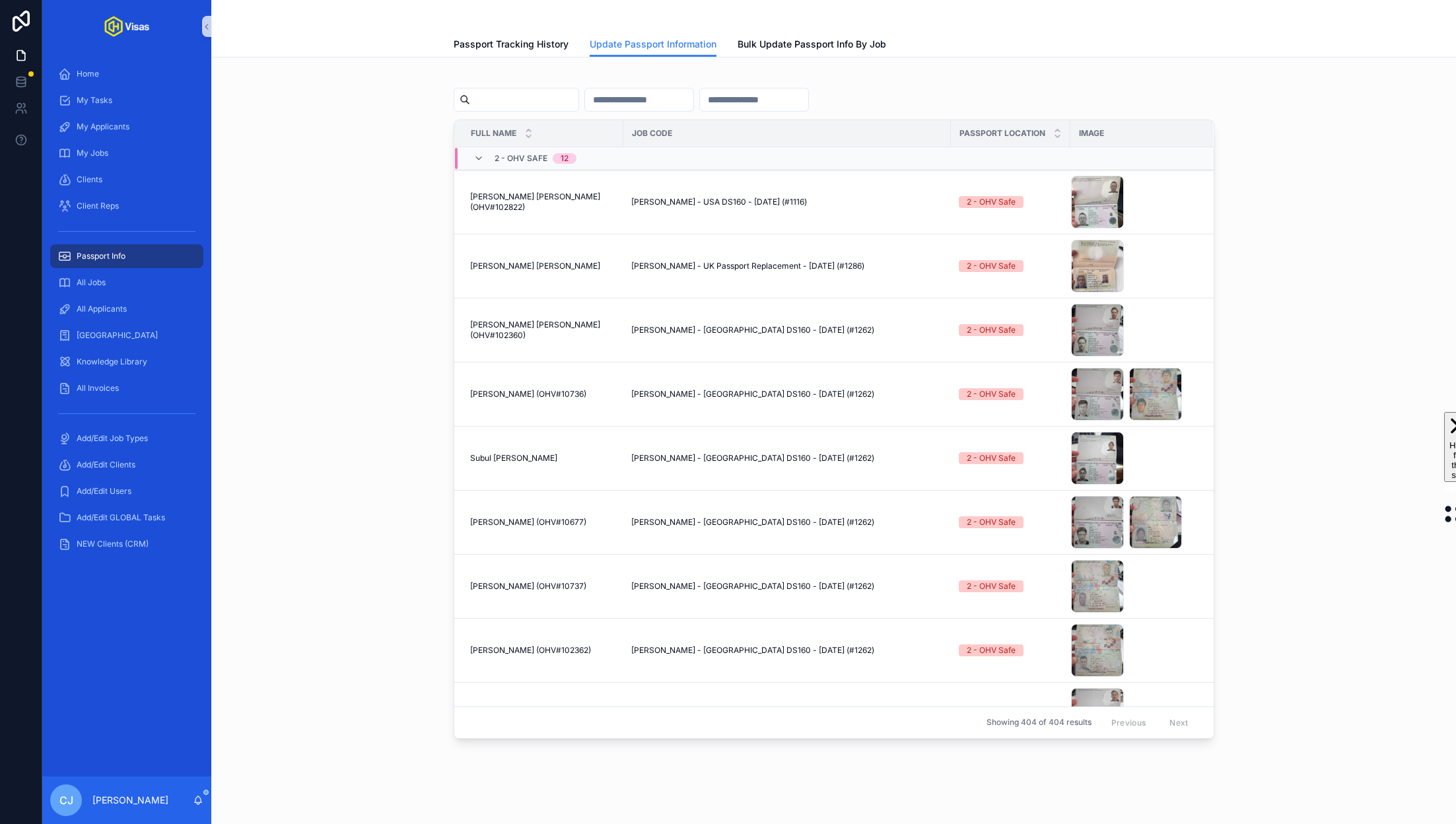
click at [543, 103] on input "scrollable content" at bounding box center [524, 100] width 108 height 19
paste input "**********"
type input "**********"
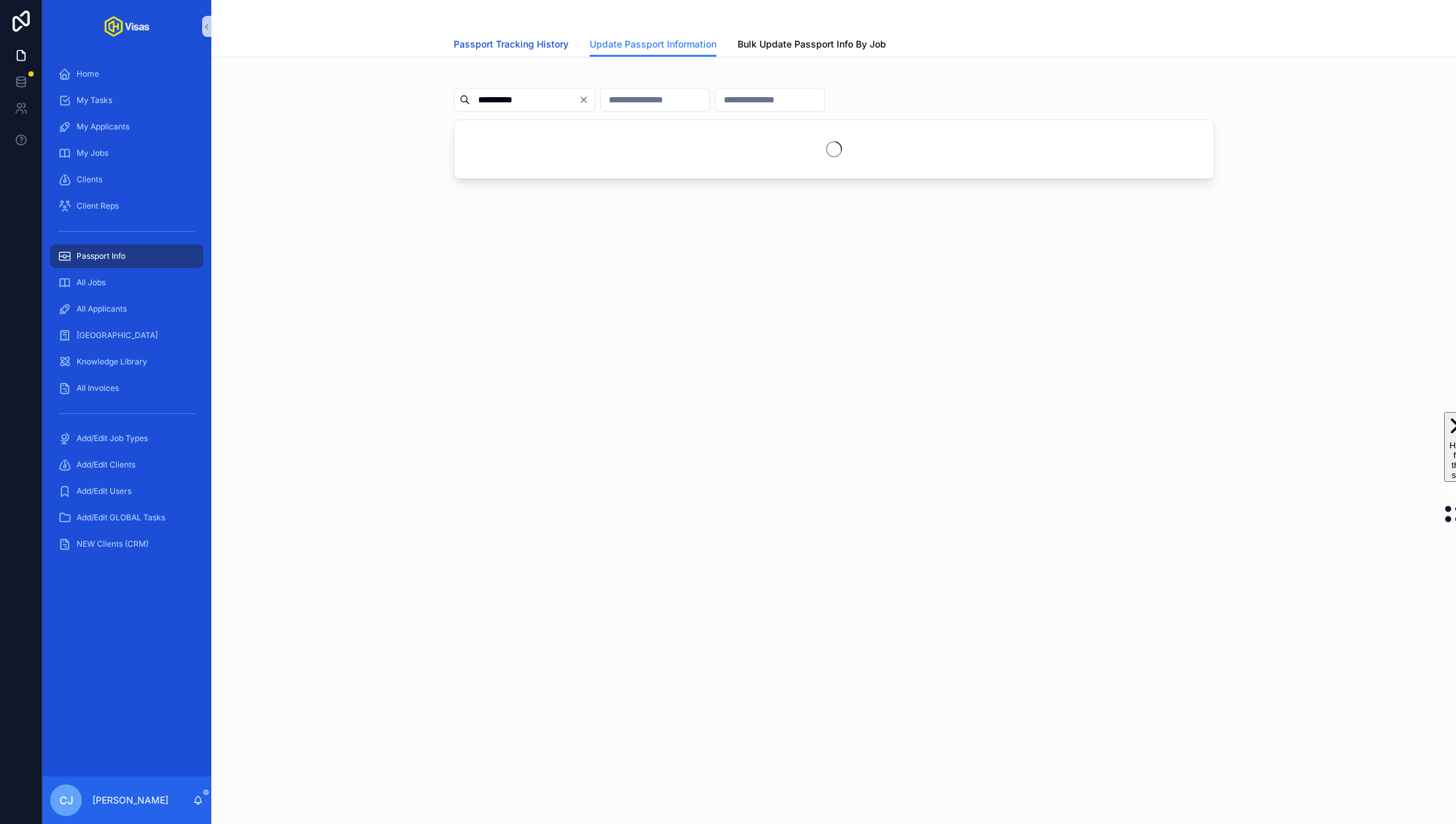
click at [526, 37] on span "Passport Tracking History" at bounding box center [511, 44] width 115 height 13
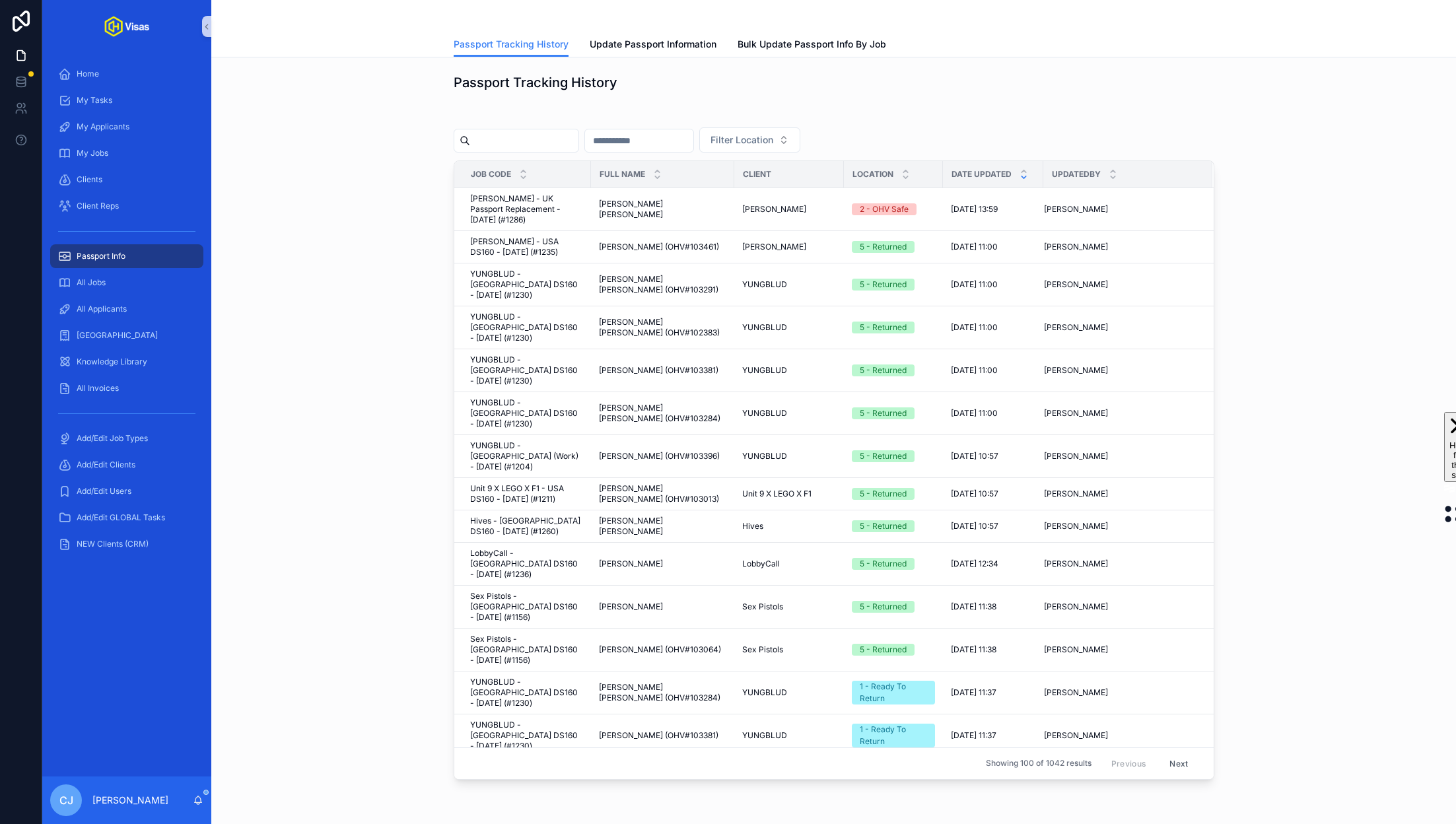
click at [506, 136] on input "scrollable content" at bounding box center [524, 141] width 108 height 19
paste input "**********"
type input "**********"
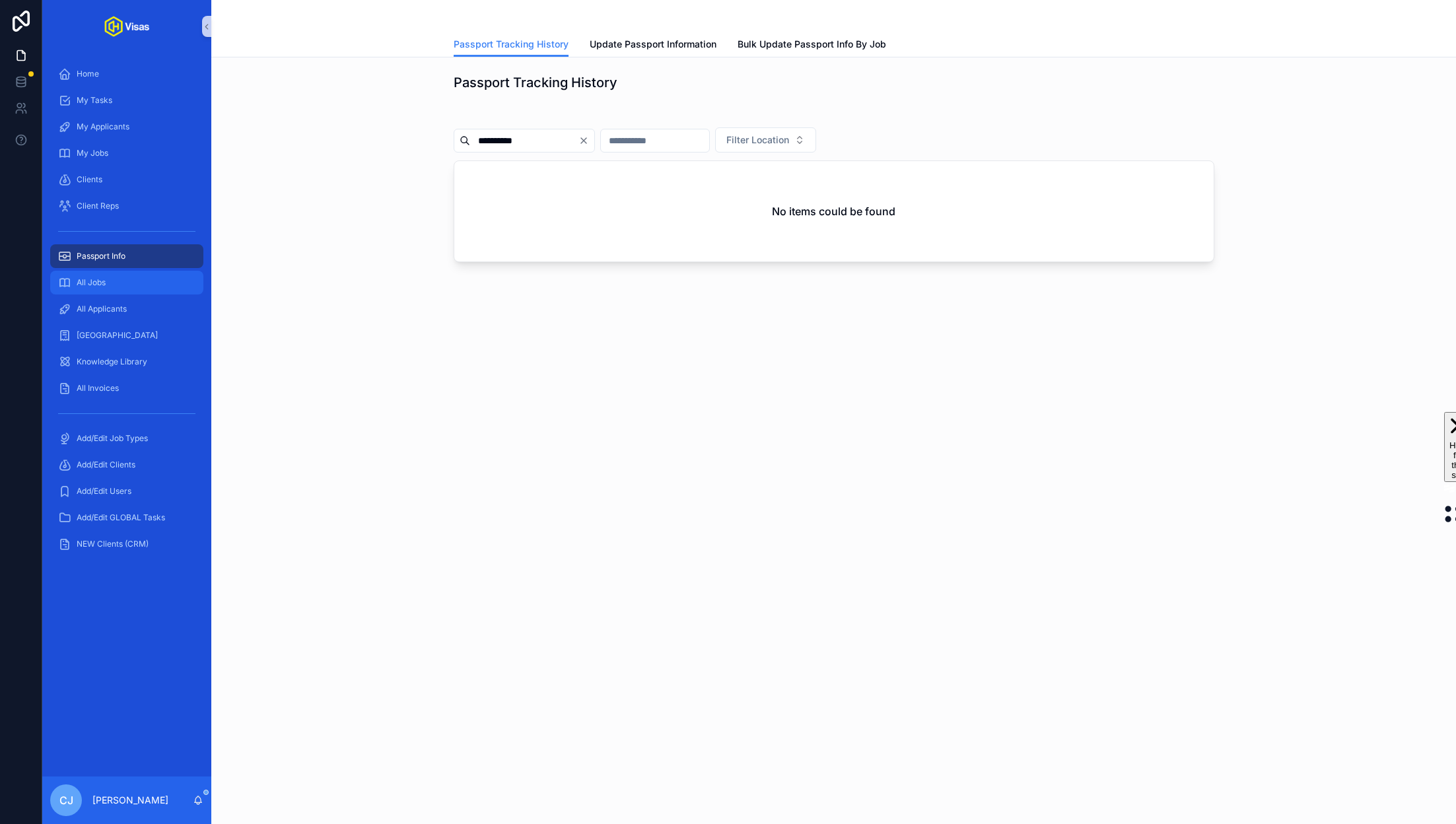
click at [138, 288] on div "All Jobs" at bounding box center [126, 282] width 137 height 21
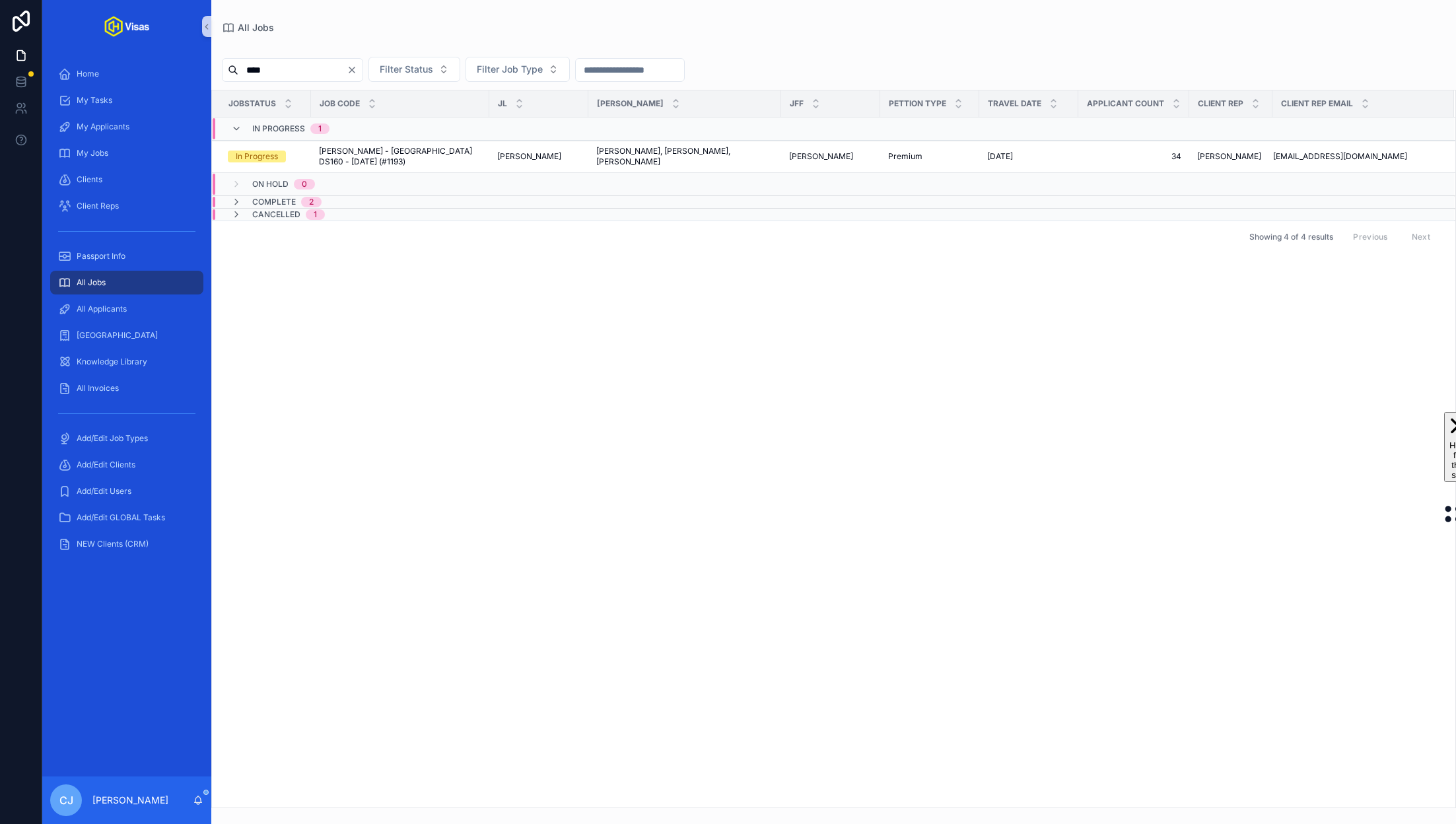
type input "****"
click at [271, 201] on span "Complete" at bounding box center [274, 202] width 44 height 11
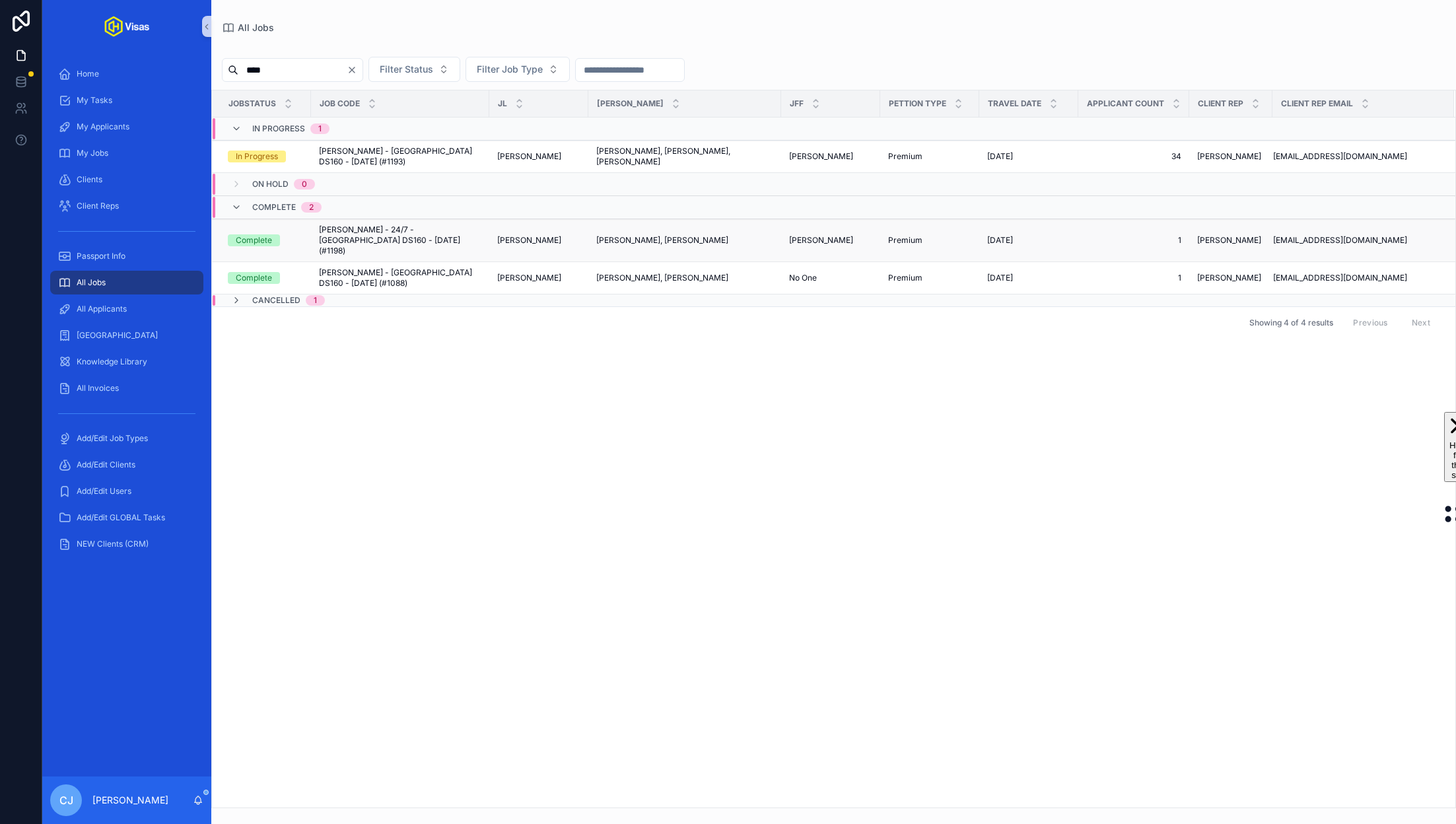
click at [368, 229] on span "Tate McRae - 24/7 - USA DS160 - May/25 (#1198)" at bounding box center [400, 240] width 162 height 32
click at [375, 268] on span "Tate McRae - USA DS160 - Mar/25 (#1088)" at bounding box center [400, 278] width 162 height 21
click at [445, 159] on span "Tate McRae - USA DS160 - May/25 (#1193)" at bounding box center [400, 156] width 162 height 21
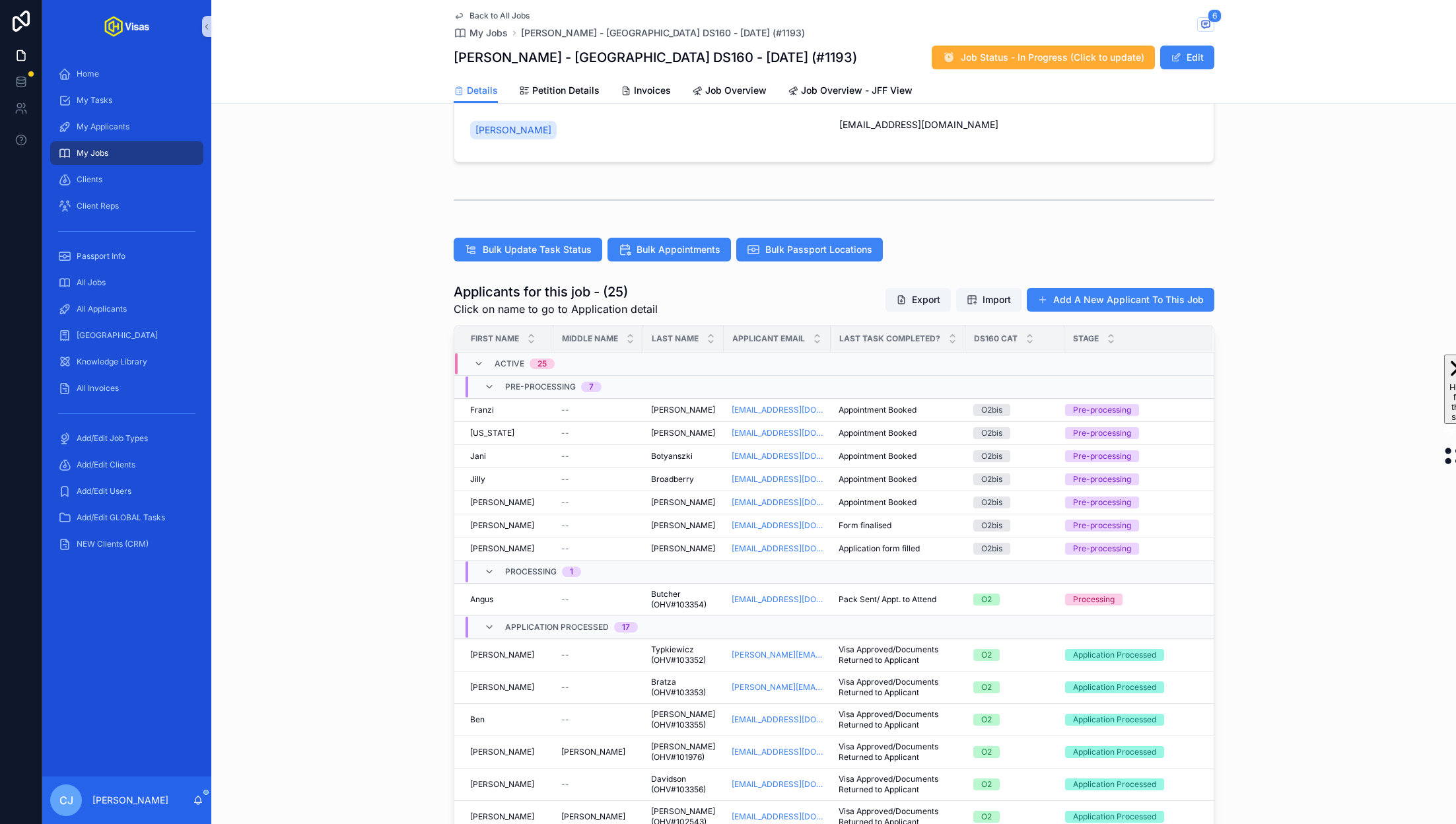
scroll to position [199, 0]
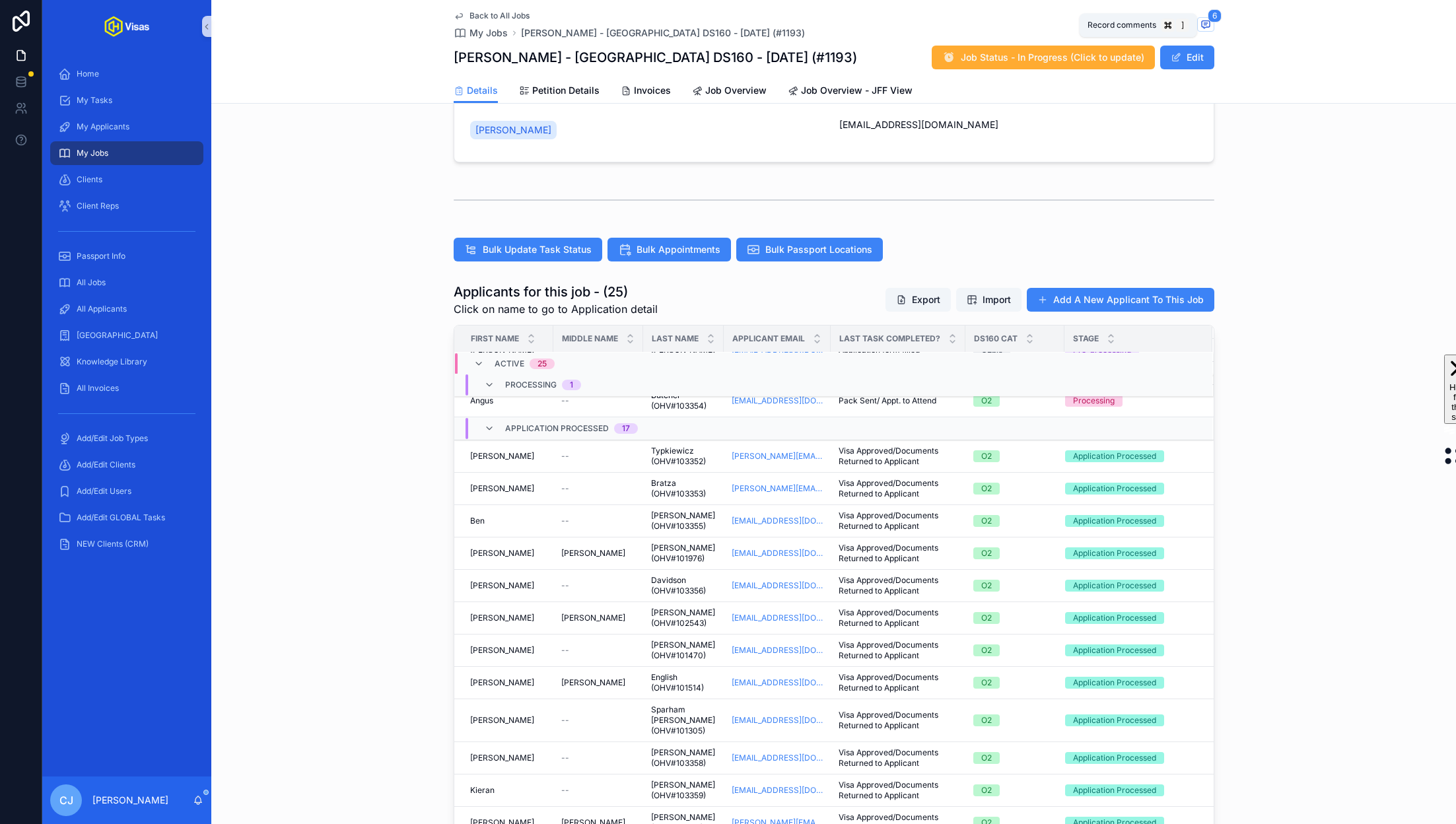
click at [1210, 23] on icon "scrollable content" at bounding box center [1206, 24] width 11 height 11
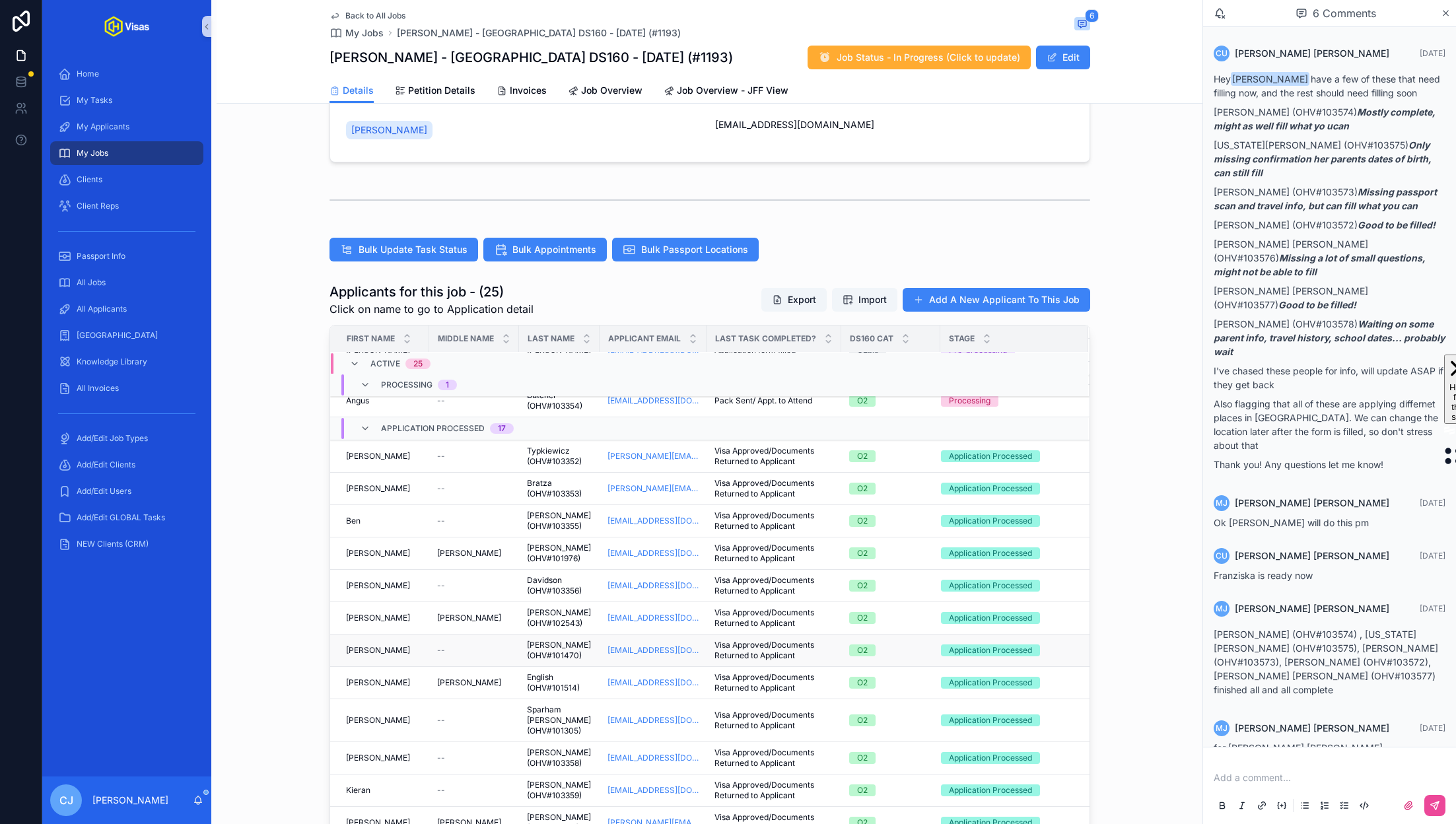
scroll to position [90, 0]
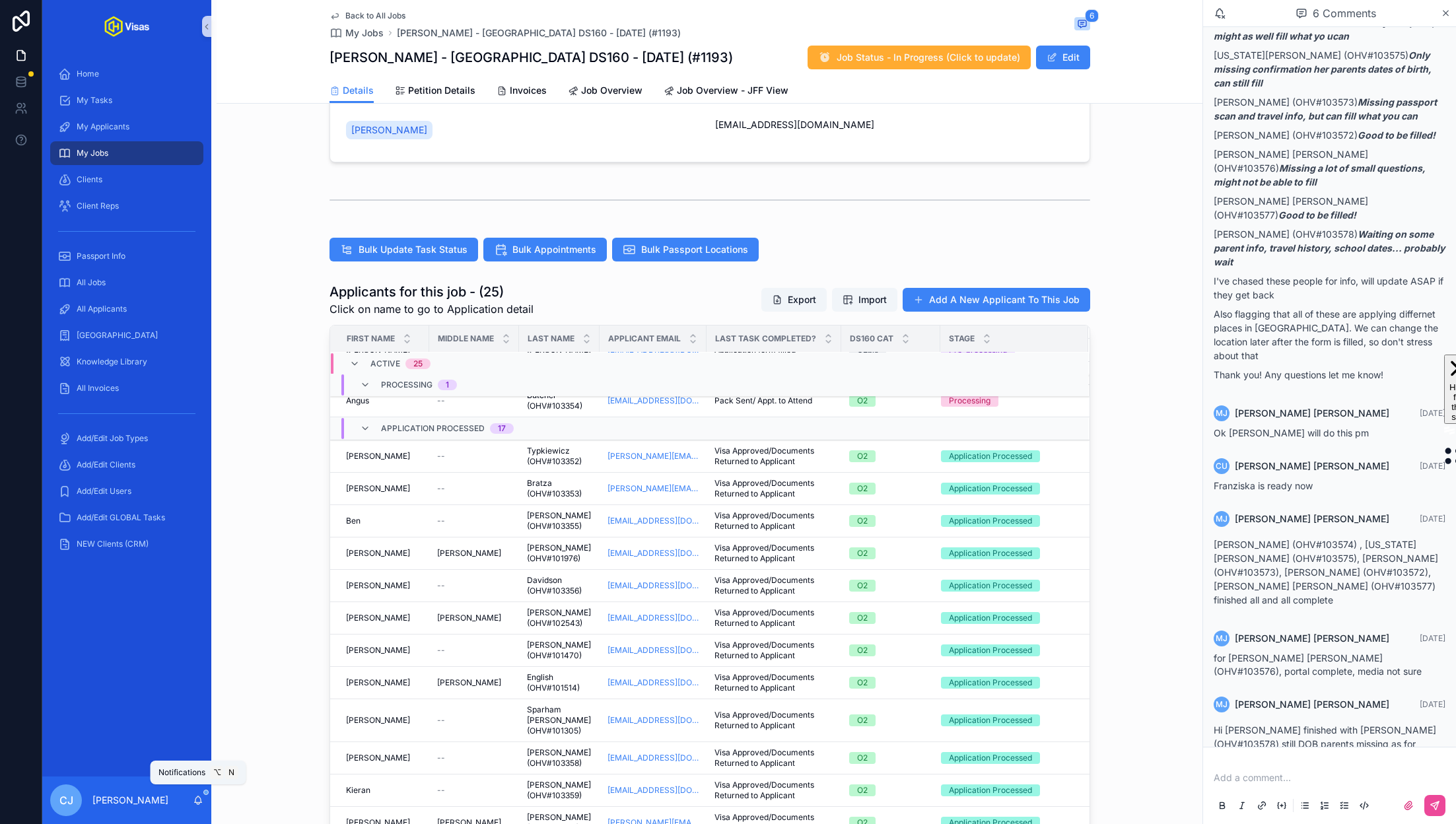
click at [203, 800] on icon "scrollable content" at bounding box center [198, 800] width 11 height 11
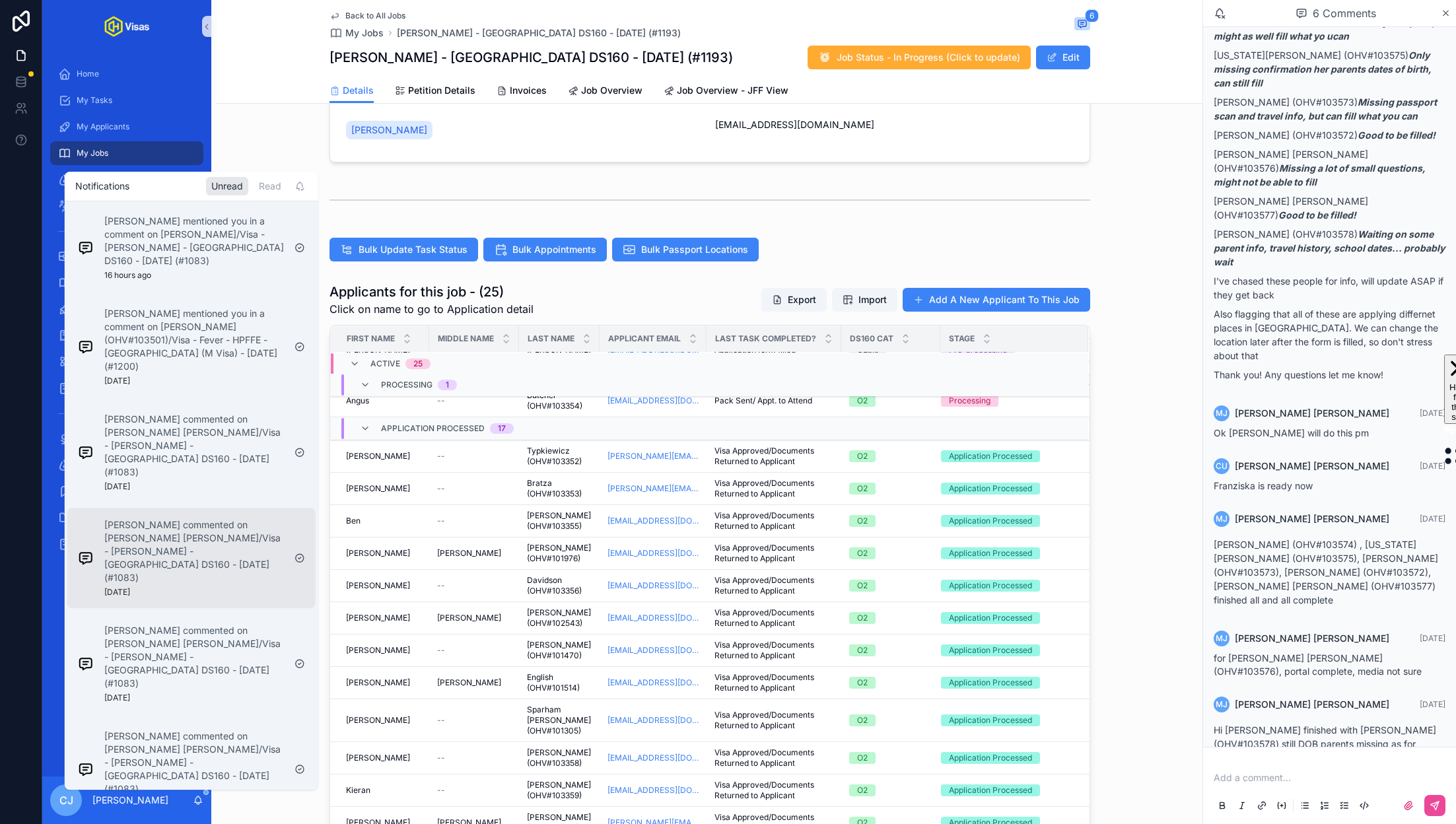
scroll to position [151, 0]
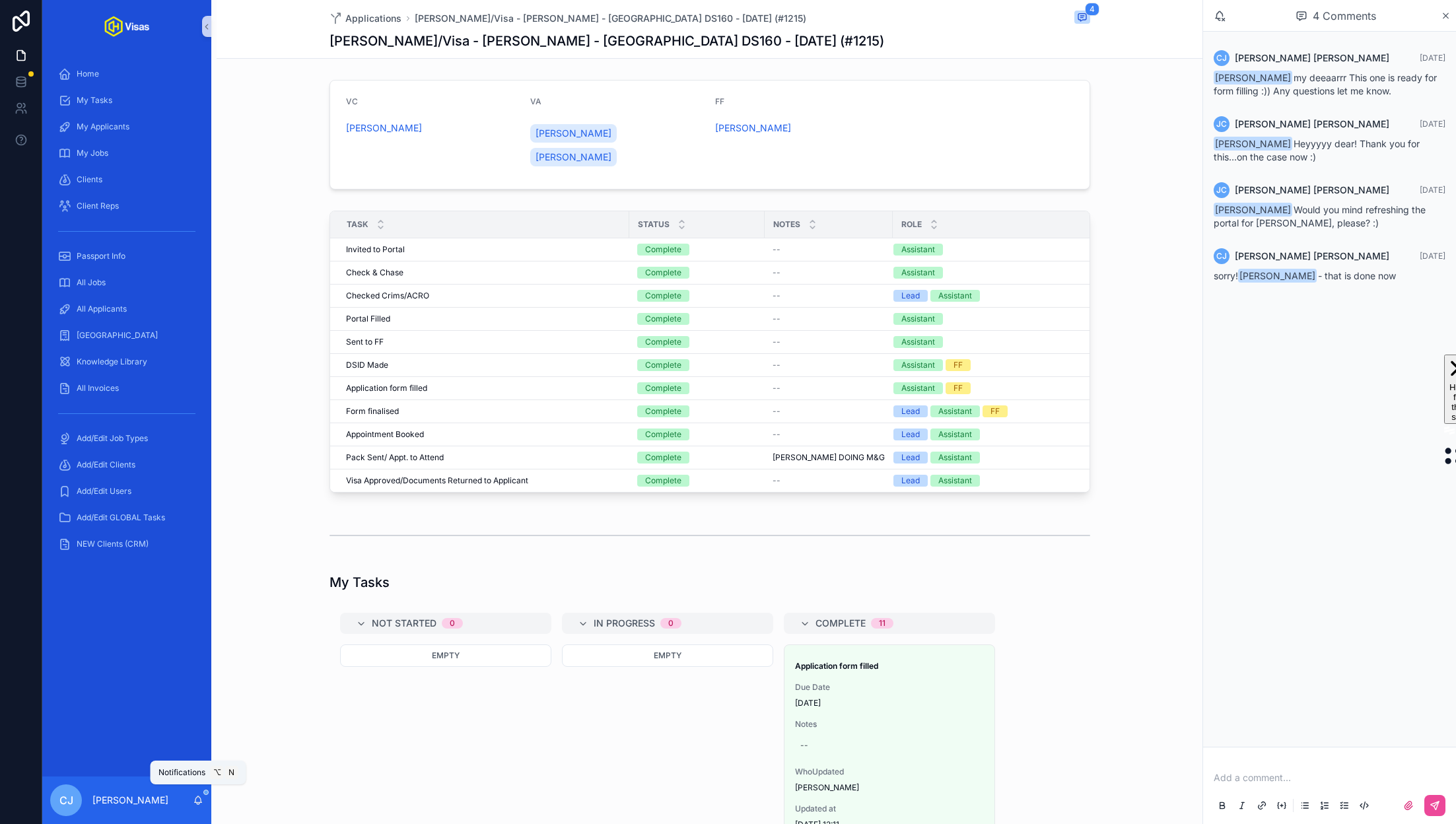
click at [199, 799] on icon "scrollable content" at bounding box center [198, 800] width 11 height 11
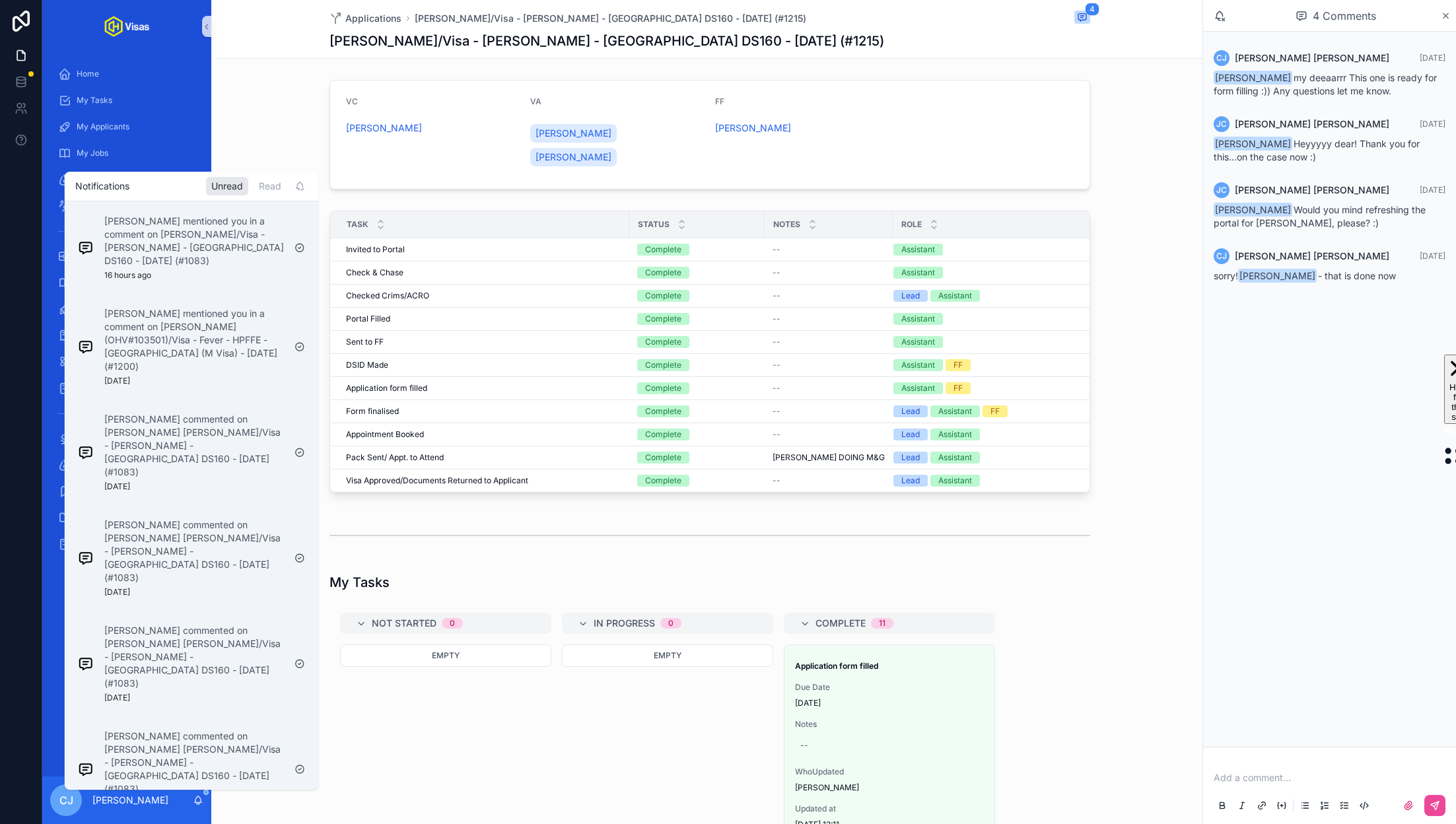
scroll to position [71, 0]
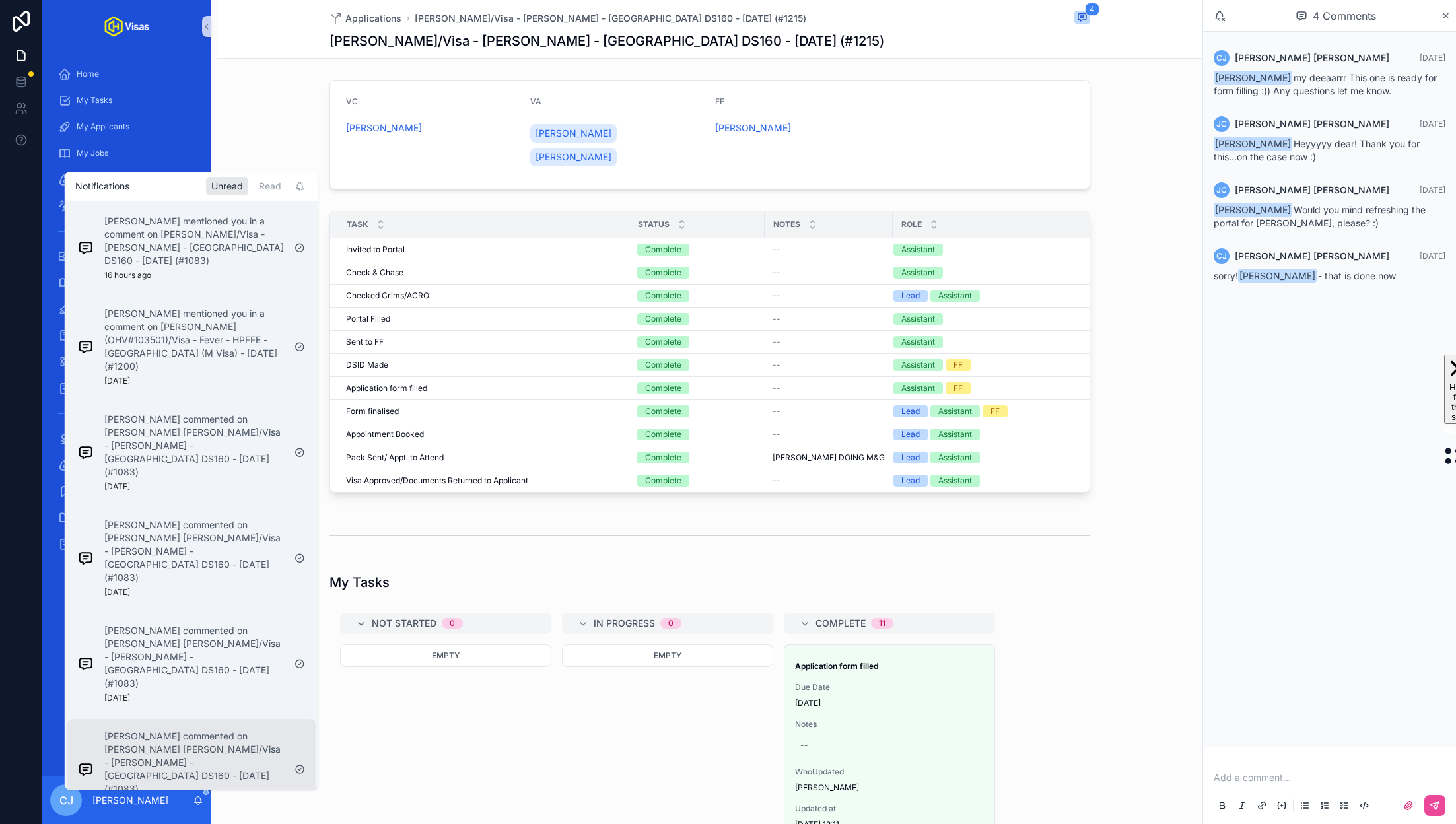
click at [230, 730] on p "Colin Upchurch commented on Jack Symond Brewis-Lawes/Visa - Steven Down - USA D…" at bounding box center [194, 763] width 179 height 66
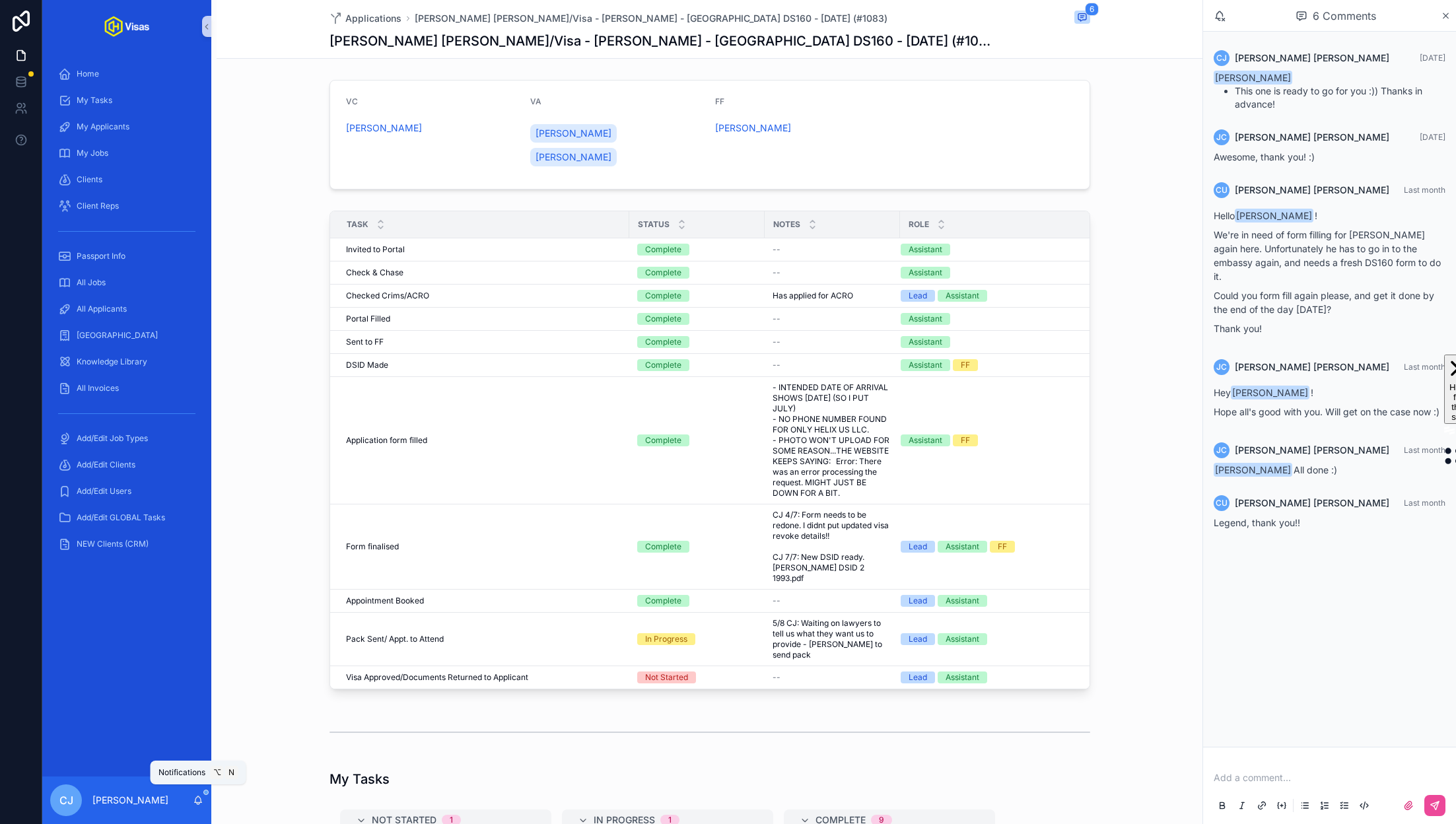
click at [197, 800] on icon "scrollable content" at bounding box center [198, 800] width 11 height 11
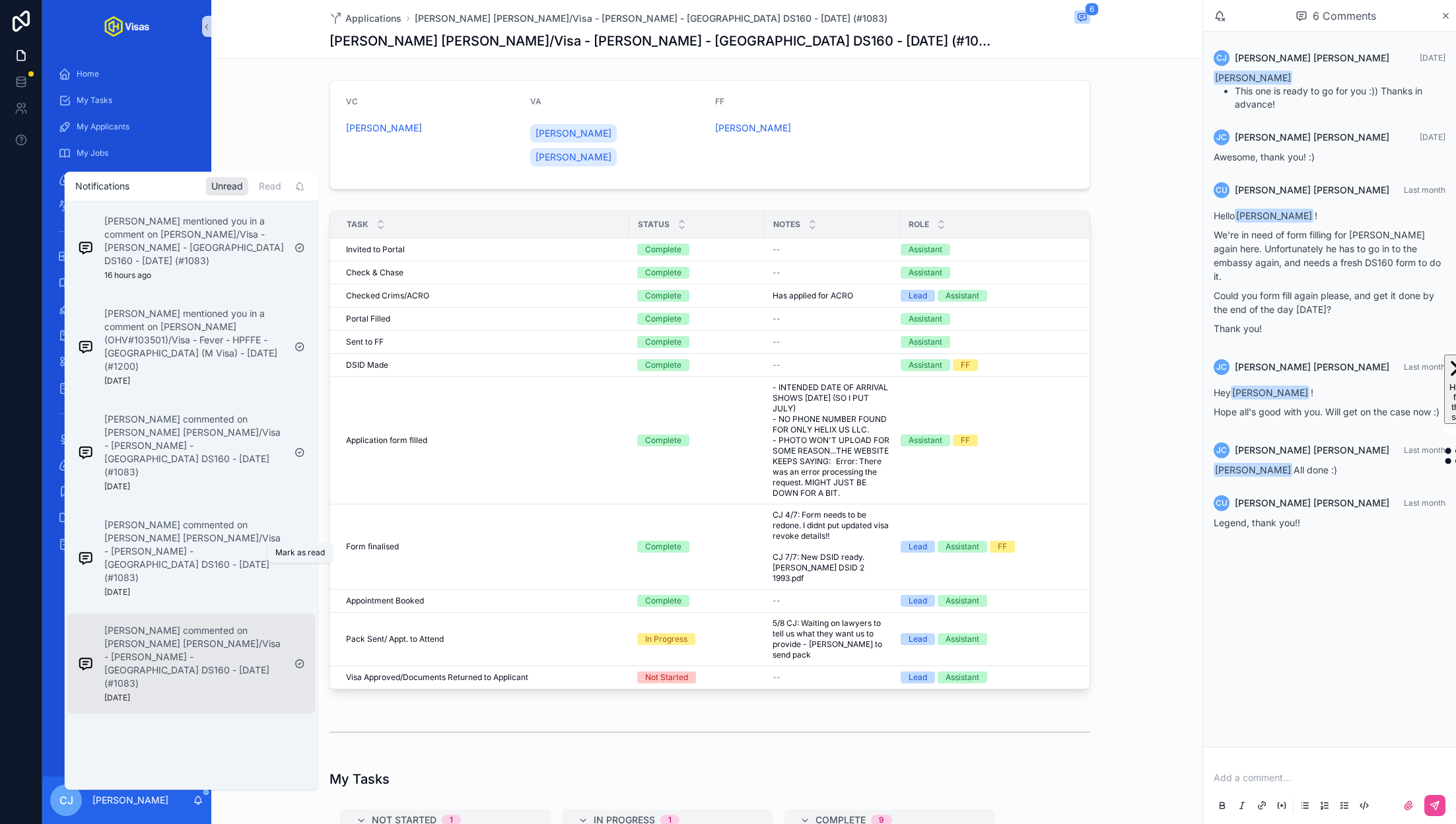
click at [301, 658] on icon "scrollable content" at bounding box center [299, 663] width 11 height 11
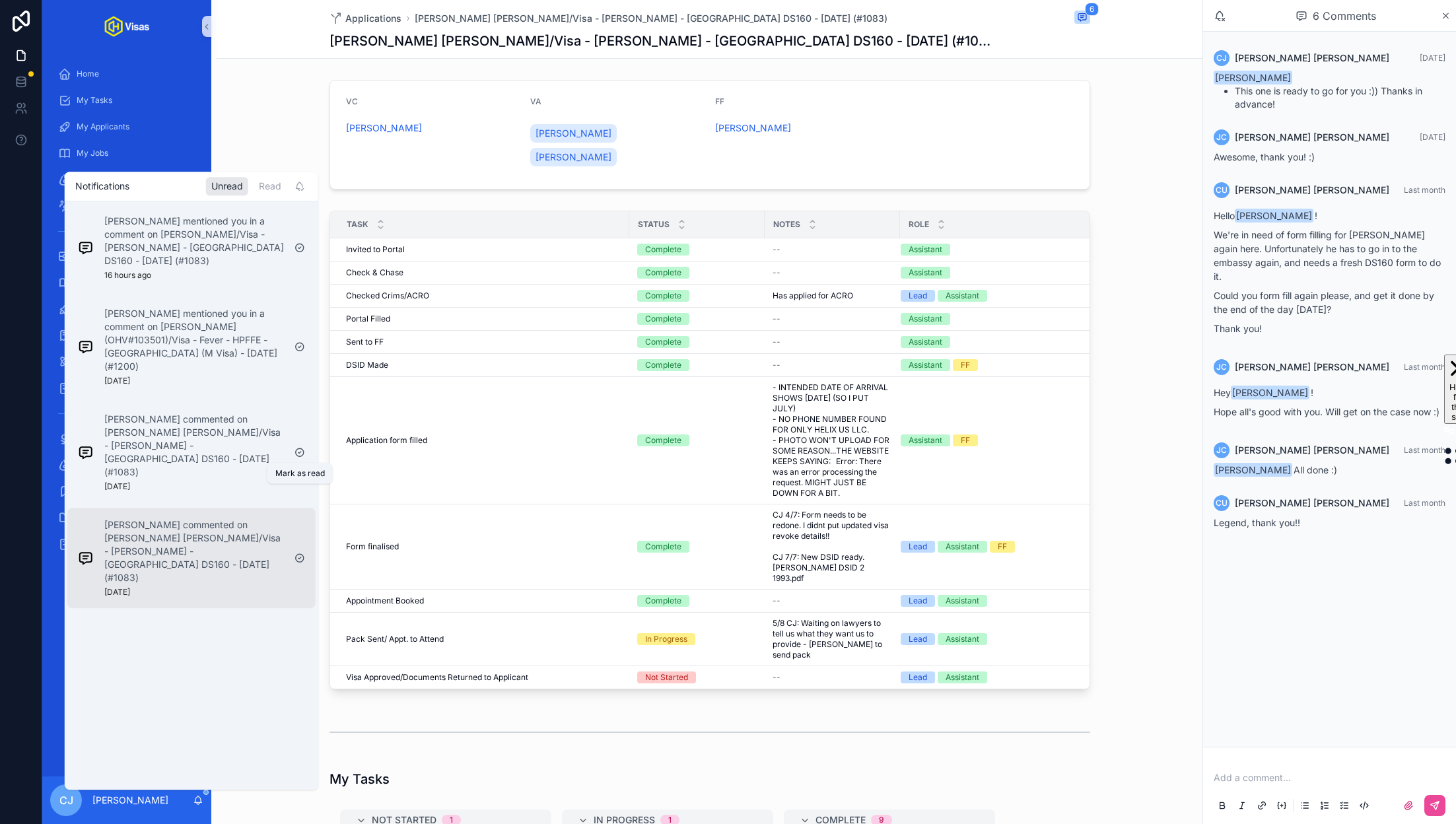
click at [300, 558] on icon "scrollable content" at bounding box center [300, 558] width 3 height 2
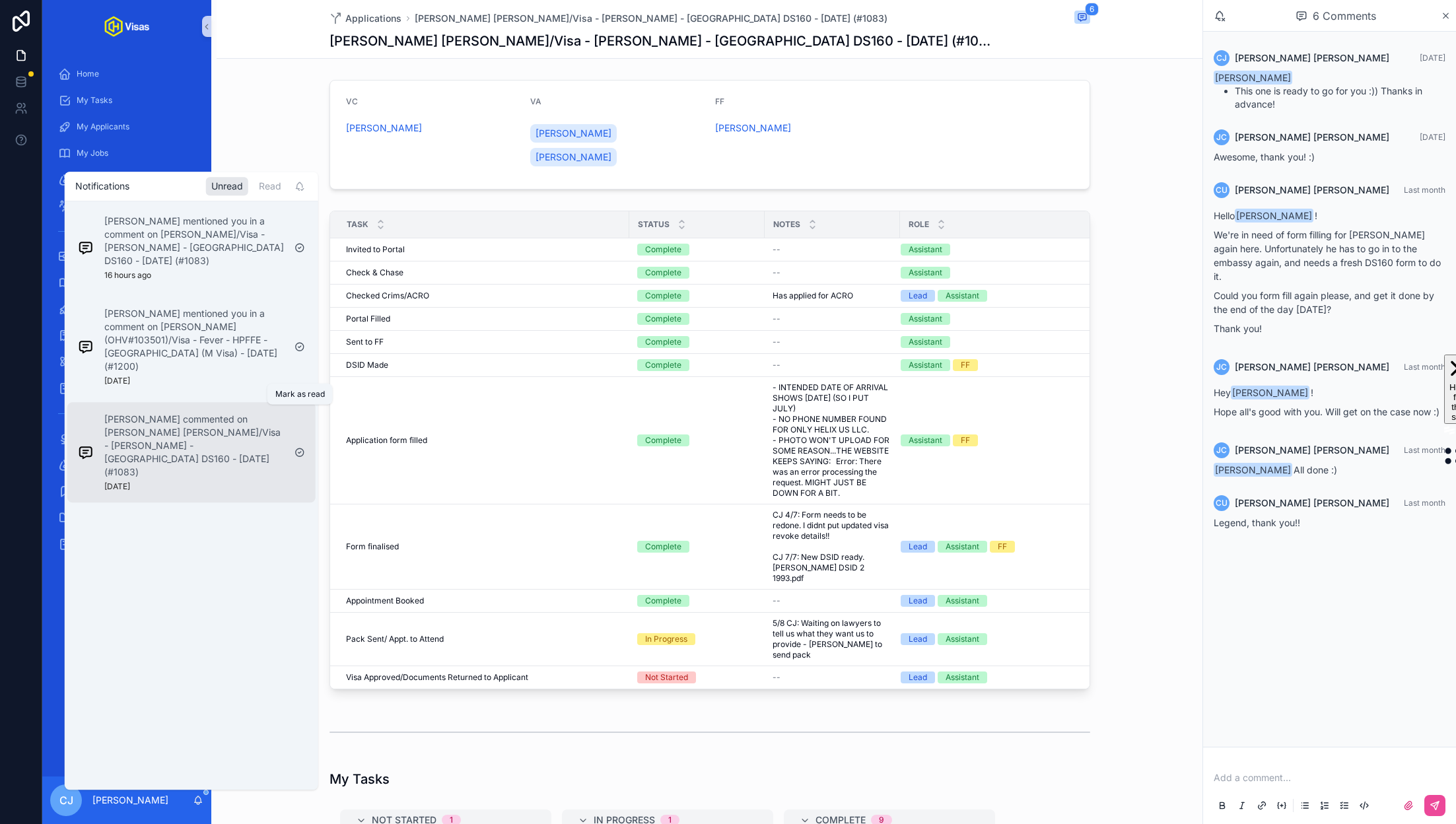
click at [300, 451] on icon "scrollable content" at bounding box center [300, 452] width 3 height 2
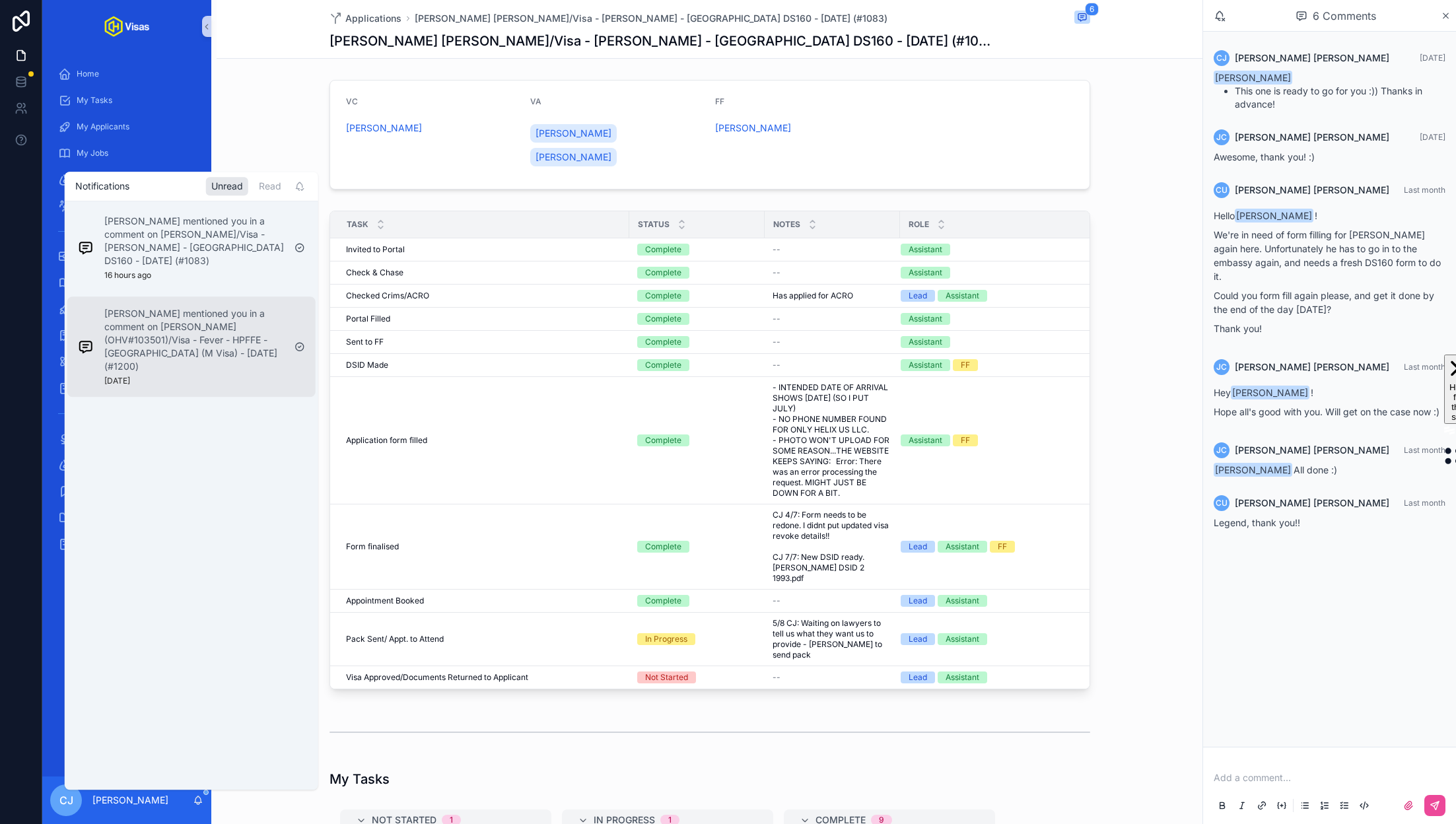
click at [245, 327] on p "Jeff Chandler mentioned you in a comment on Michael Ryles (OHV#103501)/Visa - F…" at bounding box center [194, 340] width 179 height 66
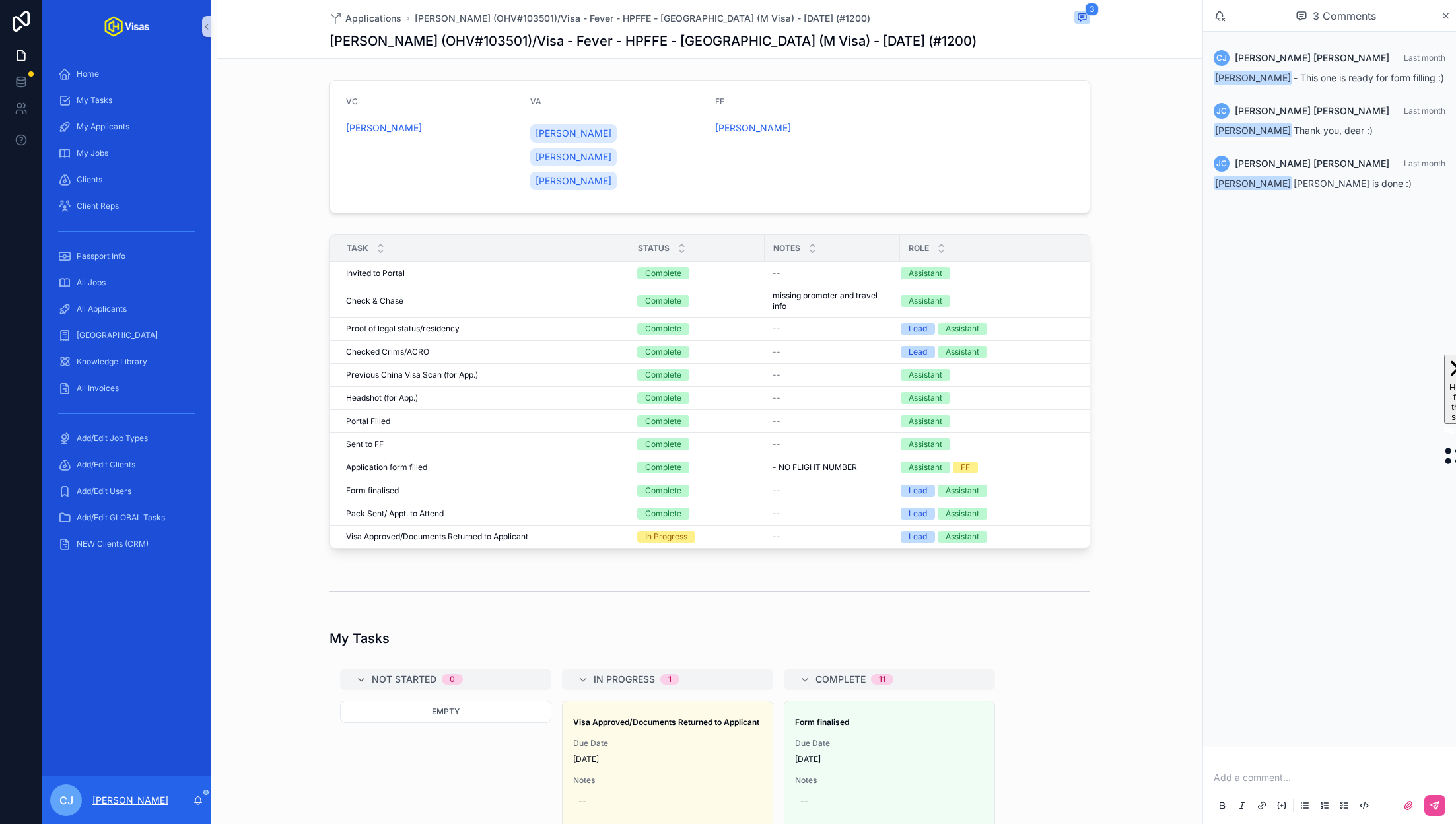
click at [151, 800] on p "[PERSON_NAME]" at bounding box center [131, 800] width 76 height 13
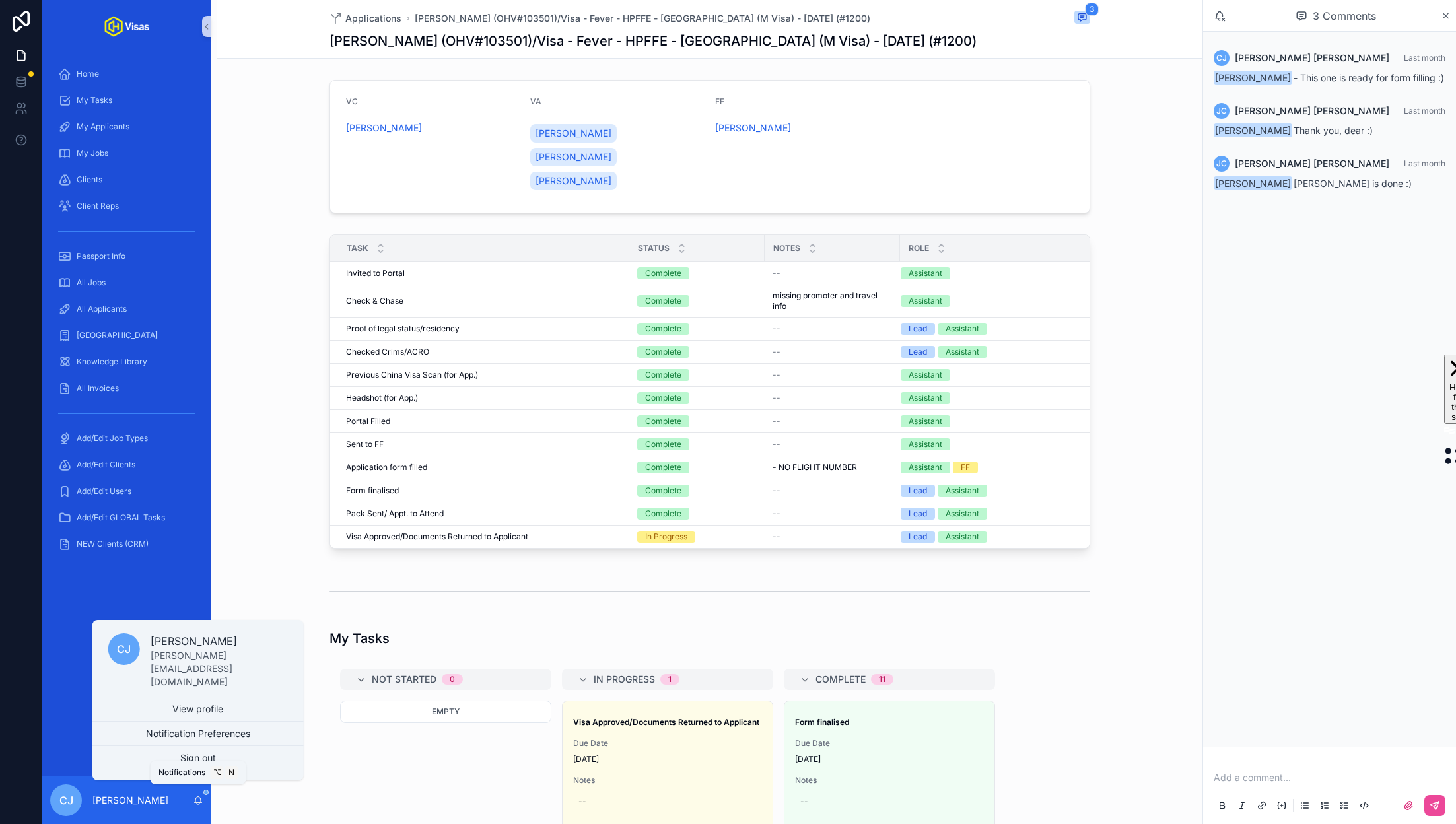
click at [198, 798] on icon "scrollable content" at bounding box center [198, 800] width 11 height 11
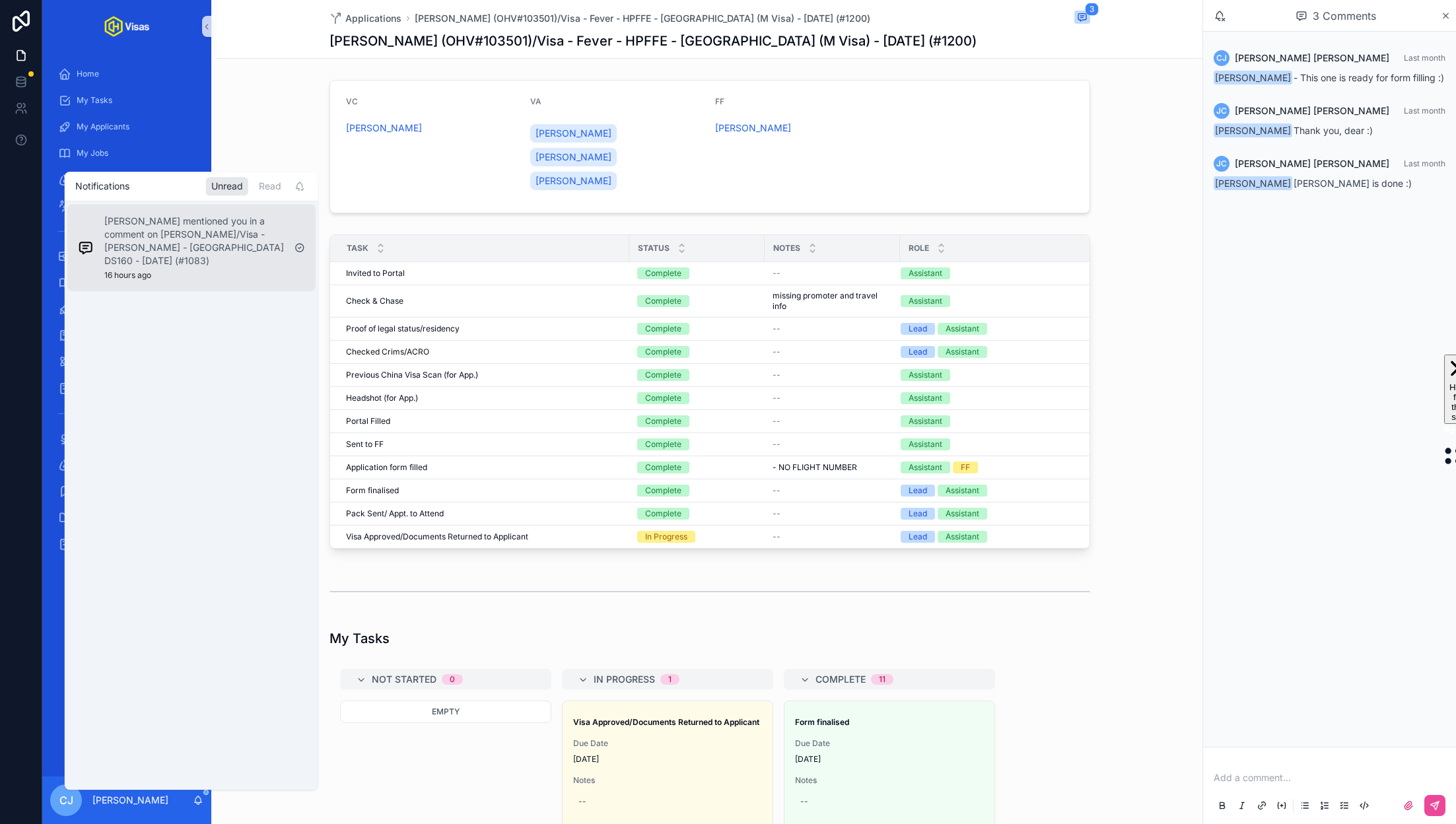
click at [224, 241] on p "Jeff Chandler mentioned you in a comment on Sam Tozer/Visa - Steven Down - USA …" at bounding box center [194, 241] width 179 height 53
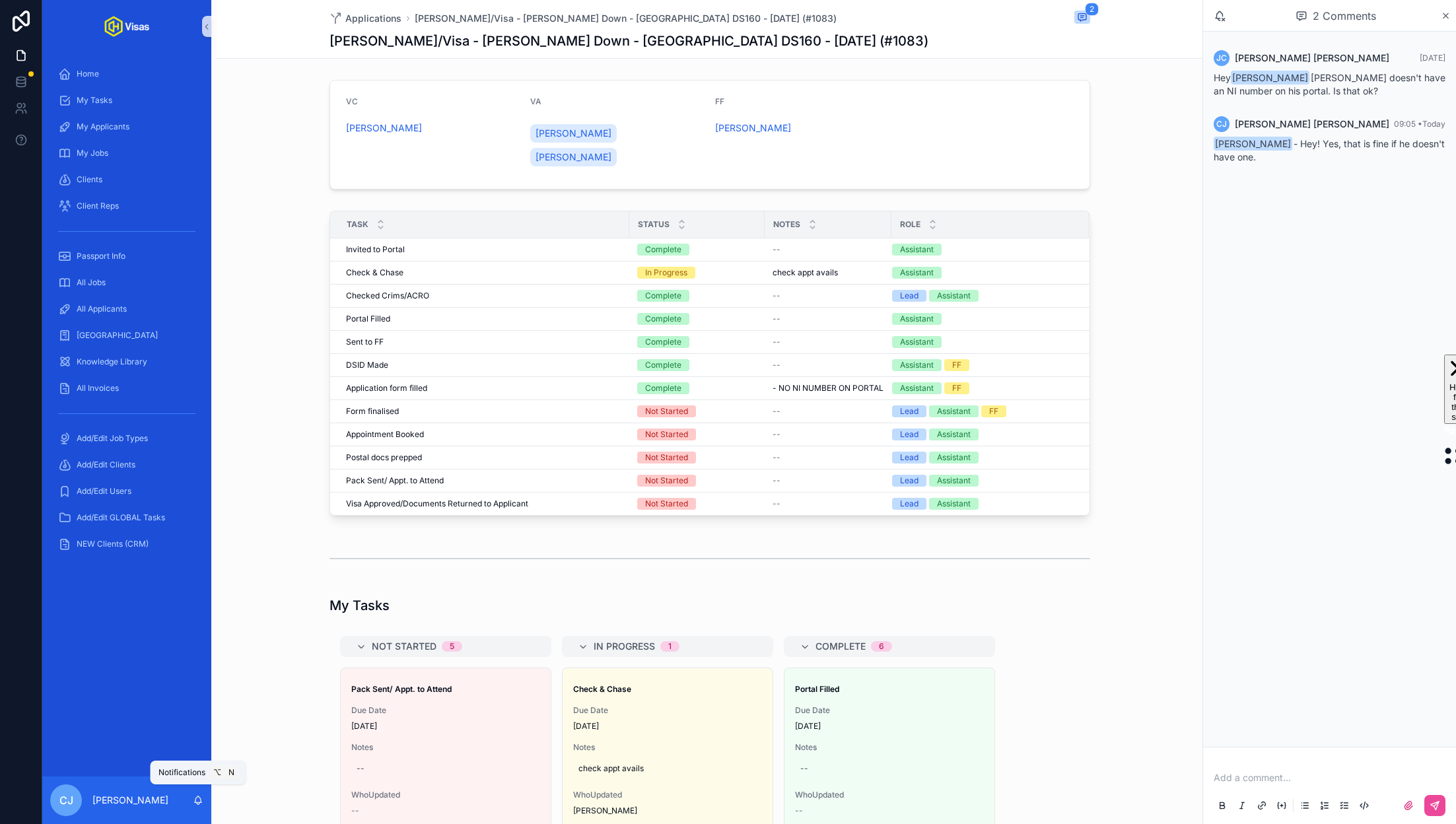
click at [200, 801] on icon "scrollable content" at bounding box center [198, 800] width 7 height 6
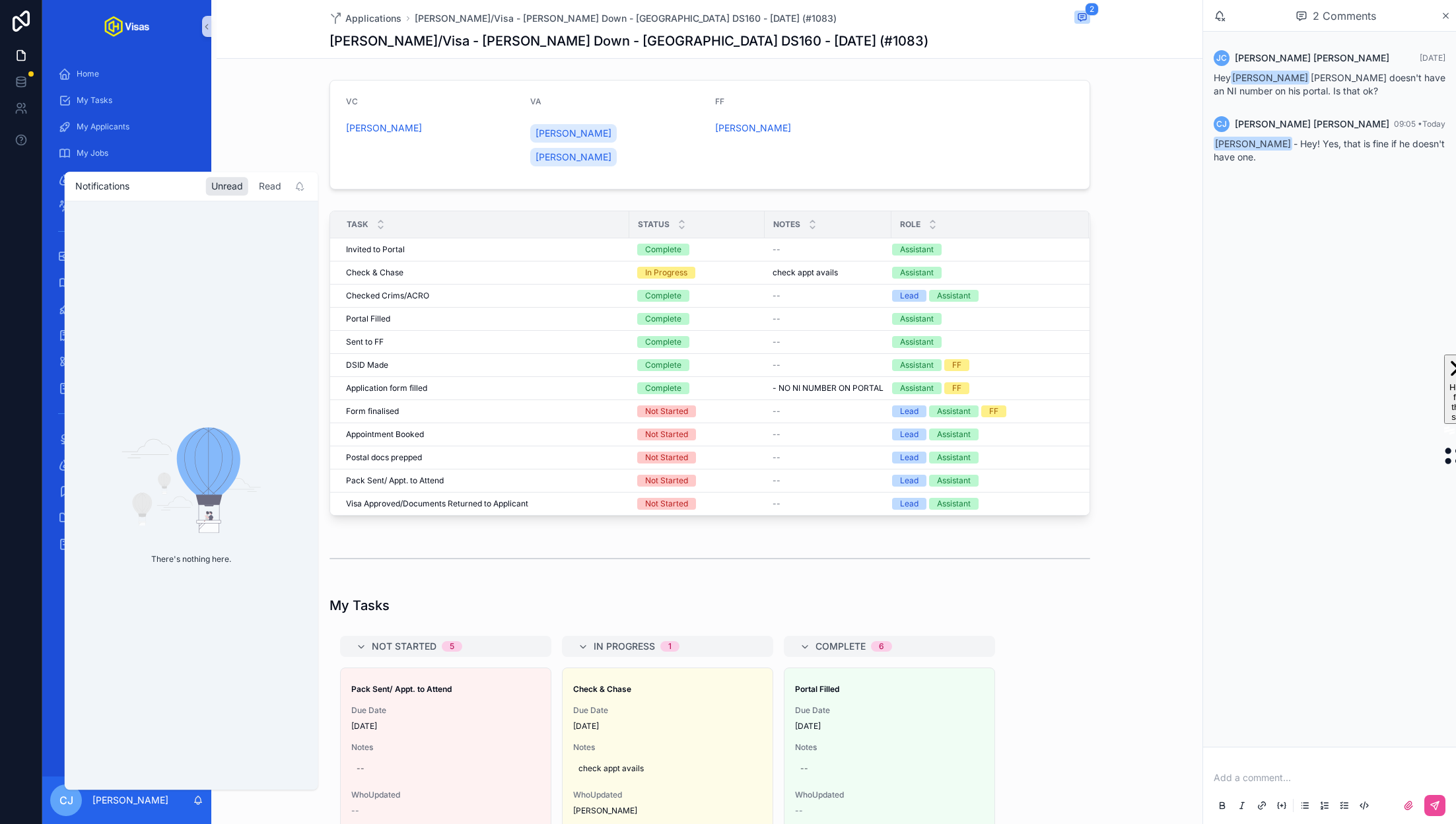
click at [270, 187] on div "Read" at bounding box center [270, 187] width 33 height 19
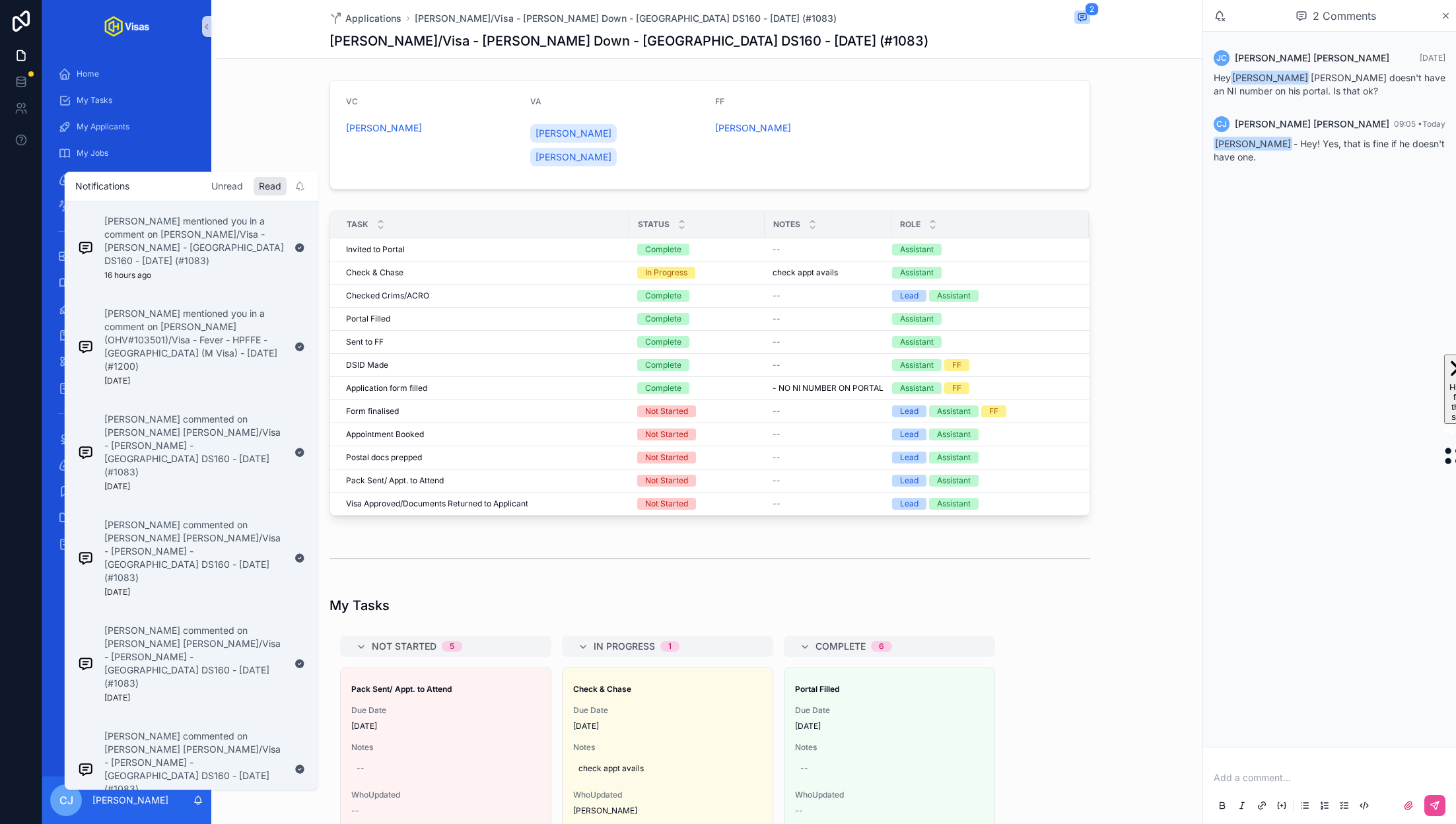
click at [227, 184] on div "Unread" at bounding box center [227, 187] width 42 height 19
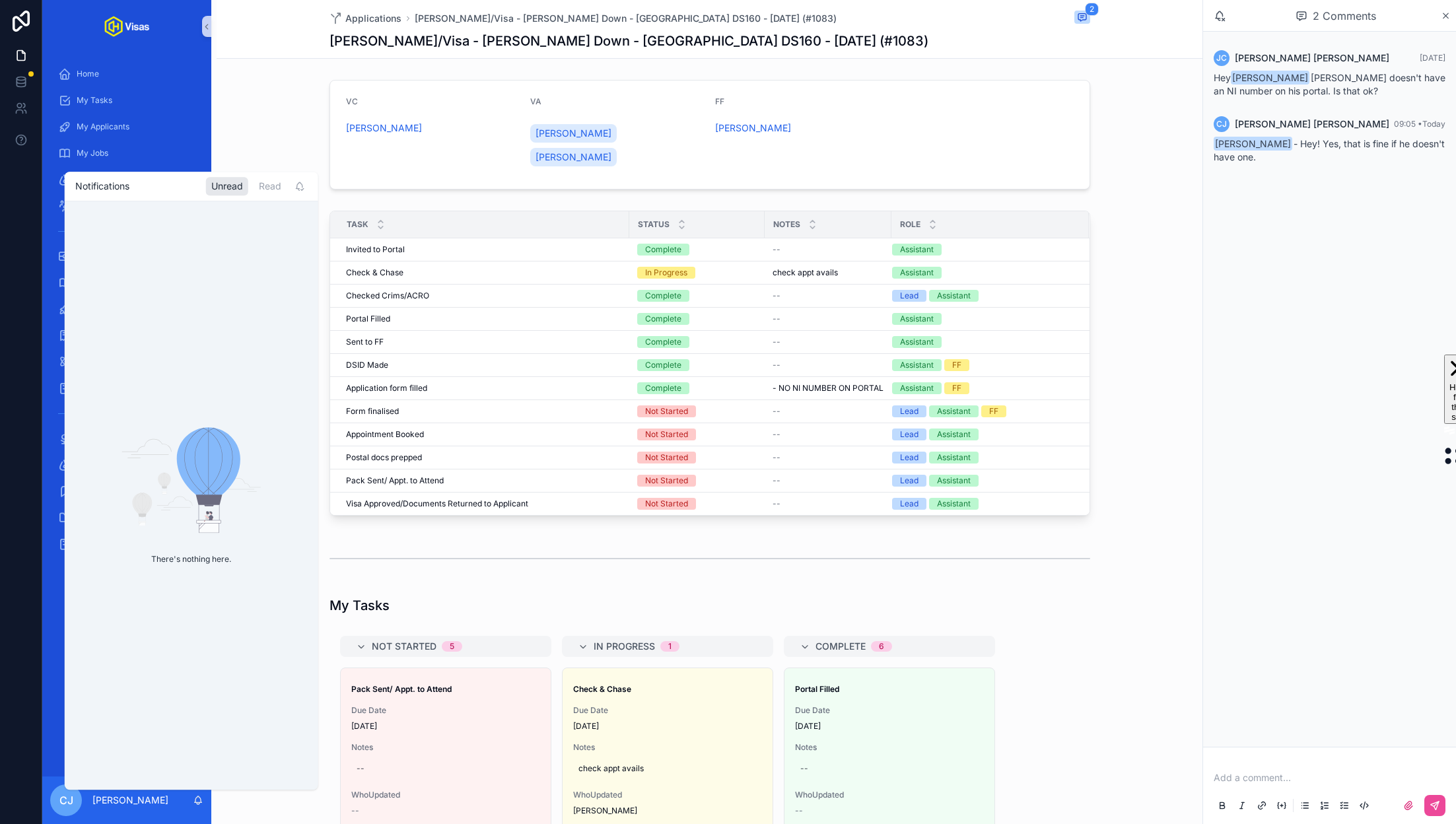
click at [281, 139] on div "VC Kayleigh Robinson VA Colin Upchurch Candra Johnson FF Jeff Chandler" at bounding box center [710, 134] width 986 height 120
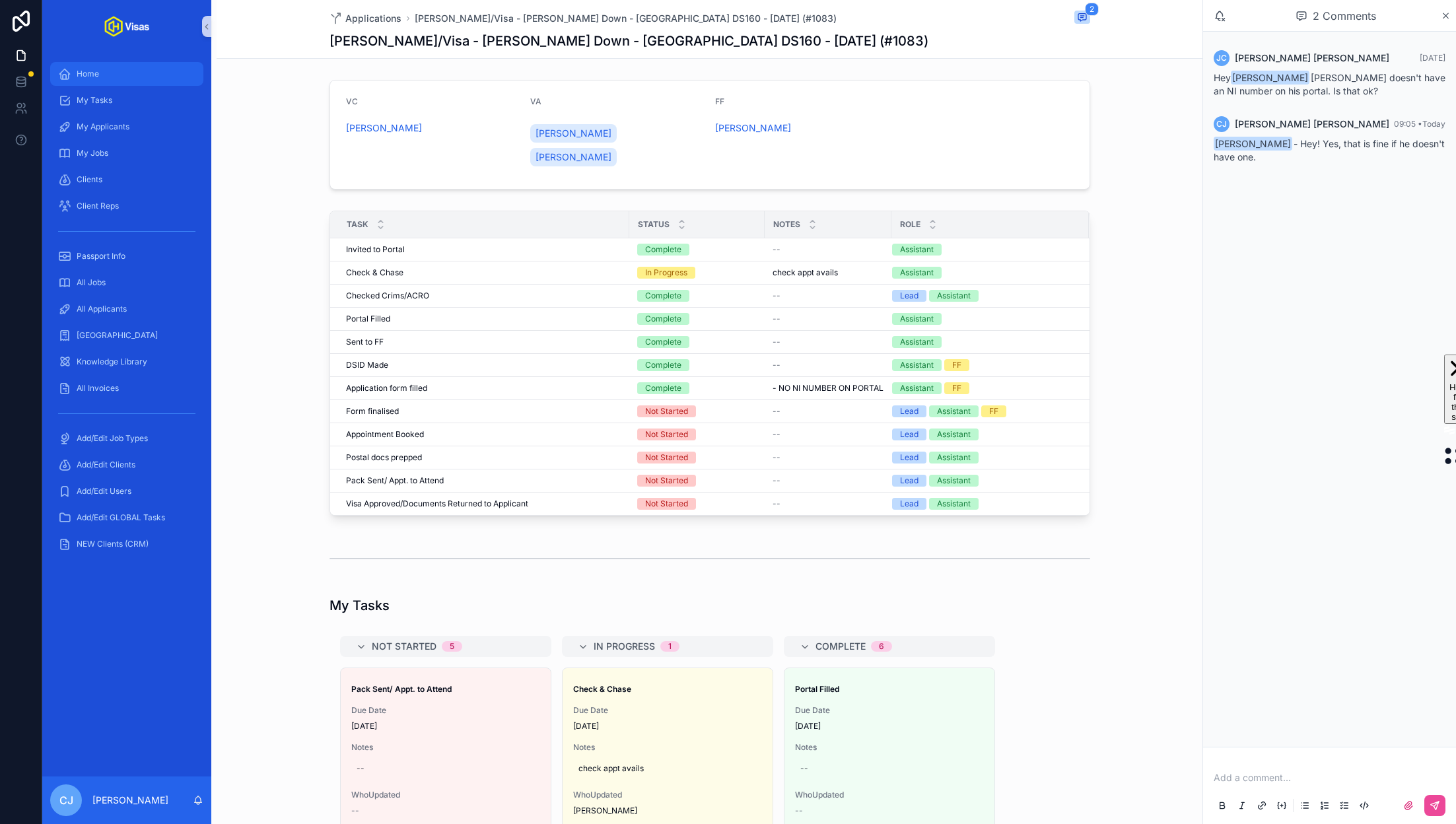
click at [120, 80] on div "Home" at bounding box center [126, 73] width 137 height 21
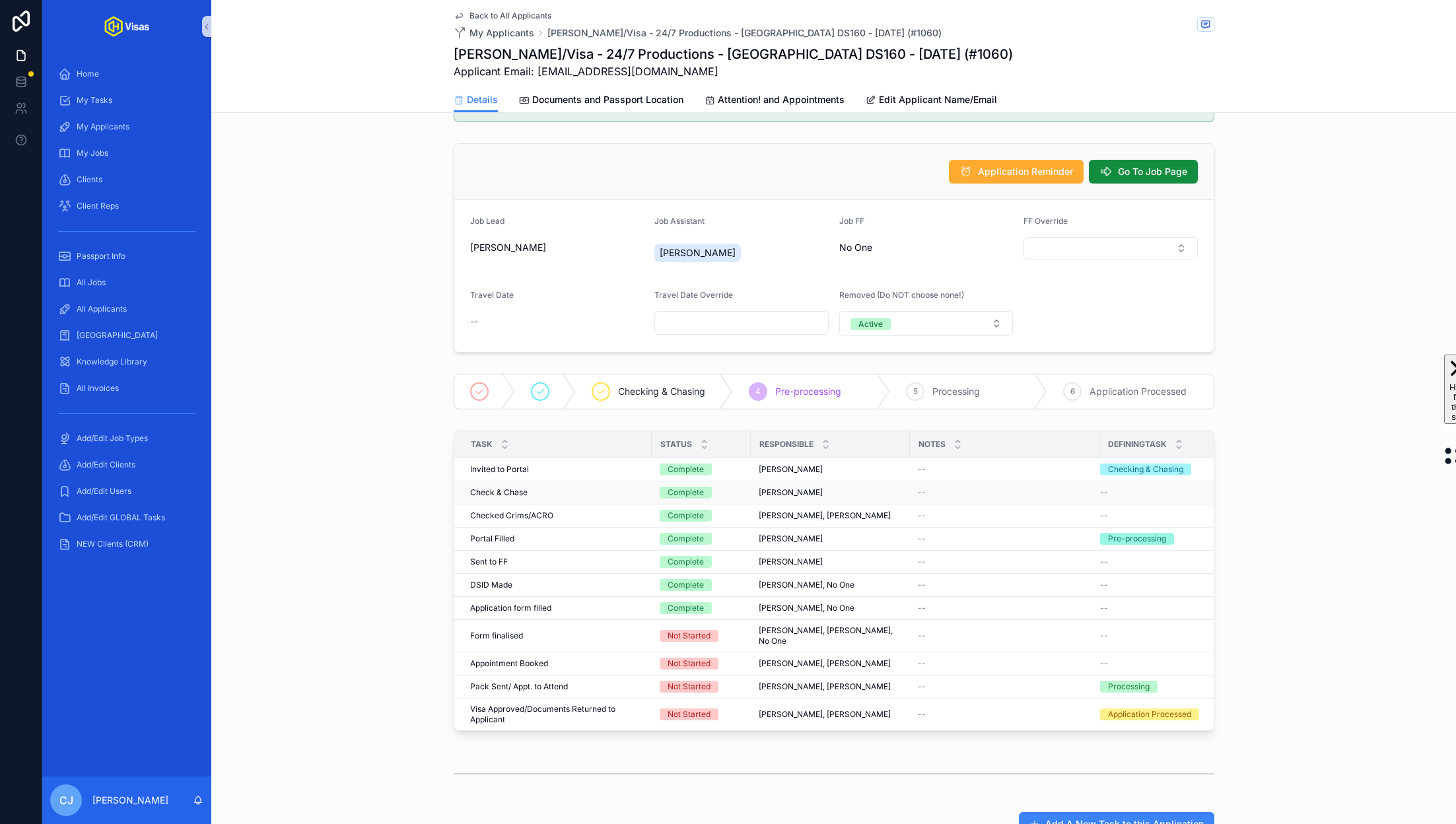
scroll to position [38, 0]
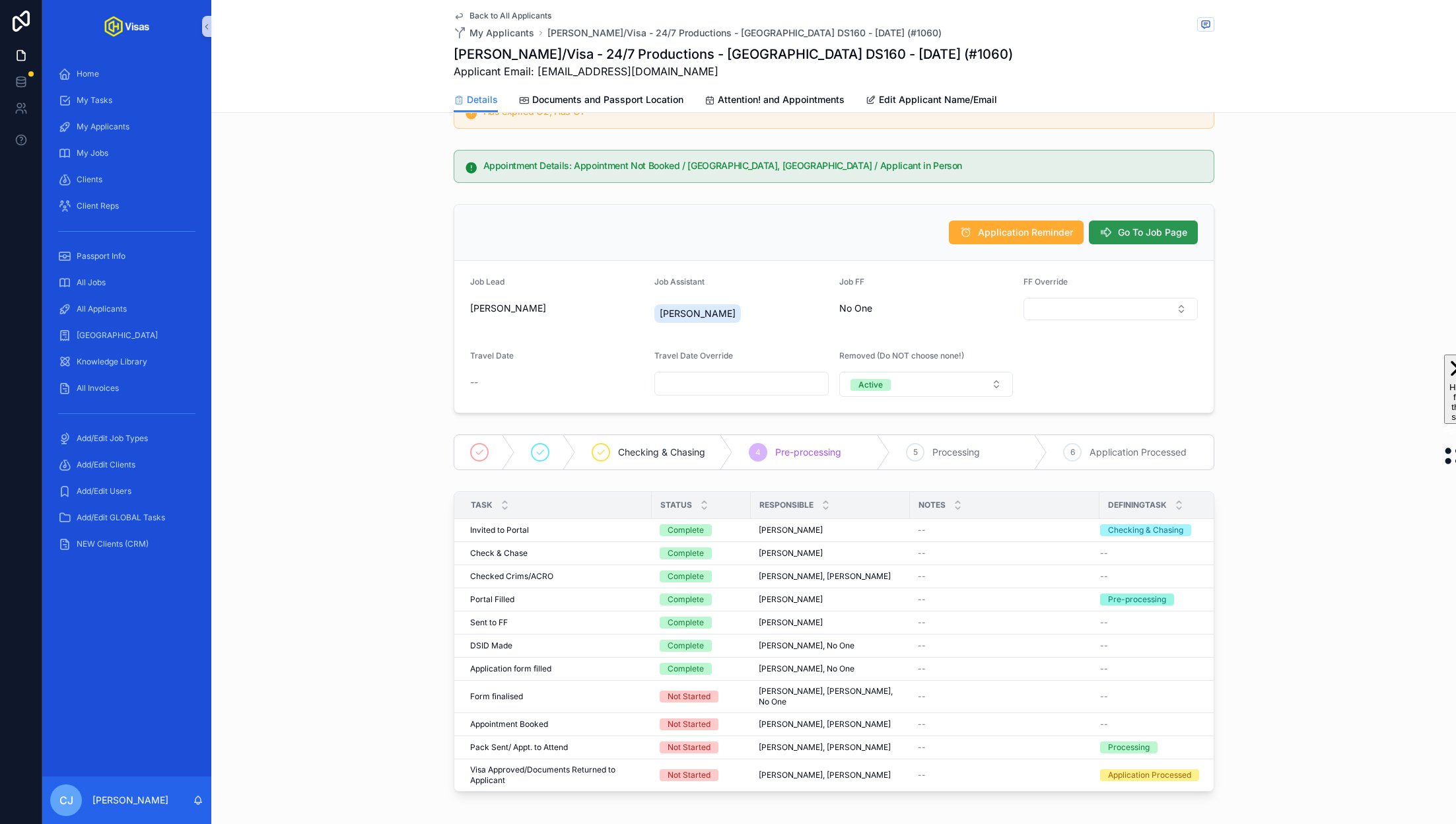
click at [1165, 238] on button "Go To Job Page" at bounding box center [1143, 232] width 109 height 24
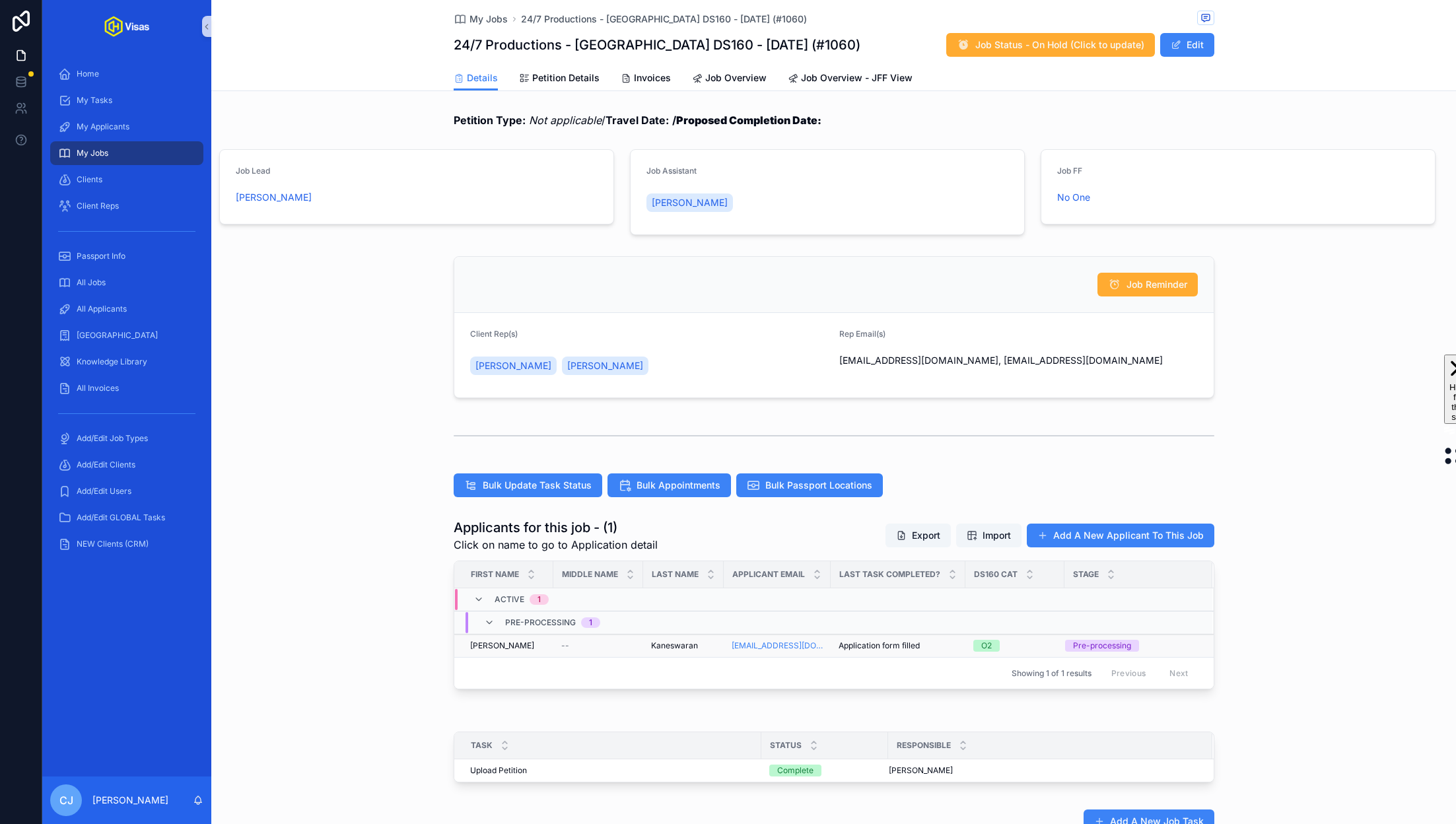
click at [667, 645] on span "Kaneswaran" at bounding box center [674, 646] width 47 height 11
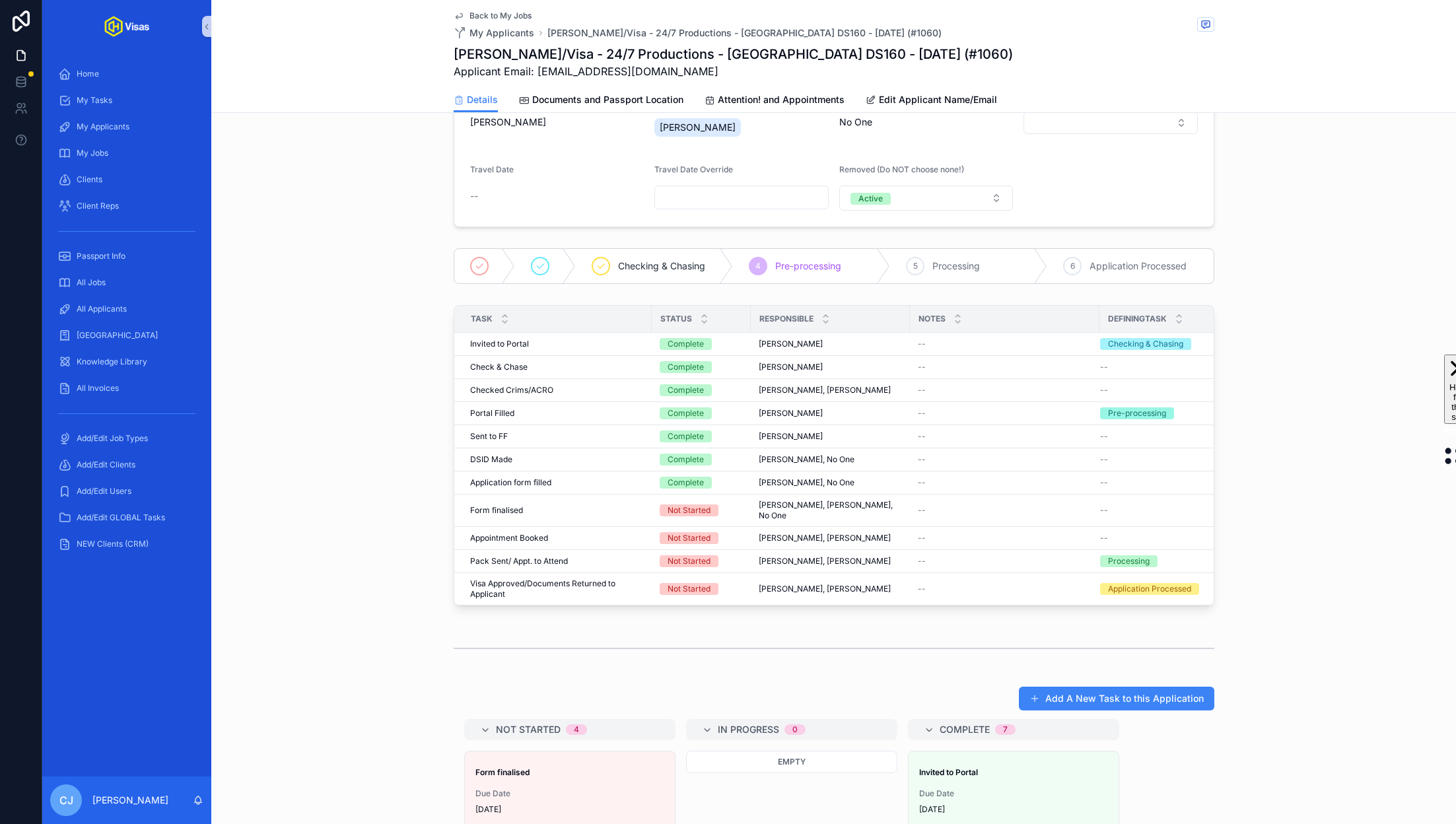
scroll to position [581, 0]
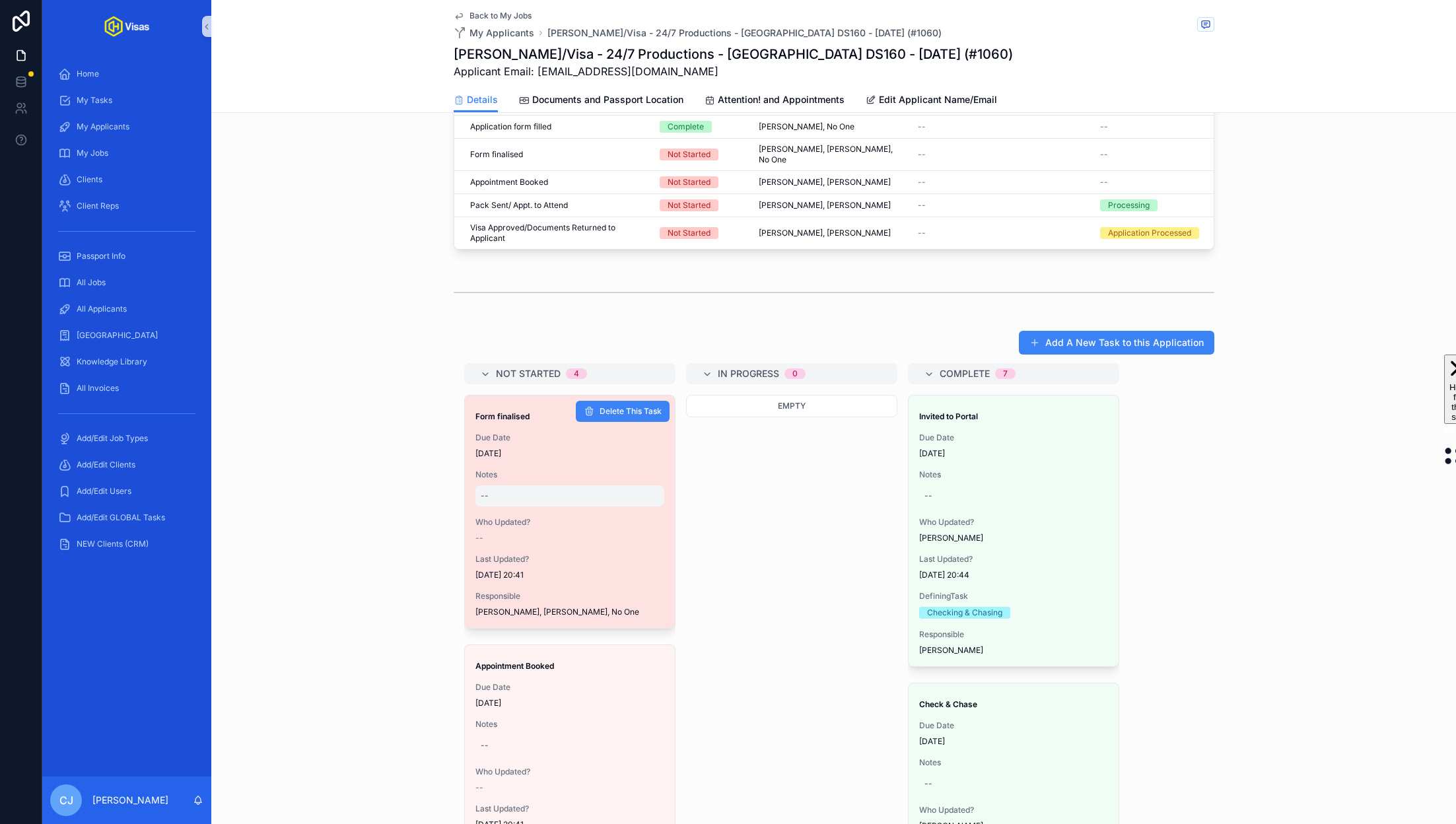
click at [525, 497] on div "--" at bounding box center [570, 495] width 189 height 21
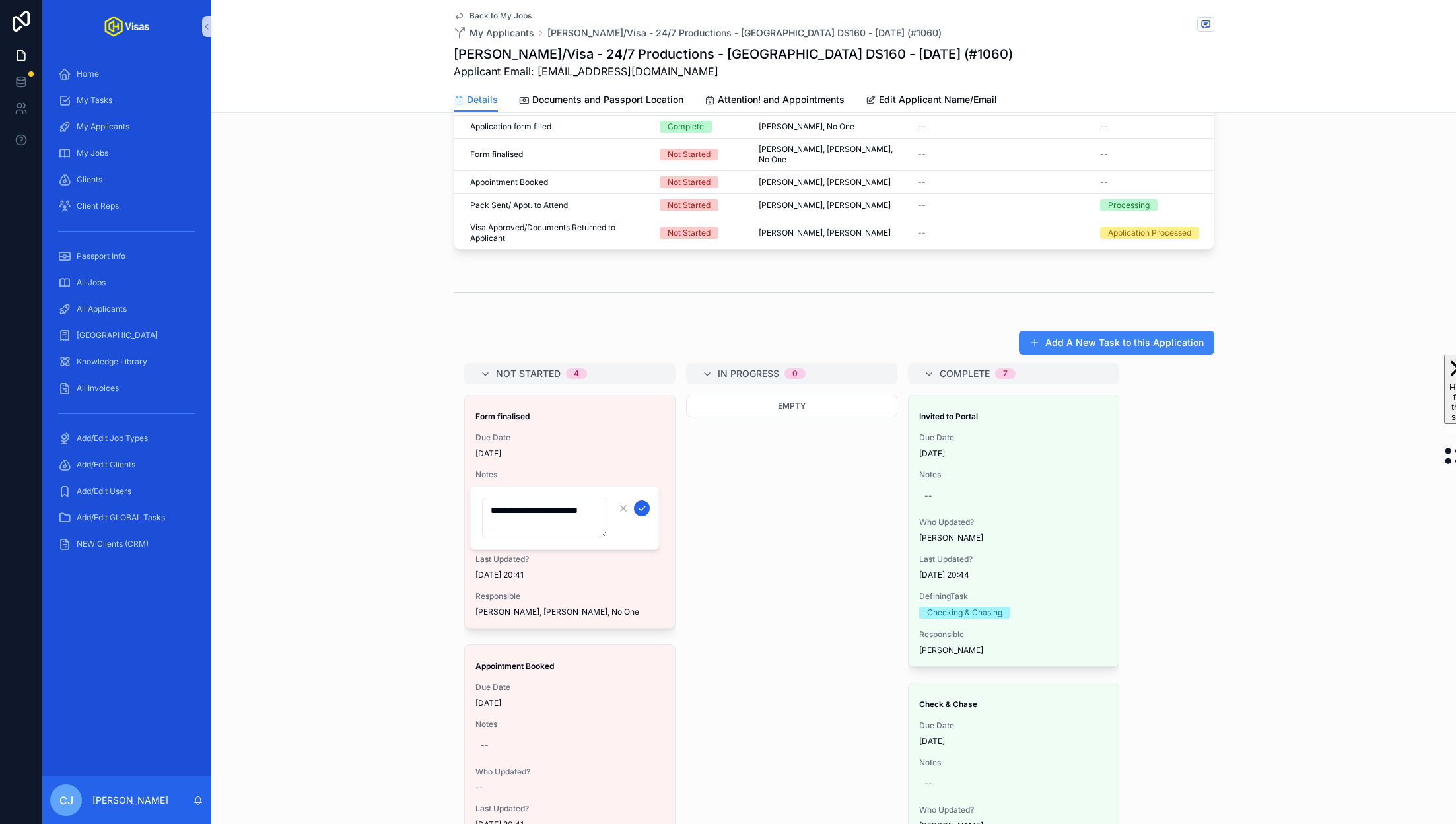
type textarea "**********"
click at [642, 510] on icon "scrollable content" at bounding box center [642, 508] width 11 height 11
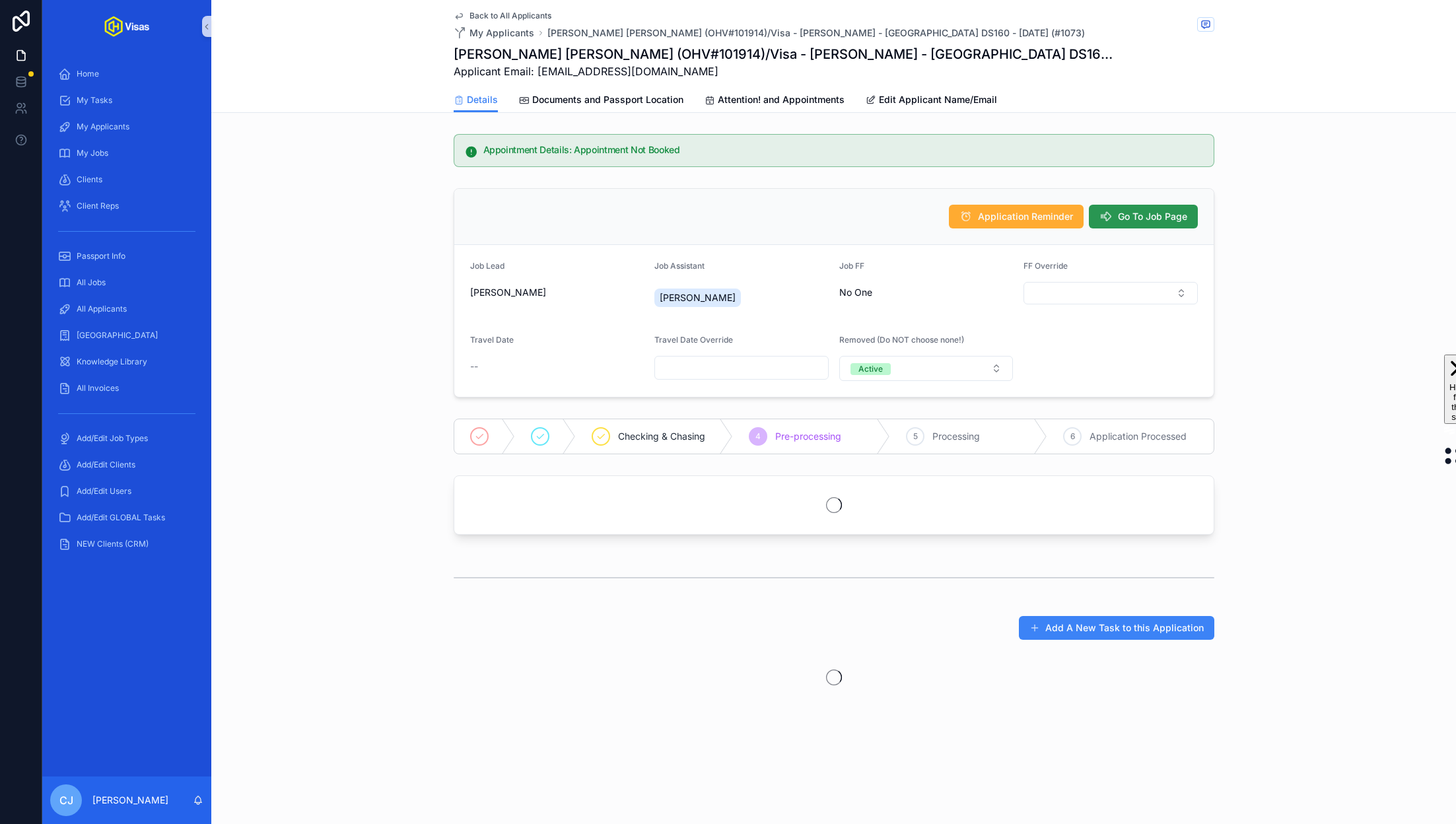
click at [1142, 215] on span "Go To Job Page" at bounding box center [1152, 217] width 70 height 13
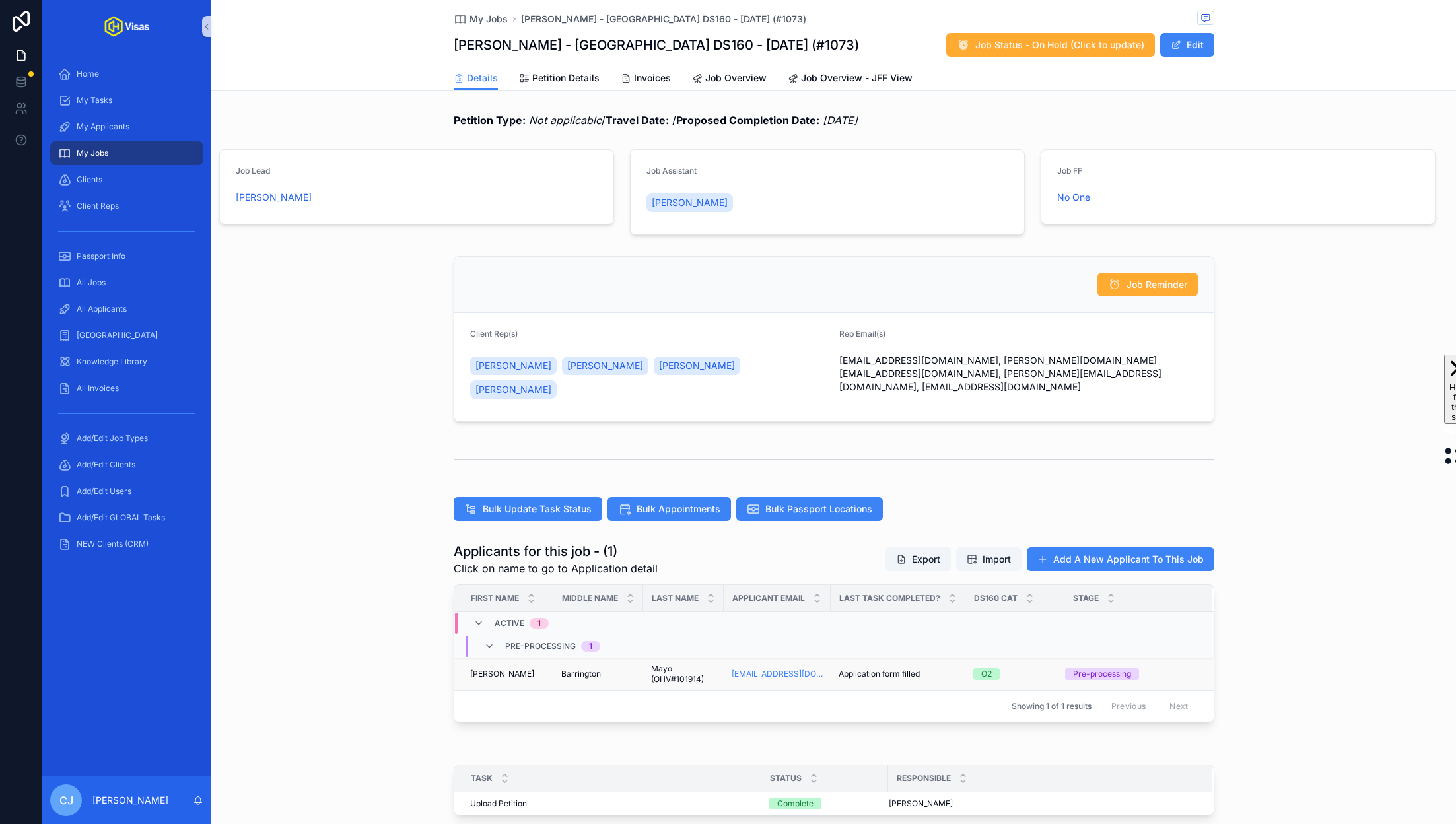
click at [683, 664] on span "Mayo (OHV#101914)" at bounding box center [683, 674] width 65 height 21
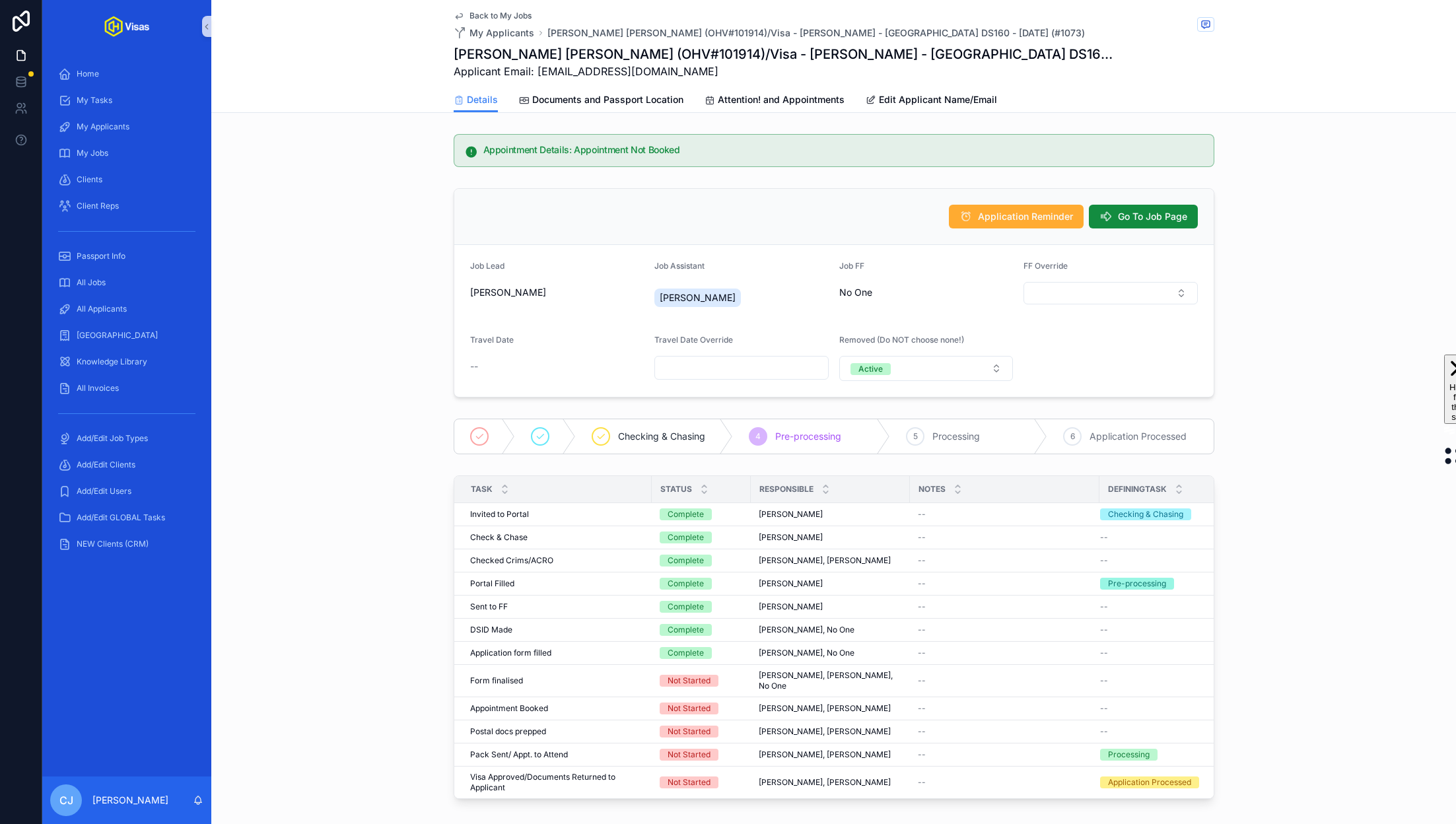
scroll to position [385, 0]
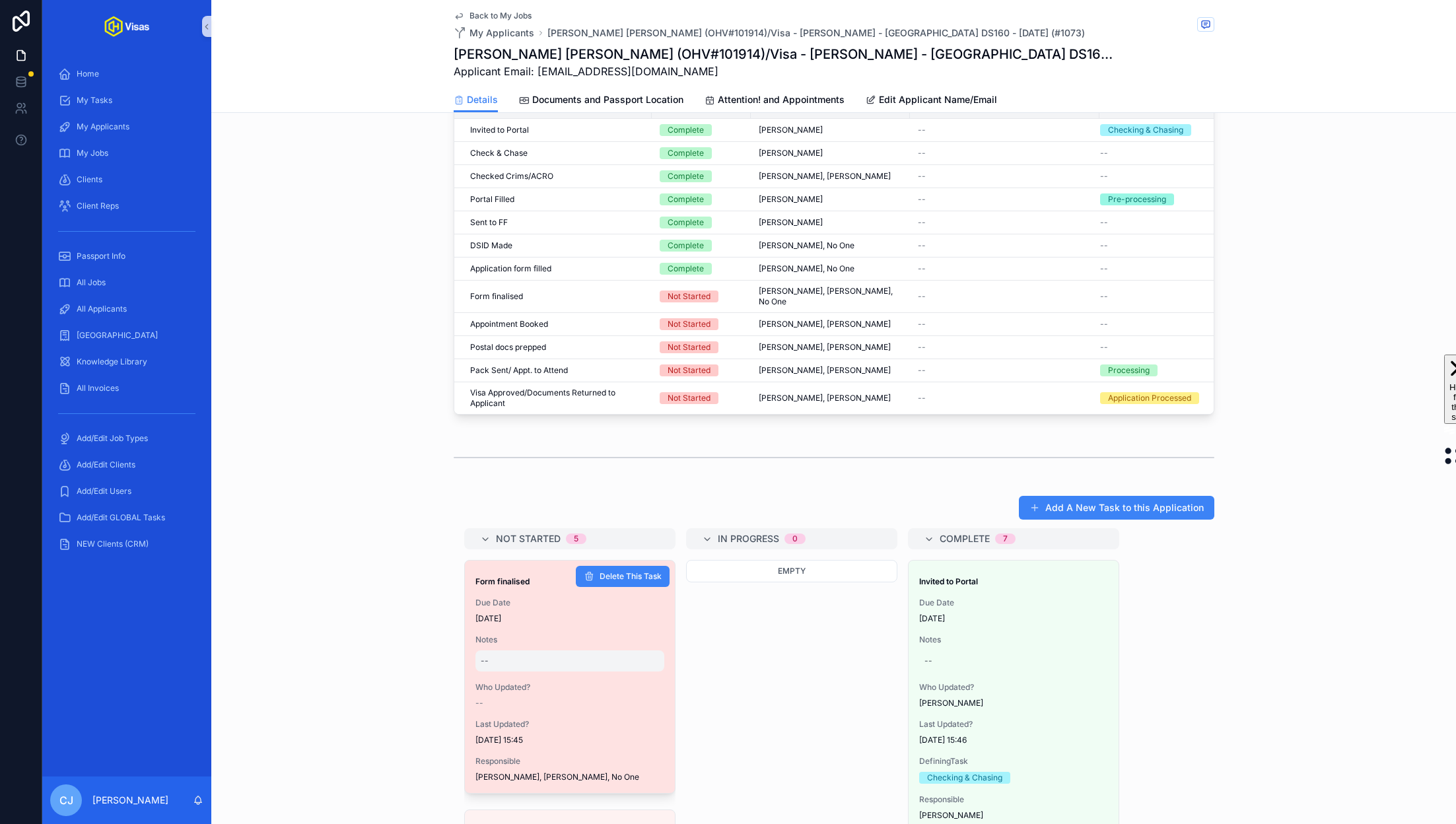
click at [552, 657] on div "--" at bounding box center [570, 660] width 189 height 21
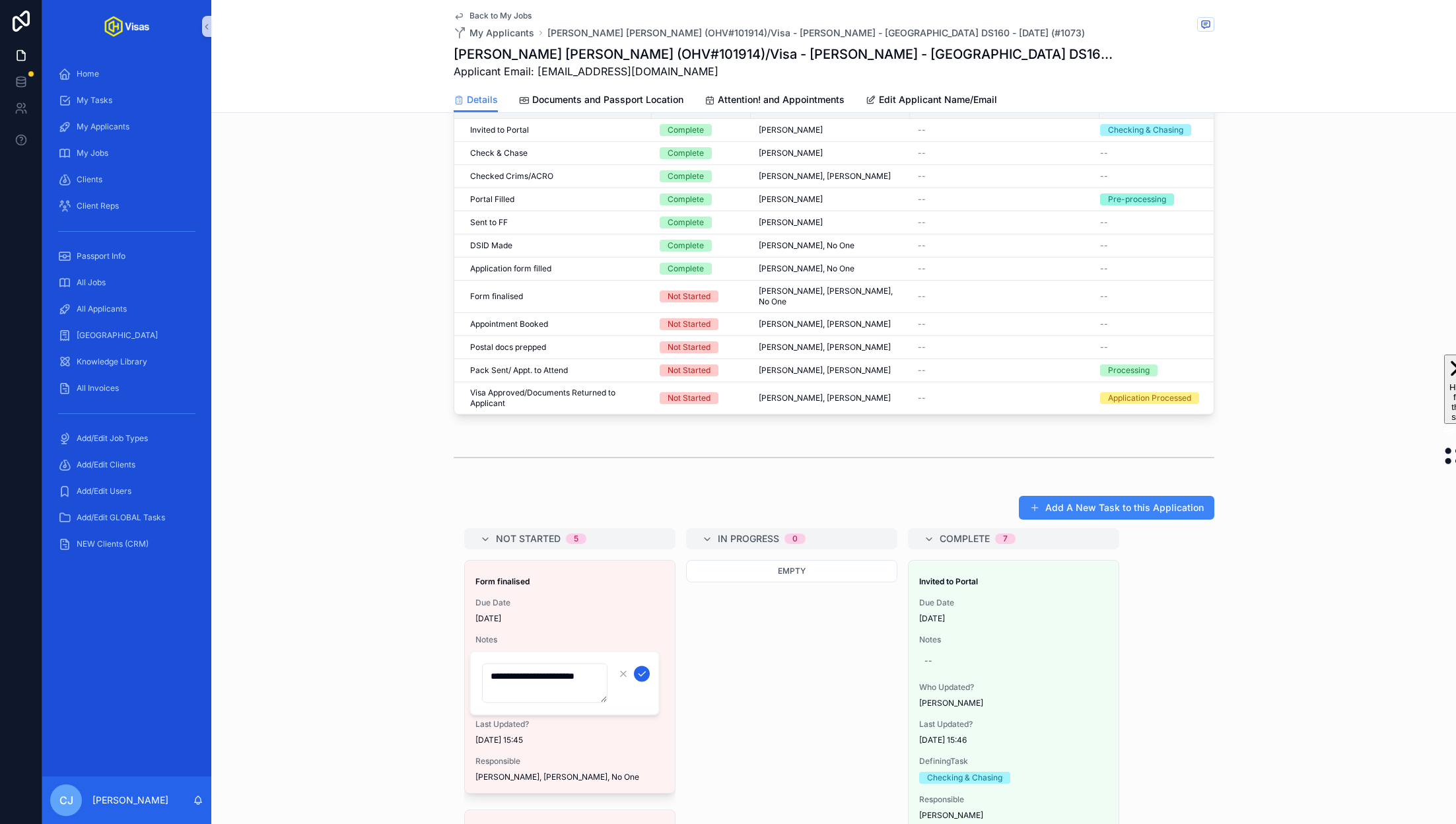
type textarea "**********"
click at [639, 672] on icon "scrollable content" at bounding box center [642, 674] width 11 height 11
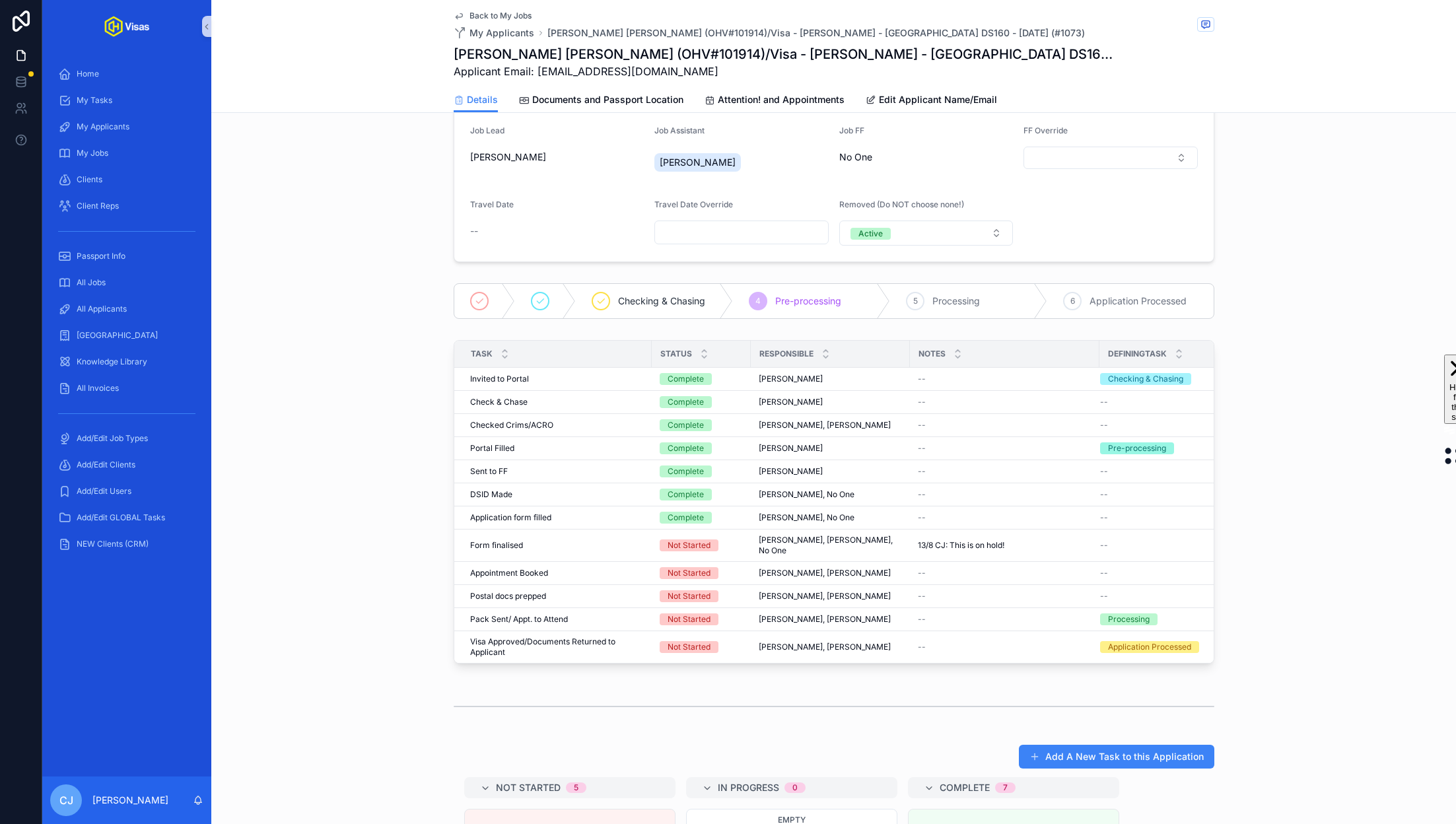
scroll to position [0, 0]
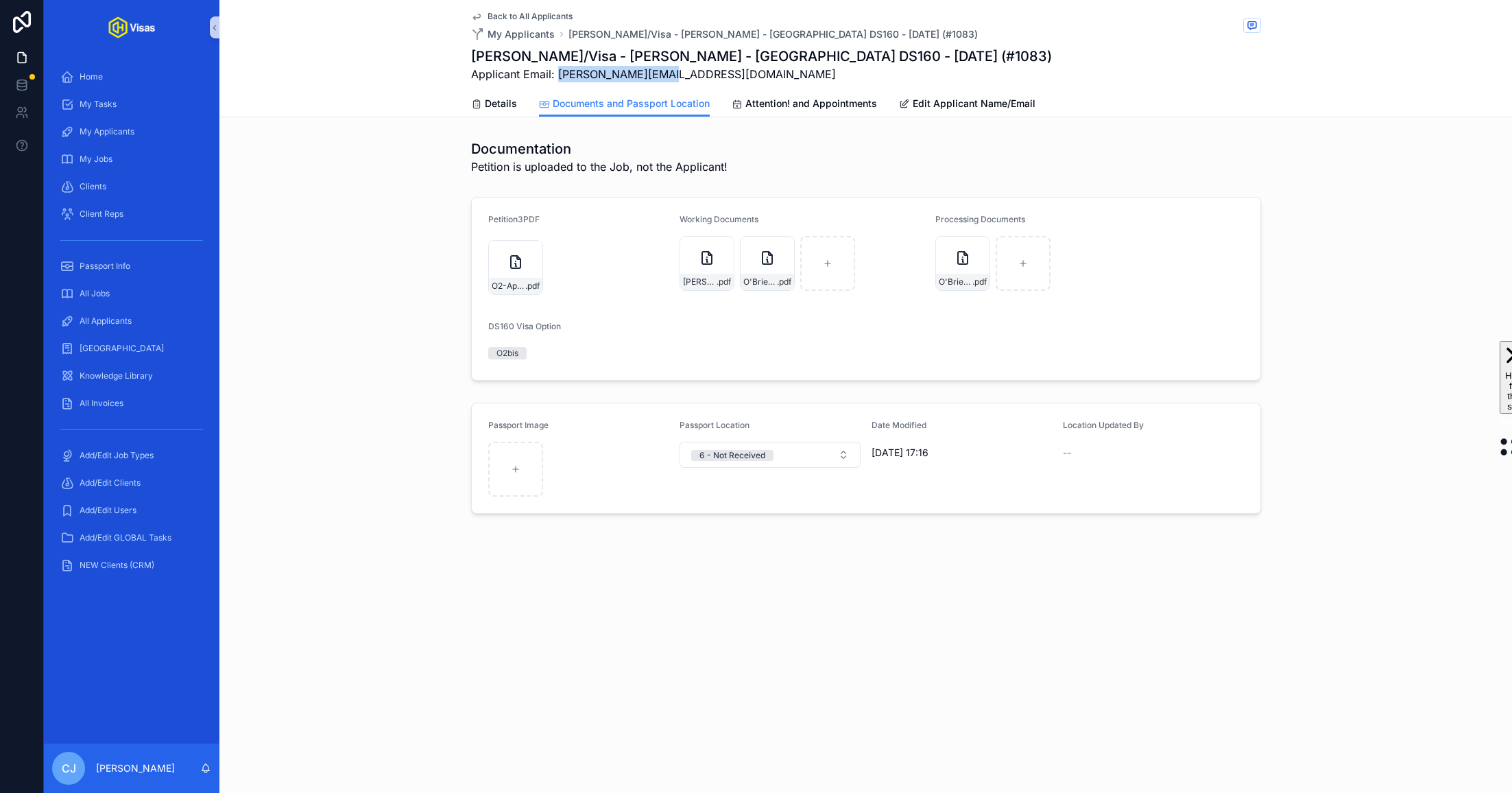
drag, startPoint x: 665, startPoint y: 72, endPoint x: 557, endPoint y: 75, distance: 108.0
click at [557, 75] on span "Applicant Email: [PERSON_NAME][EMAIL_ADDRESS][DOMAIN_NAME]" at bounding box center [761, 74] width 581 height 16
copy span "[EMAIL_ADDRESS][DOMAIN_NAME]"
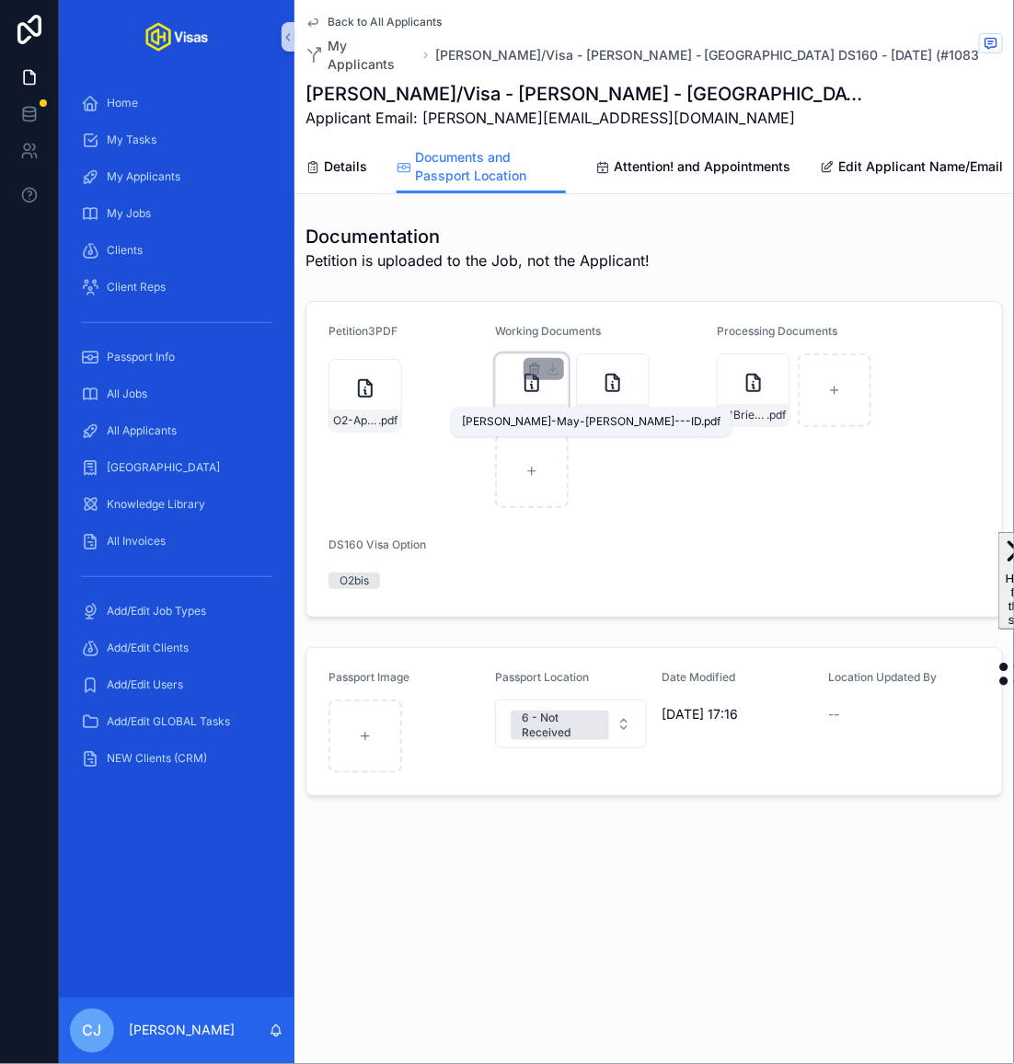
click at [550, 408] on span ".pdf" at bounding box center [554, 415] width 19 height 15
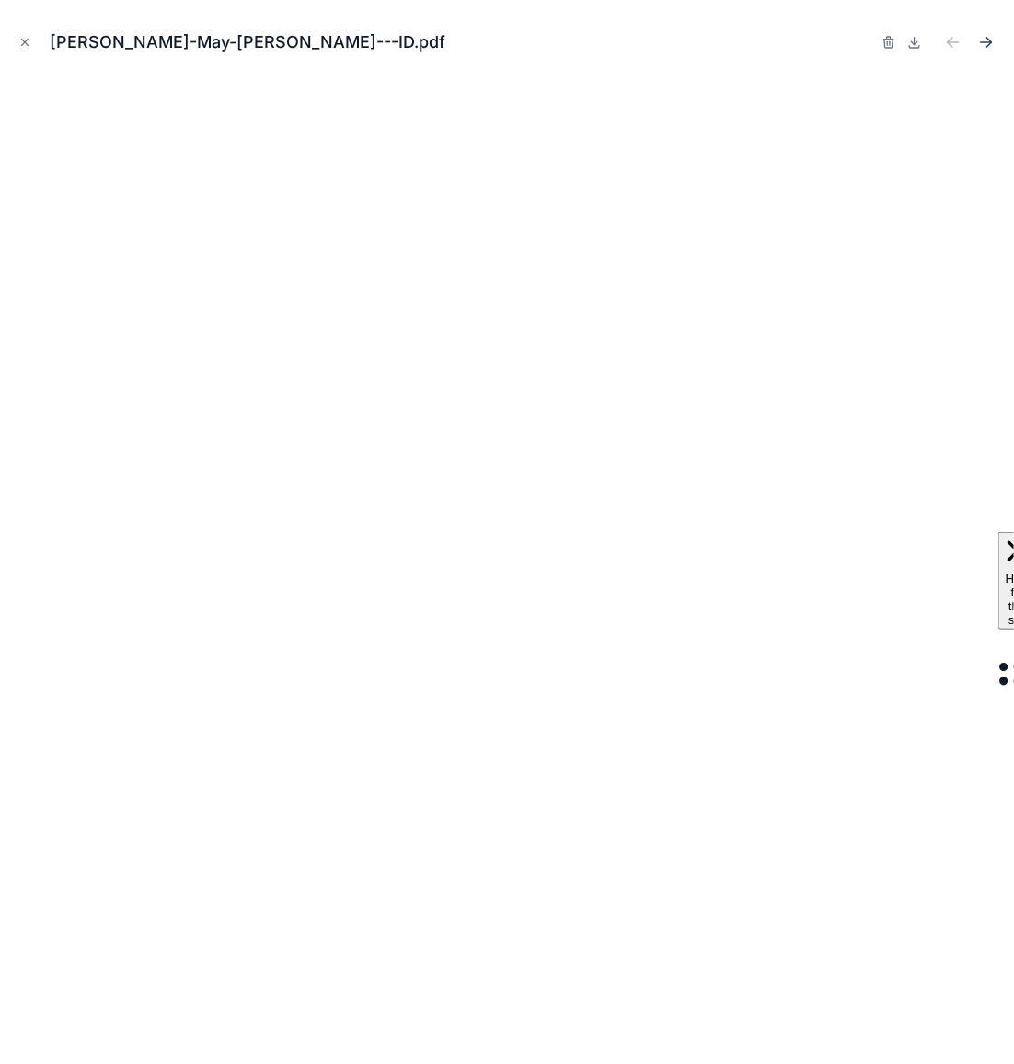
click at [988, 30] on button "Next file" at bounding box center [987, 42] width 26 height 26
click at [21, 47] on icon "Close modal" at bounding box center [24, 42] width 13 height 13
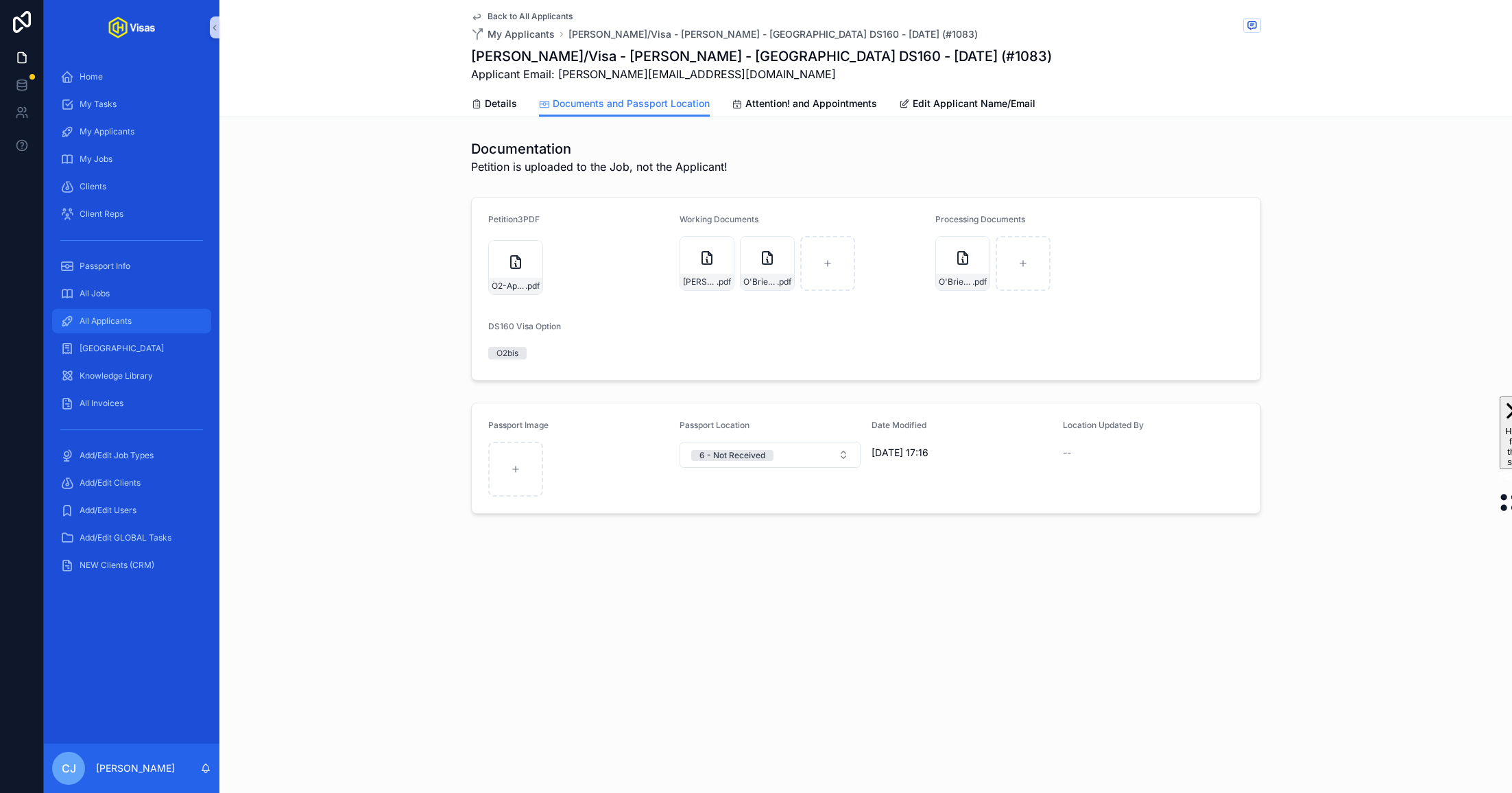
click at [95, 321] on span "All Applicants" at bounding box center [106, 320] width 52 height 11
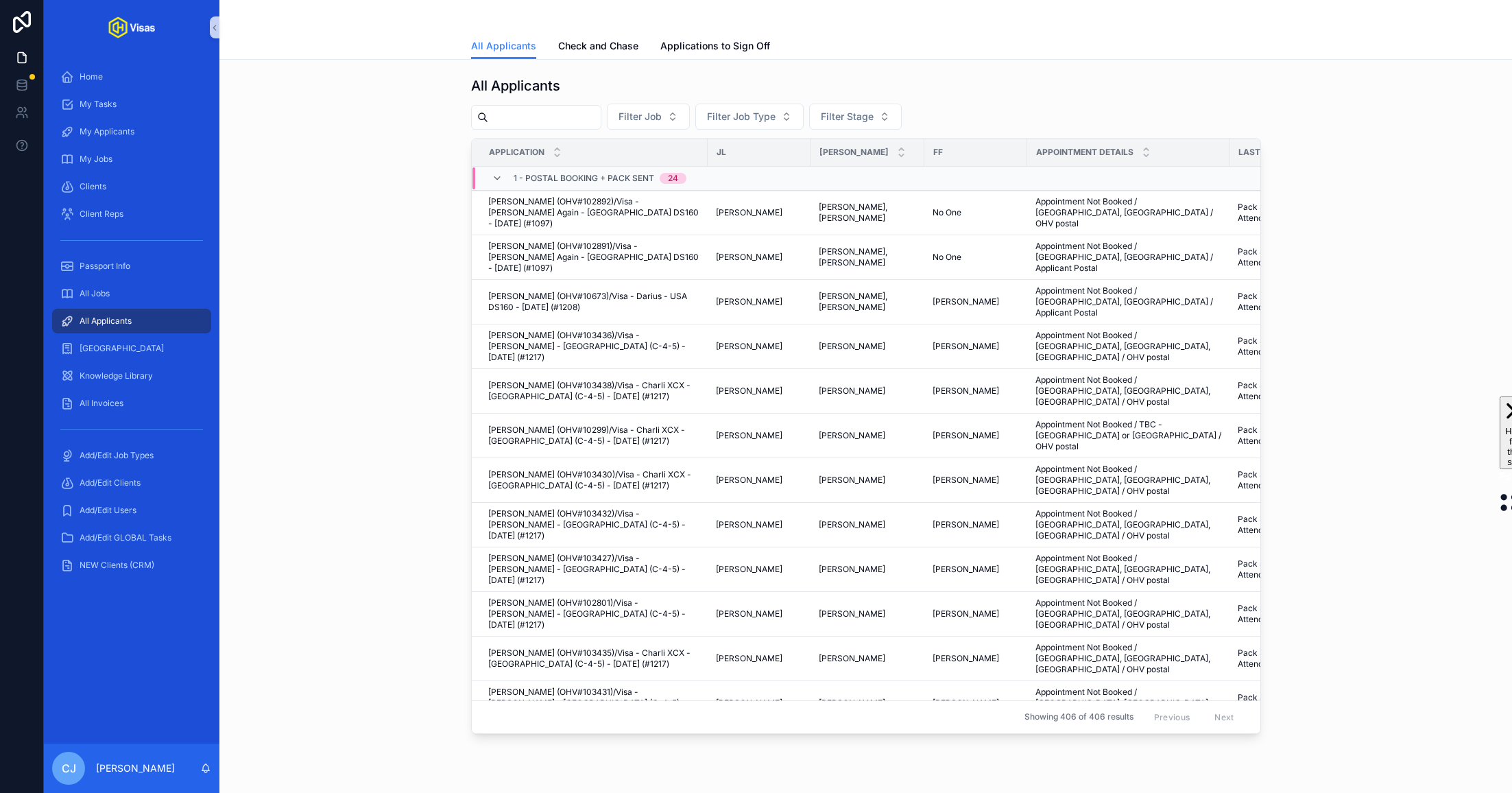
click at [538, 114] on input "scrollable content" at bounding box center [544, 117] width 113 height 19
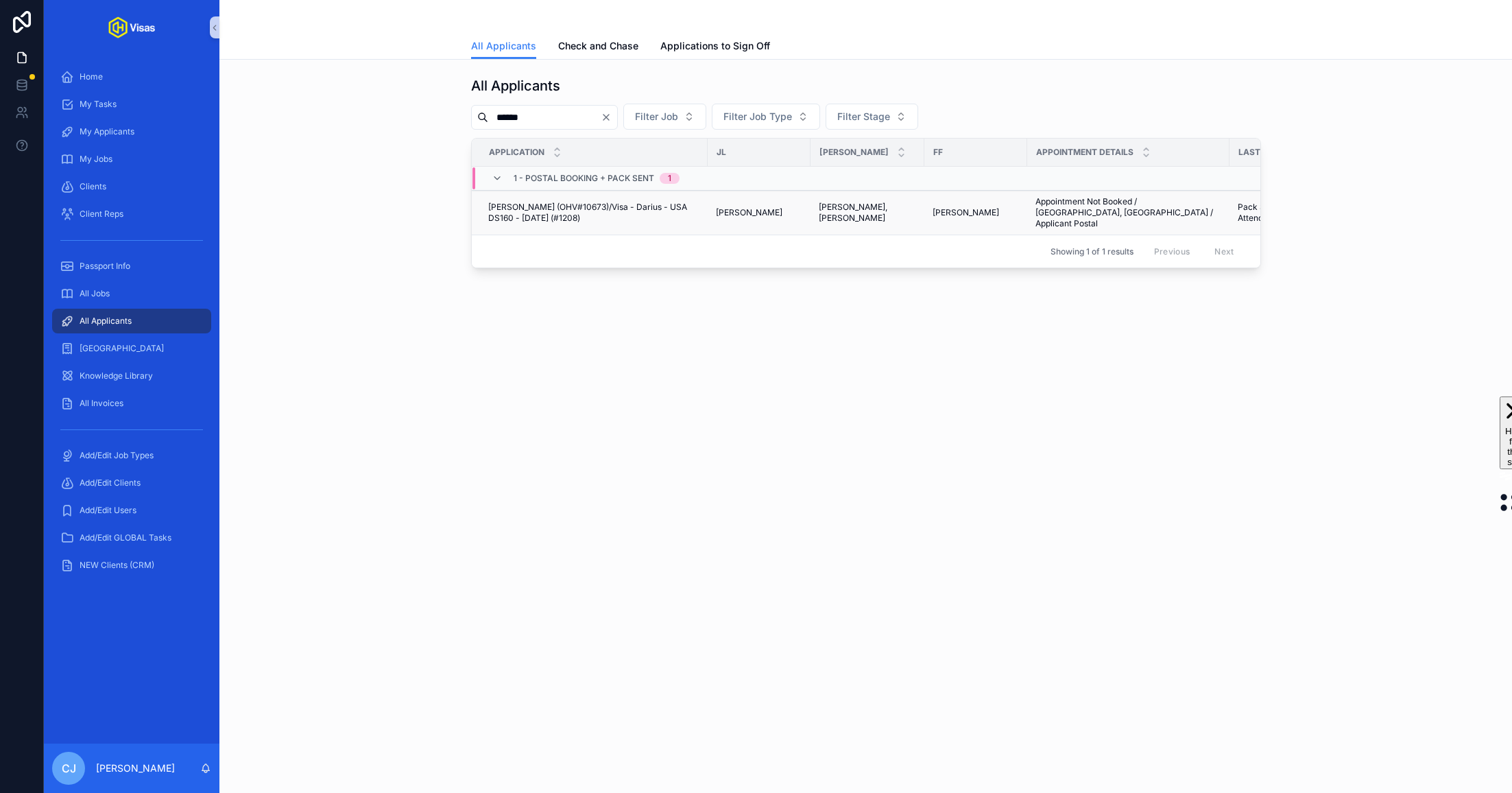
type input "******"
click at [649, 209] on span "[PERSON_NAME] (OHV#10673)/Visa - Darius - USA DS160 - [DATE] (#1208)" at bounding box center [593, 212] width 211 height 22
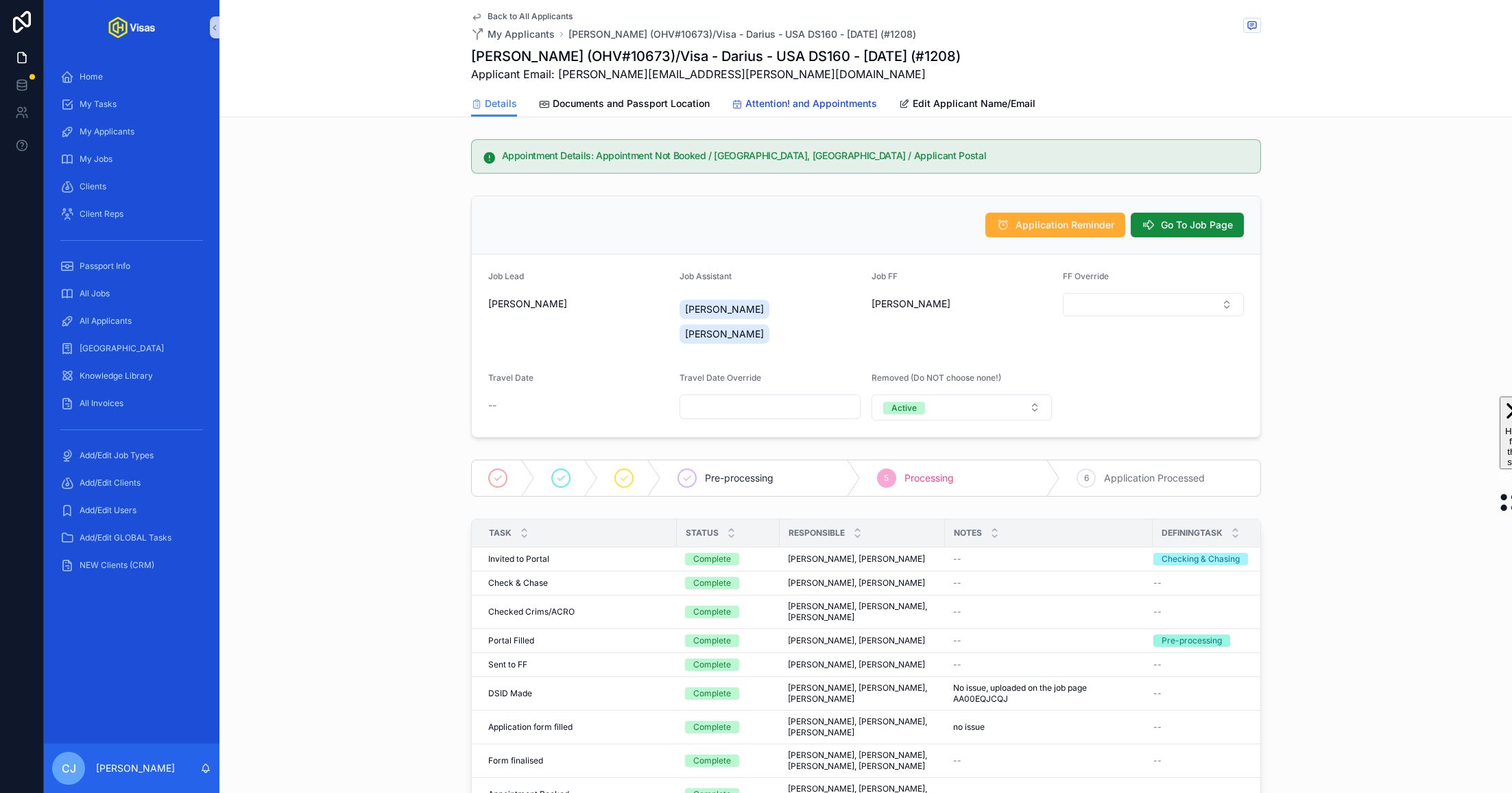
click at [813, 107] on span "Attention! and Appointments" at bounding box center [811, 104] width 132 height 13
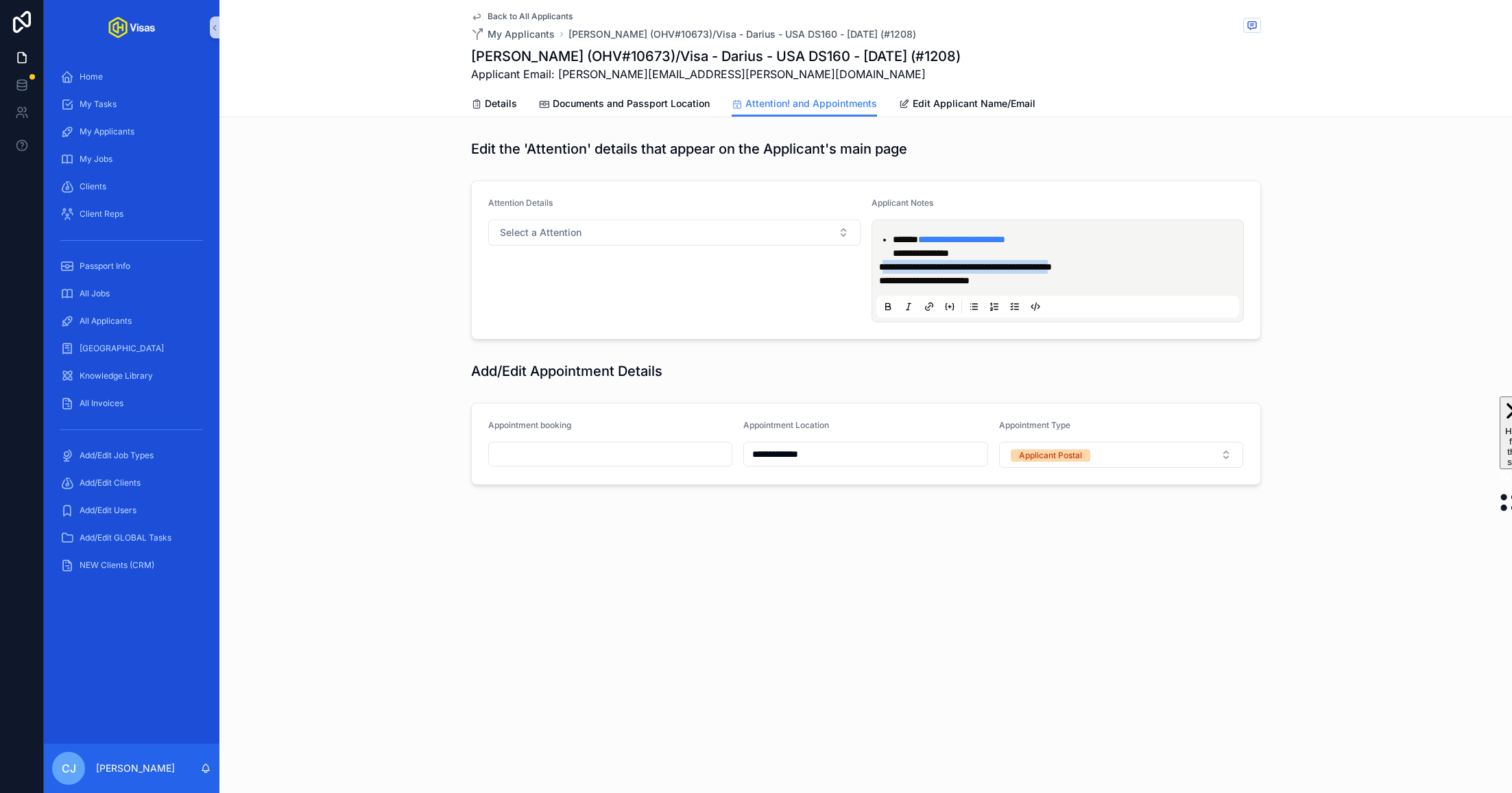
drag, startPoint x: 1113, startPoint y: 265, endPoint x: 884, endPoint y: 264, distance: 229.0
click at [884, 264] on span "**********" at bounding box center [966, 267] width 173 height 10
copy span "**********"
click at [669, 98] on span "Documents and Passport Location" at bounding box center [631, 104] width 157 height 13
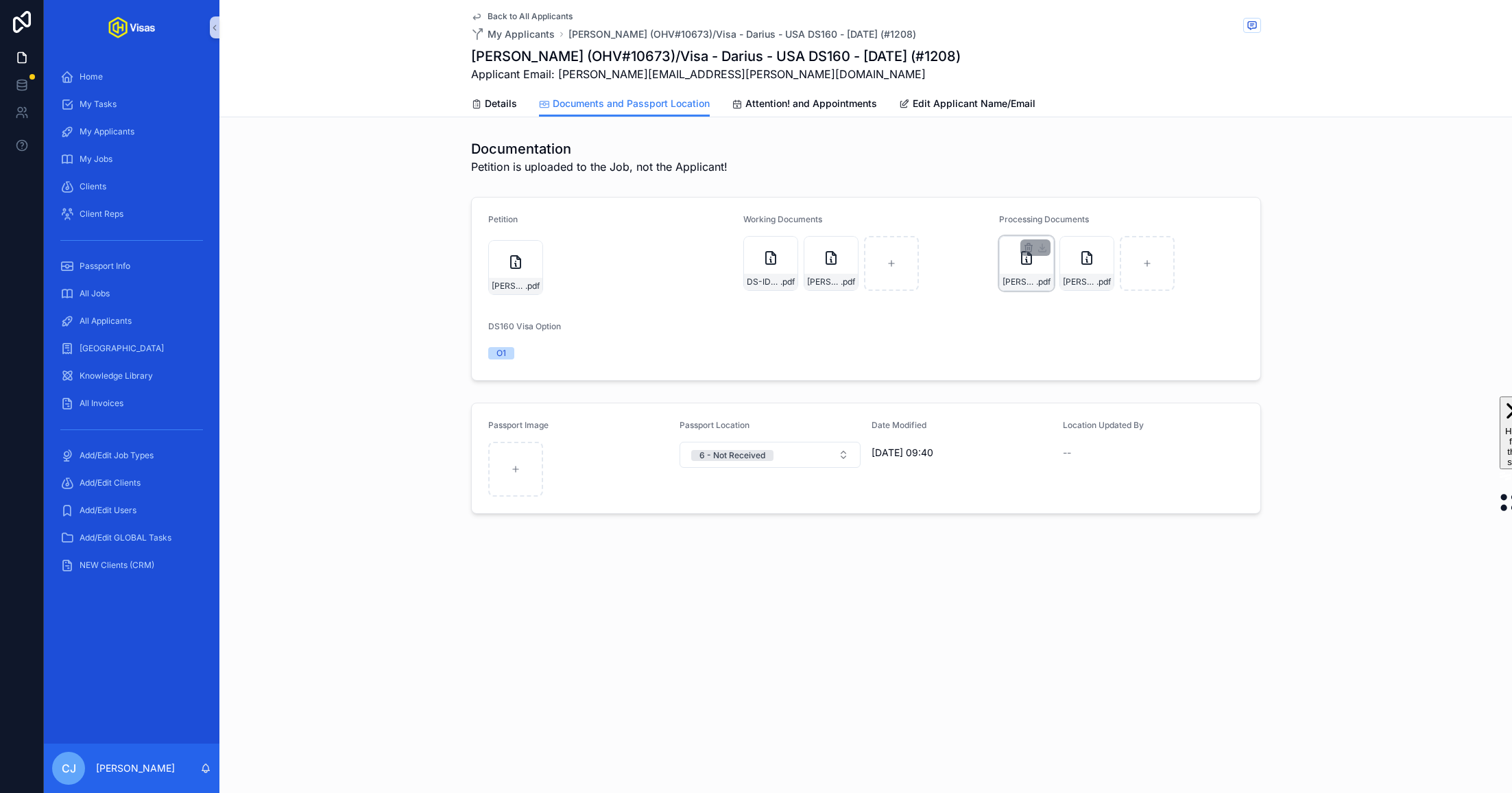
click at [1034, 288] on div "[PERSON_NAME]-DS160-Confirmation .pdf" at bounding box center [1027, 282] width 54 height 16
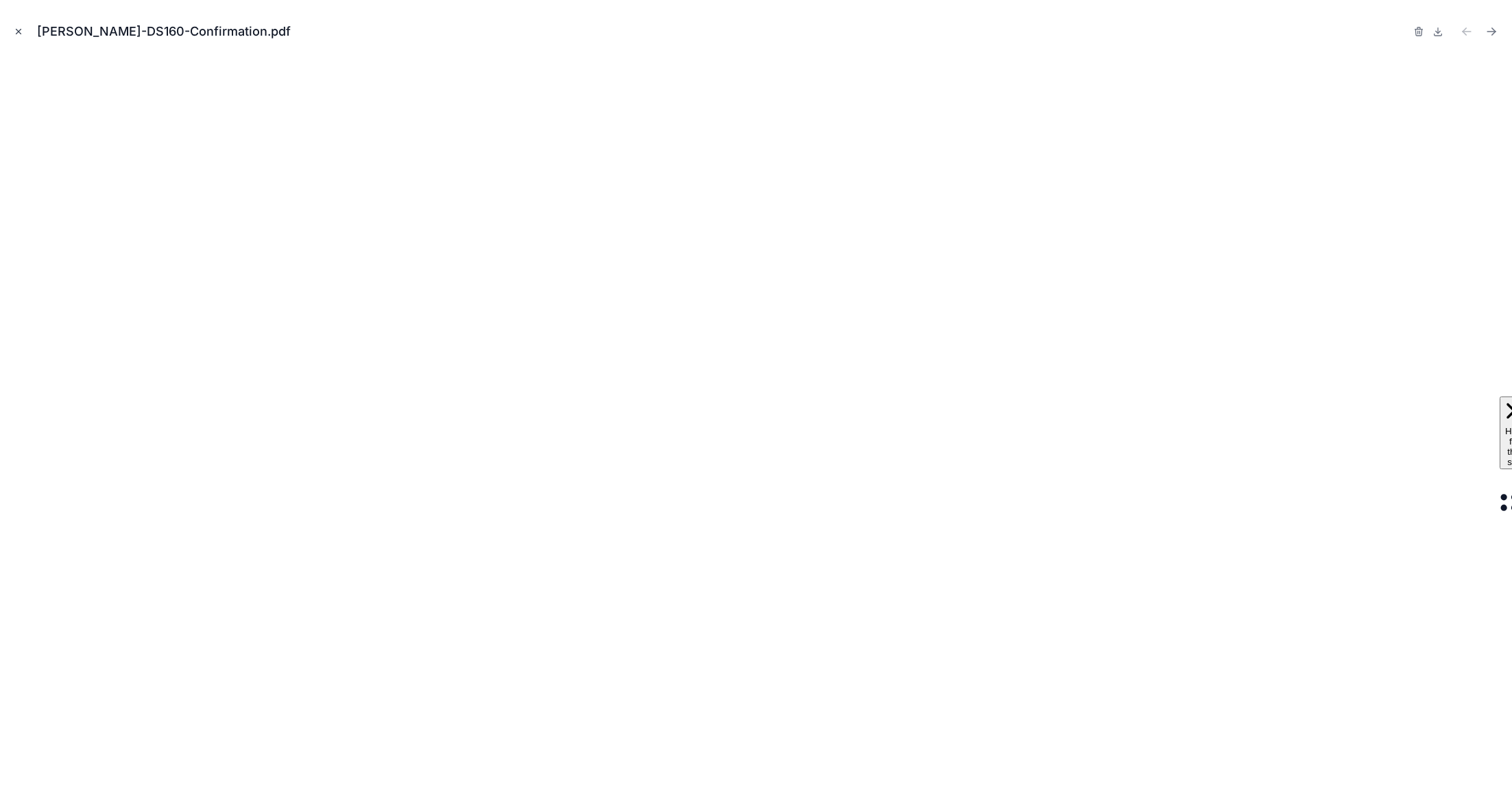
click at [19, 37] on button "Close modal" at bounding box center [19, 31] width 15 height 15
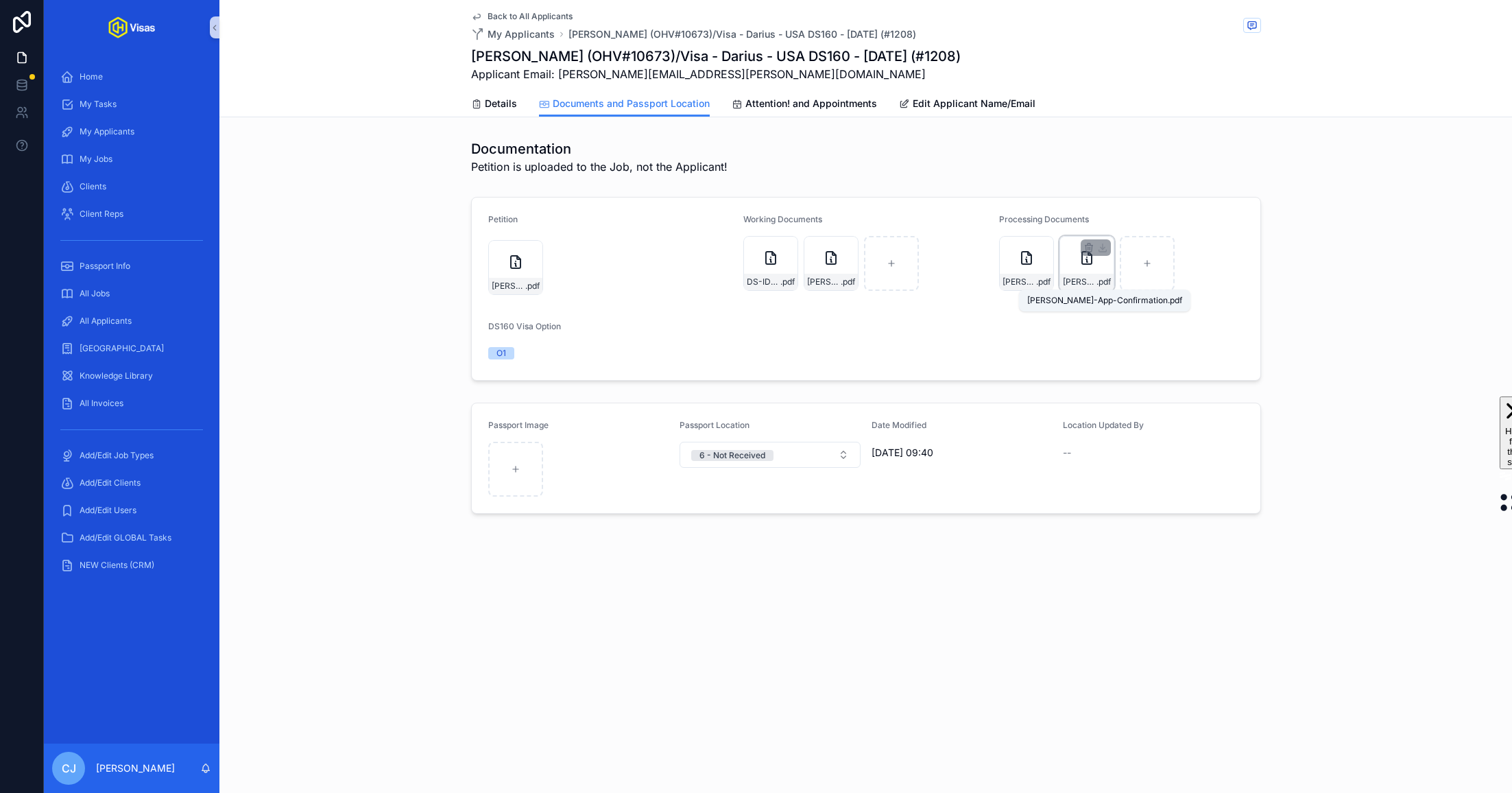
click at [1077, 282] on span "[PERSON_NAME]-App-Confirmation" at bounding box center [1079, 282] width 34 height 11
